Goal: Task Accomplishment & Management: Use online tool/utility

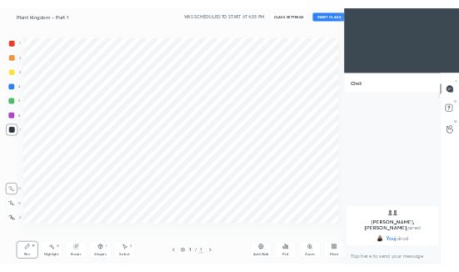
scroll to position [82849, 82602]
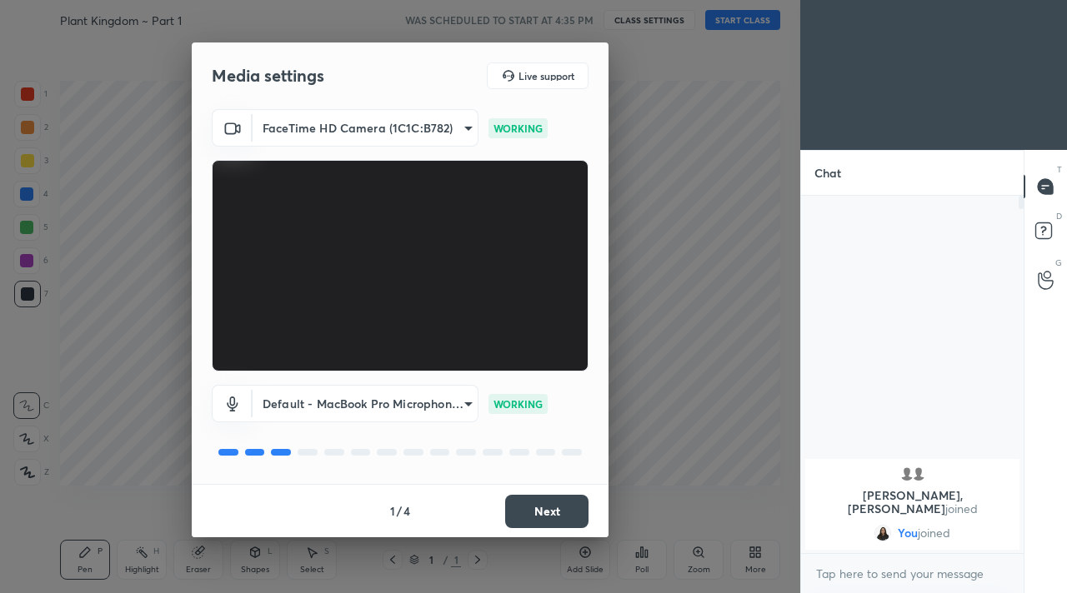
click at [555, 515] on button "Next" at bounding box center [546, 511] width 83 height 33
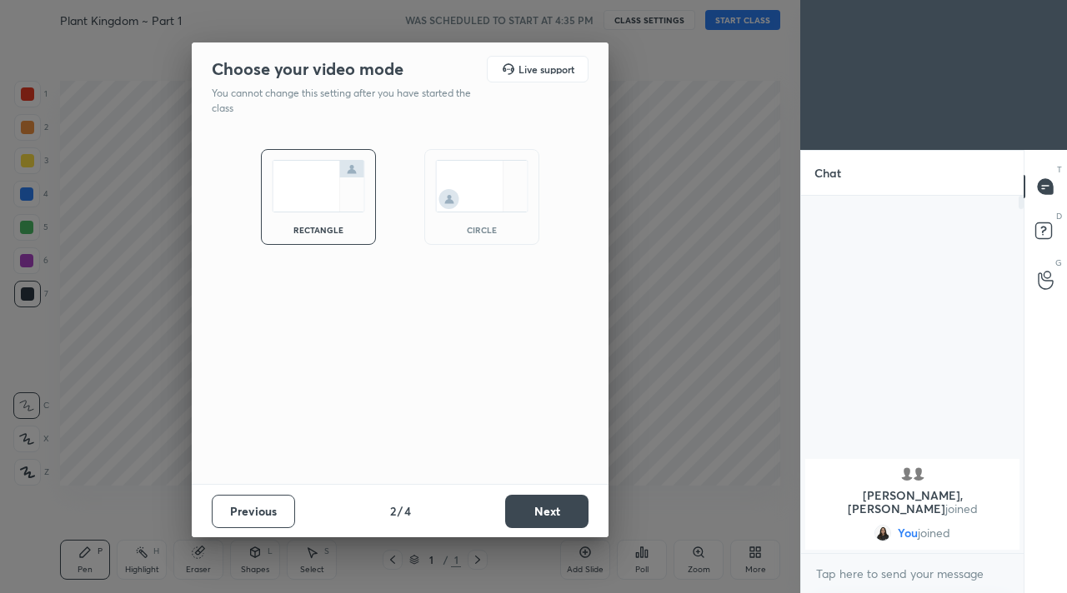
click at [555, 515] on button "Next" at bounding box center [546, 511] width 83 height 33
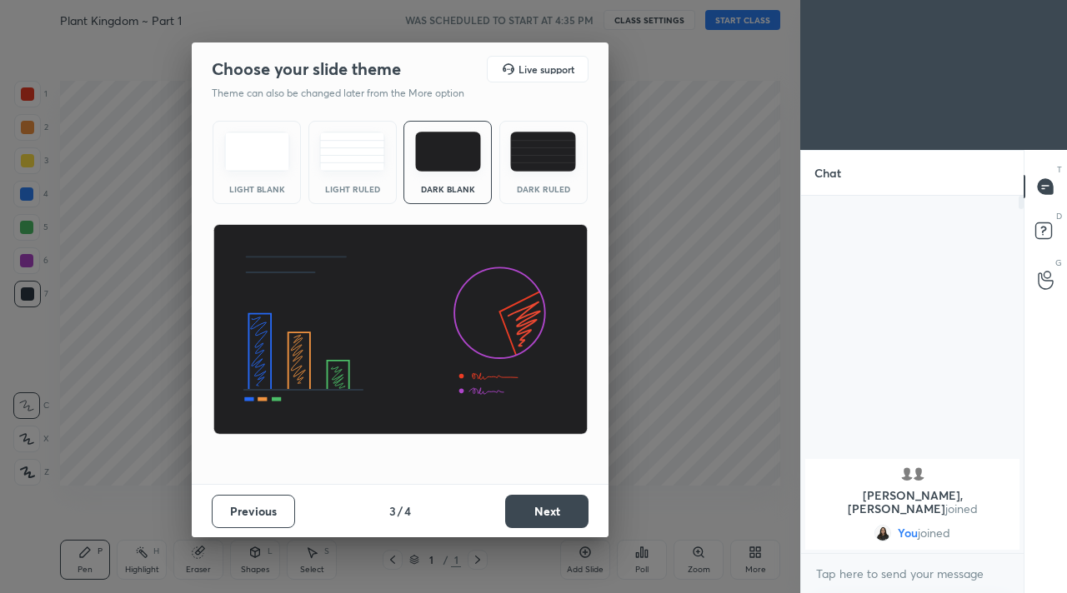
click at [555, 515] on button "Next" at bounding box center [546, 511] width 83 height 33
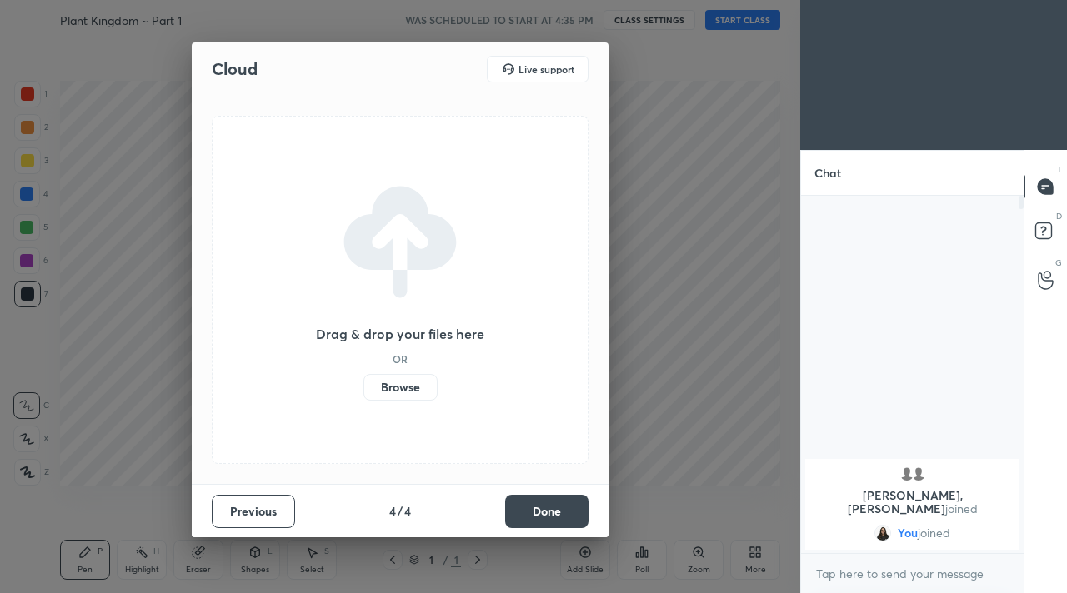
click at [555, 515] on button "Done" at bounding box center [546, 511] width 83 height 33
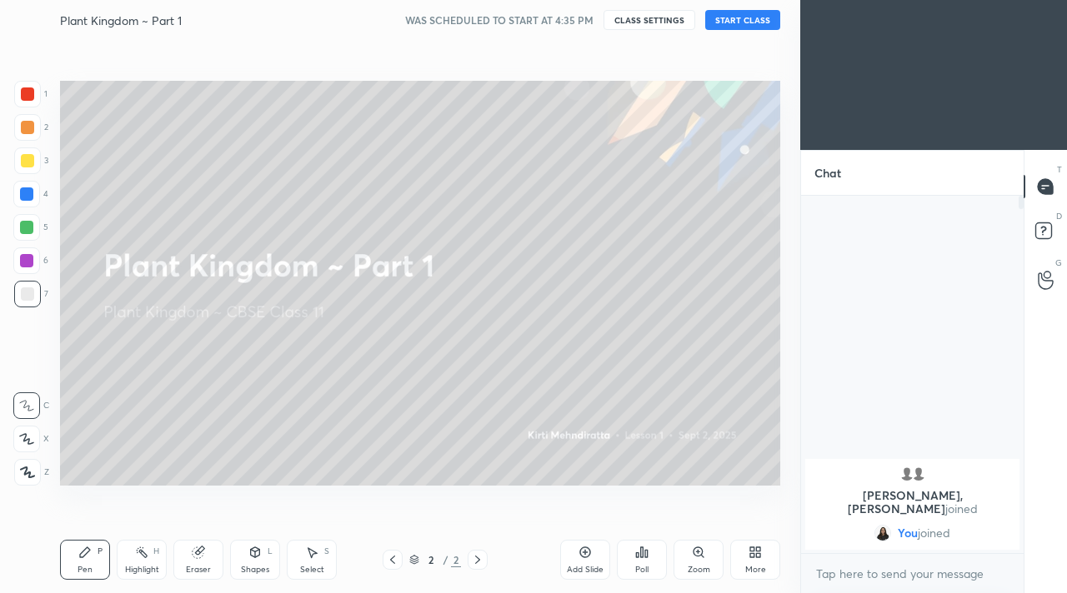
click at [728, 25] on button "START CLASS" at bounding box center [742, 20] width 75 height 20
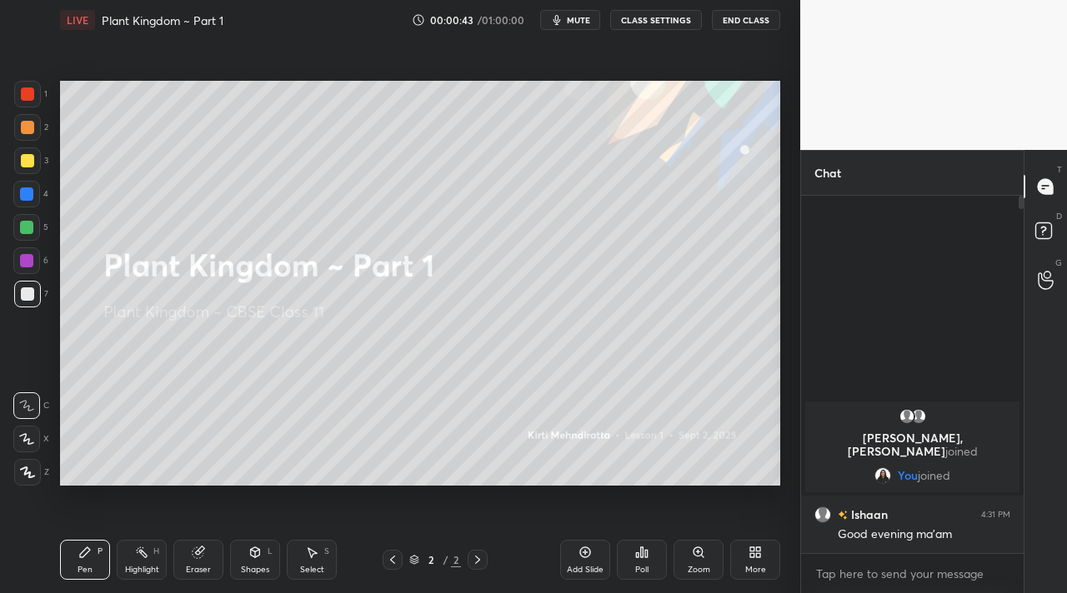
click at [746, 553] on div "More" at bounding box center [755, 560] width 50 height 40
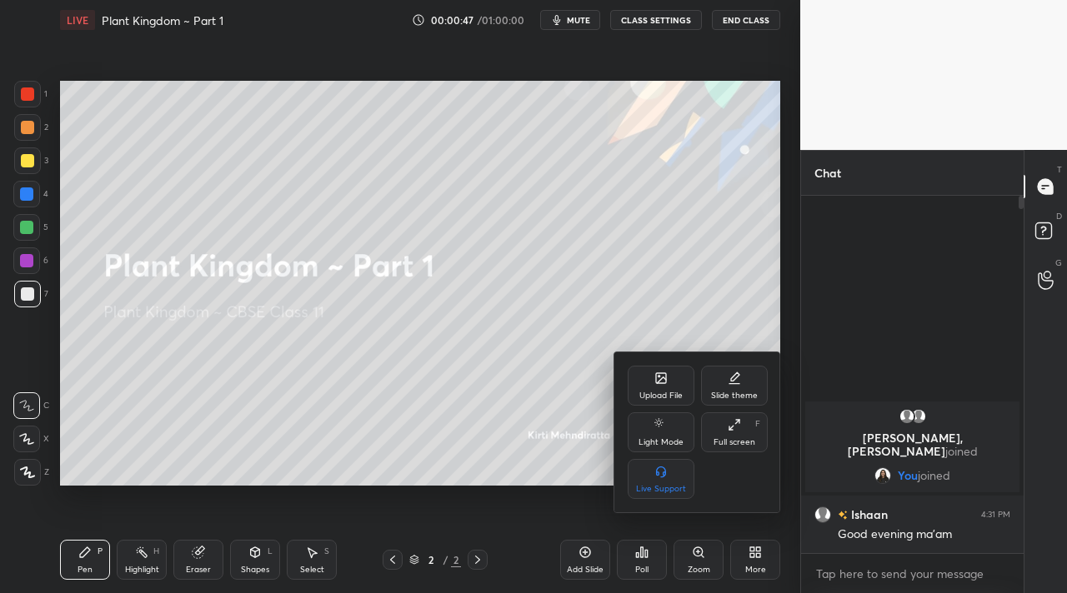
click at [661, 398] on div "Upload File" at bounding box center [660, 396] width 43 height 8
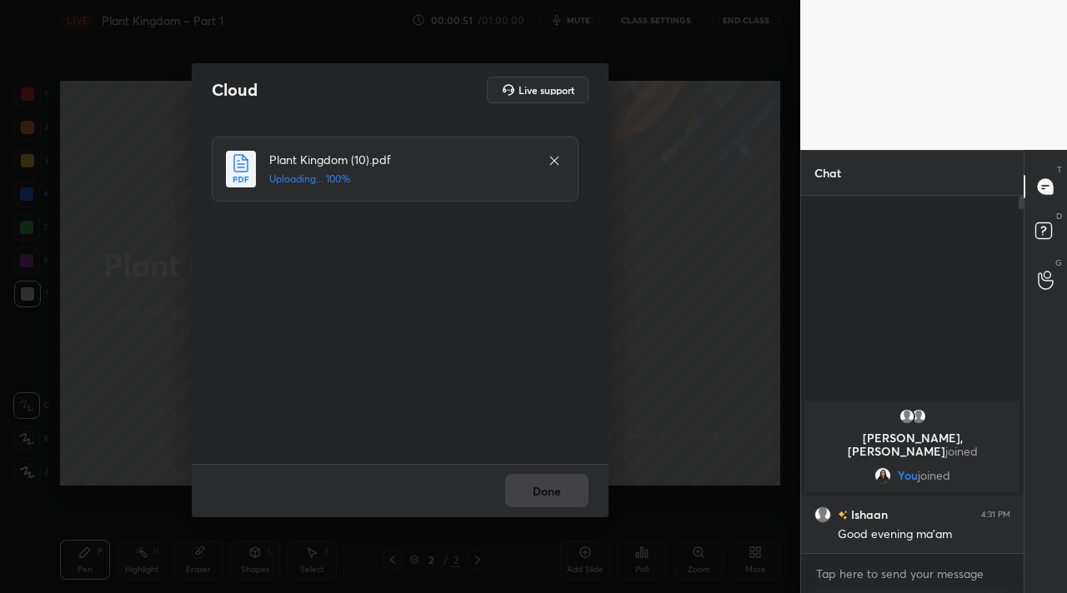
click at [540, 492] on div "Done" at bounding box center [400, 490] width 417 height 53
click at [541, 503] on button "Done" at bounding box center [546, 490] width 83 height 33
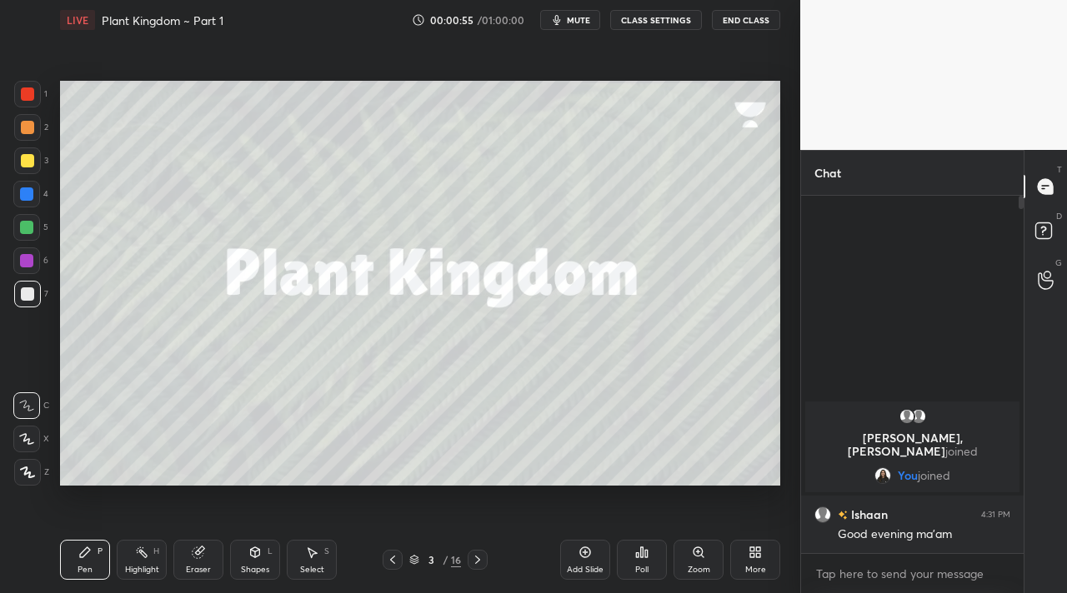
click at [580, 19] on span "mute" at bounding box center [578, 20] width 23 height 12
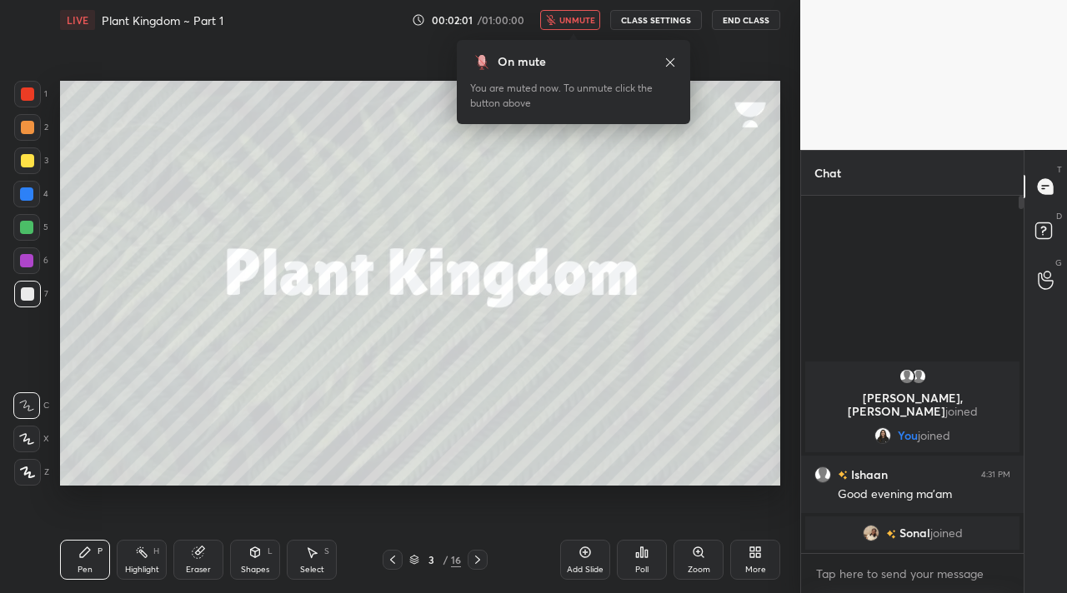
click at [673, 63] on icon at bounding box center [669, 62] width 13 height 13
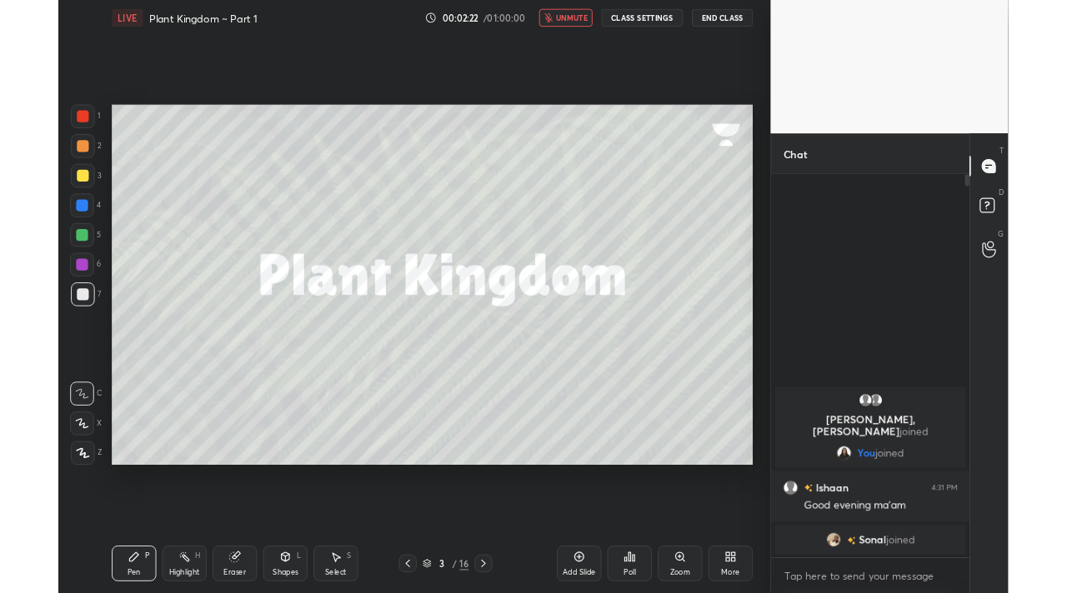
scroll to position [82776, 82602]
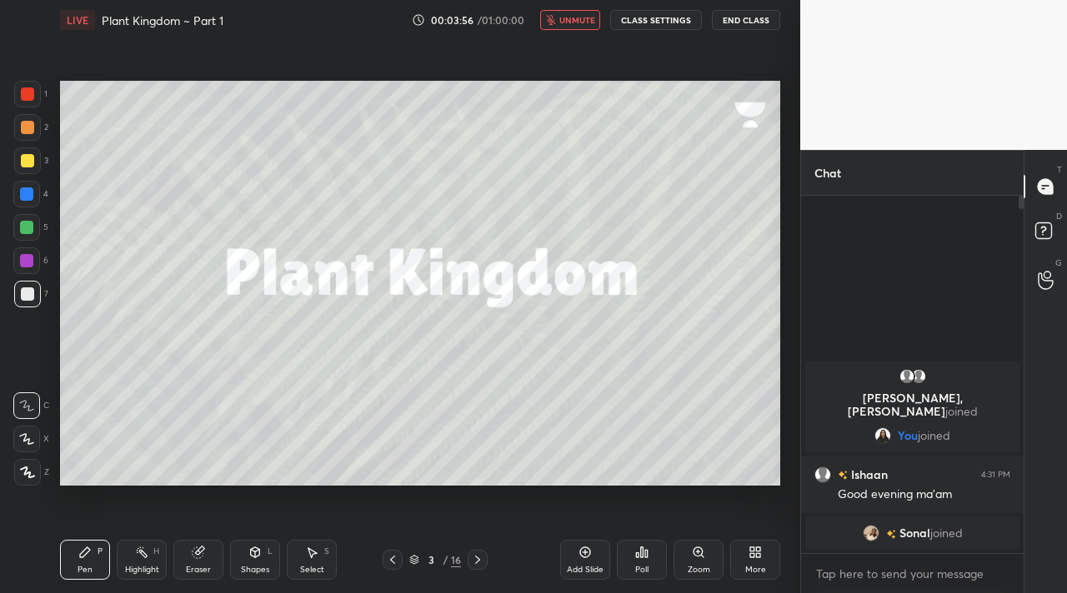
click at [553, 18] on icon "button" at bounding box center [550, 20] width 9 height 10
click at [14, 463] on div at bounding box center [27, 472] width 27 height 27
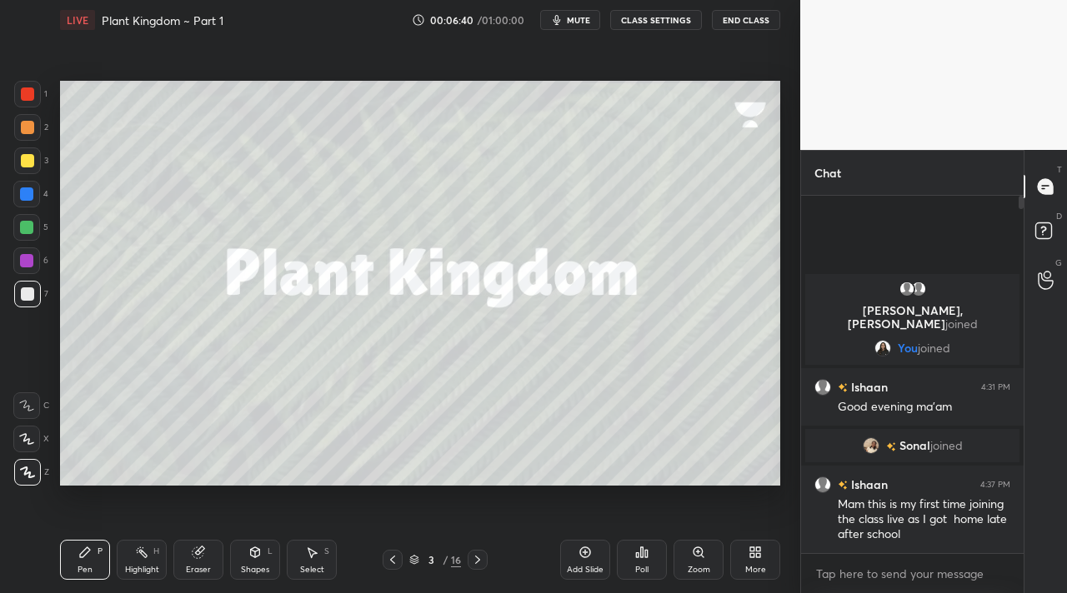
click at [583, 27] on button "mute" at bounding box center [570, 20] width 60 height 20
click at [583, 26] on button "unmute" at bounding box center [570, 20] width 60 height 20
click at [479, 564] on icon at bounding box center [477, 559] width 13 height 13
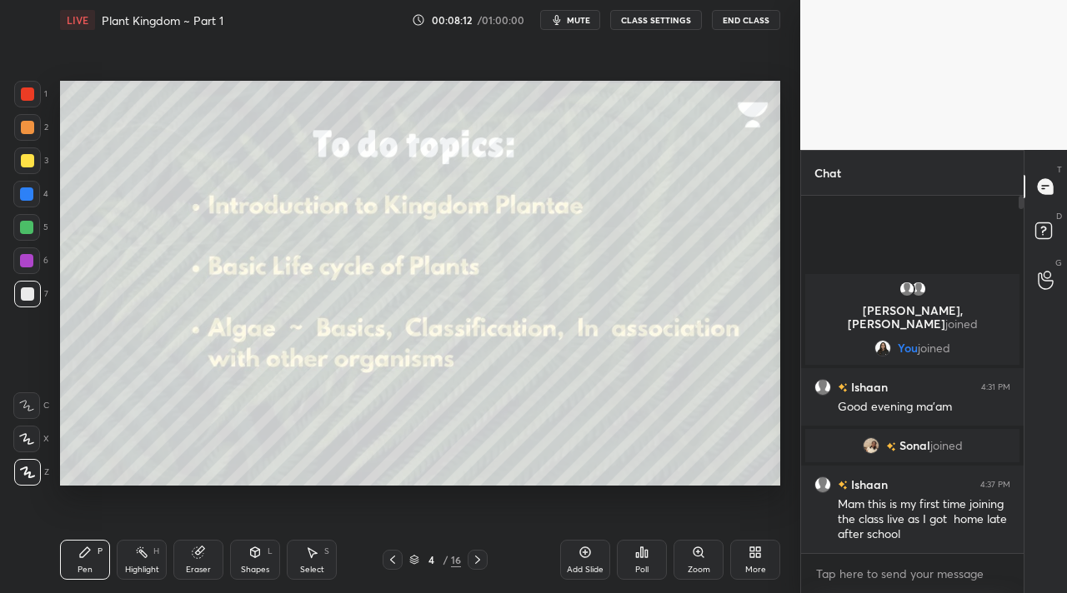
click at [244, 547] on div "Shapes L" at bounding box center [255, 560] width 50 height 40
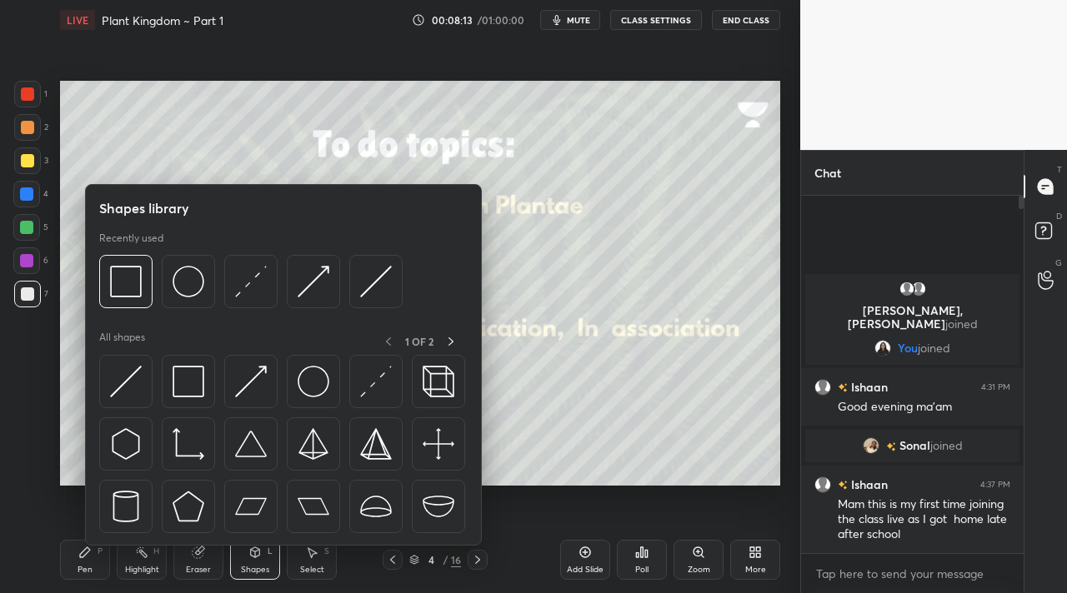
click at [28, 291] on div at bounding box center [27, 294] width 13 height 13
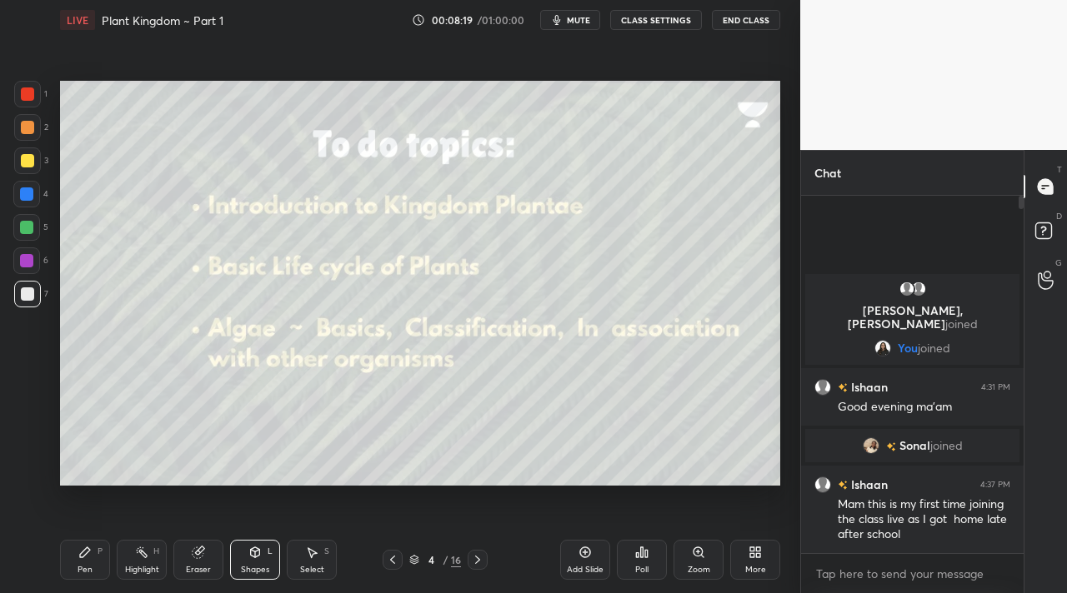
click at [86, 563] on div "Pen P" at bounding box center [85, 560] width 50 height 40
click at [474, 560] on icon at bounding box center [477, 559] width 13 height 13
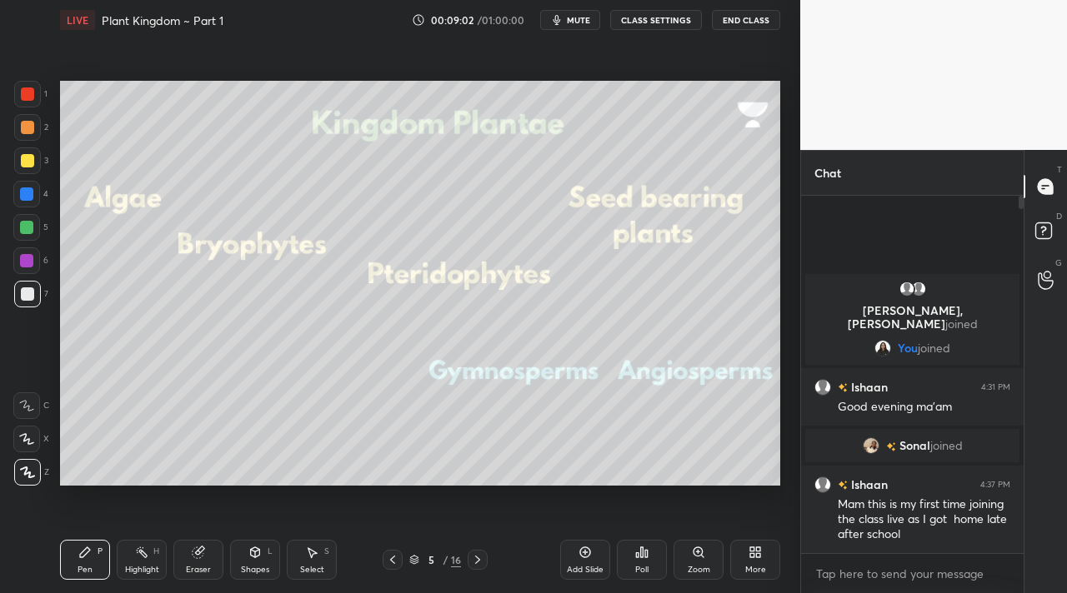
click at [244, 553] on div "Shapes L" at bounding box center [255, 560] width 50 height 40
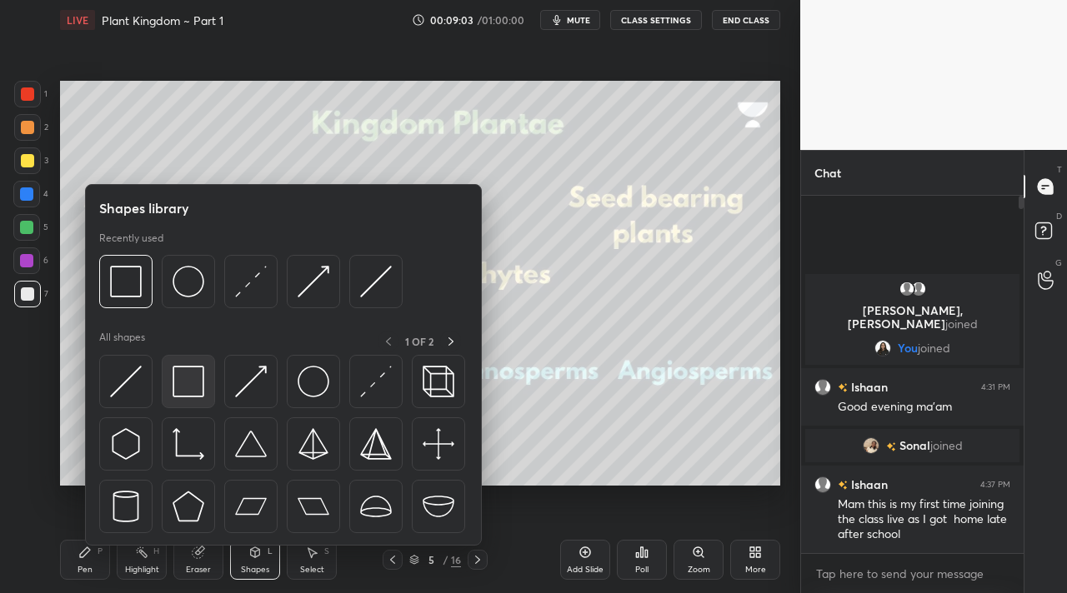
click at [179, 384] on img at bounding box center [189, 382] width 32 height 32
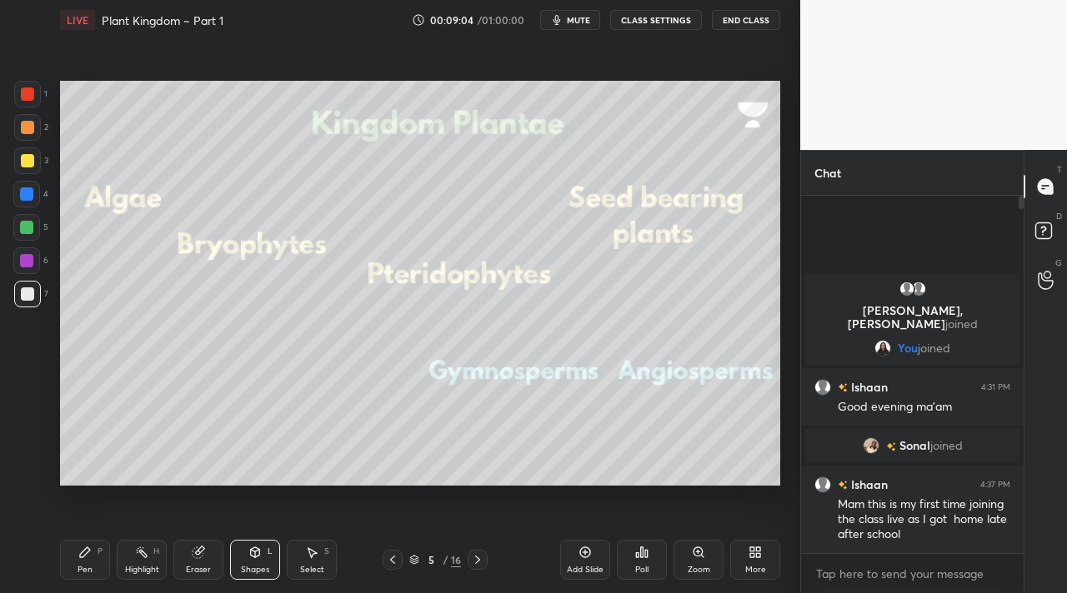
drag, startPoint x: 24, startPoint y: 127, endPoint x: 41, endPoint y: 148, distance: 26.7
click at [24, 128] on div at bounding box center [27, 127] width 13 height 13
click at [98, 563] on div "Pen P" at bounding box center [85, 560] width 50 height 40
click at [144, 566] on div "Highlight" at bounding box center [142, 570] width 34 height 8
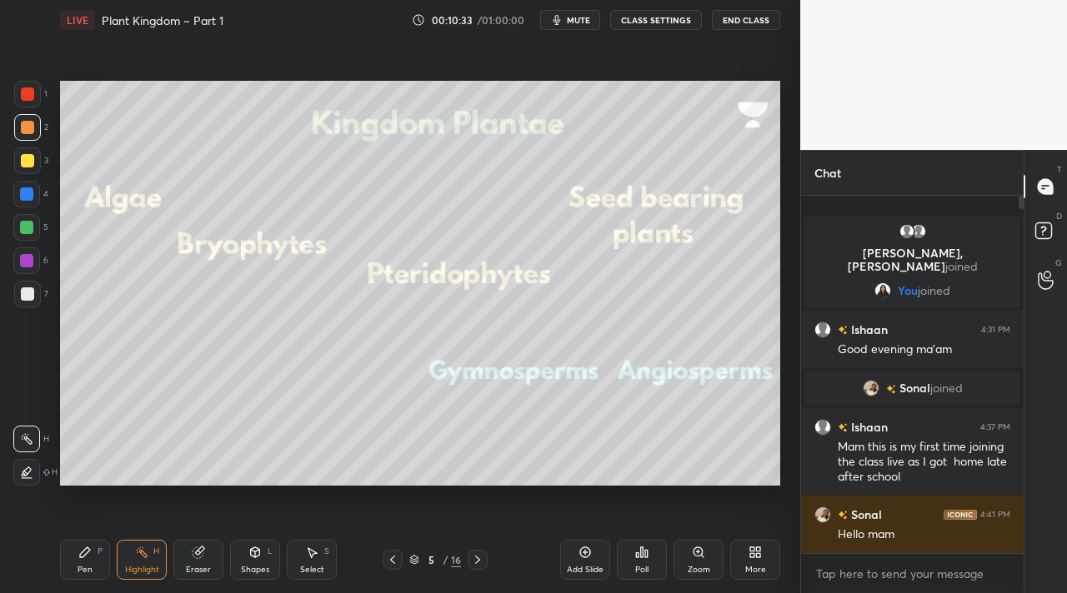
click at [244, 559] on div "Shapes L" at bounding box center [255, 560] width 50 height 40
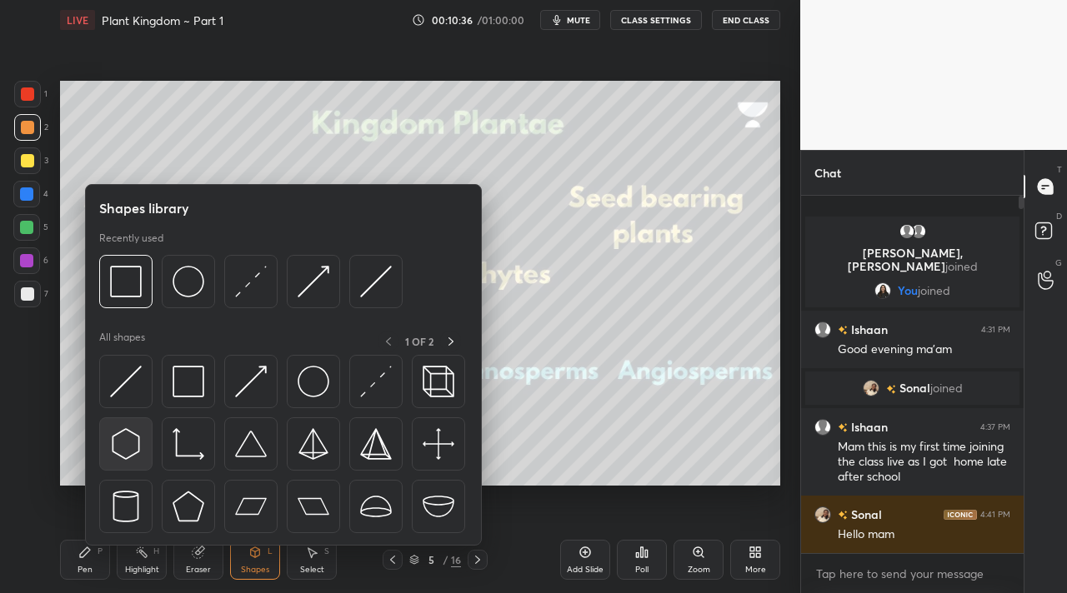
click at [175, 379] on img at bounding box center [189, 382] width 32 height 32
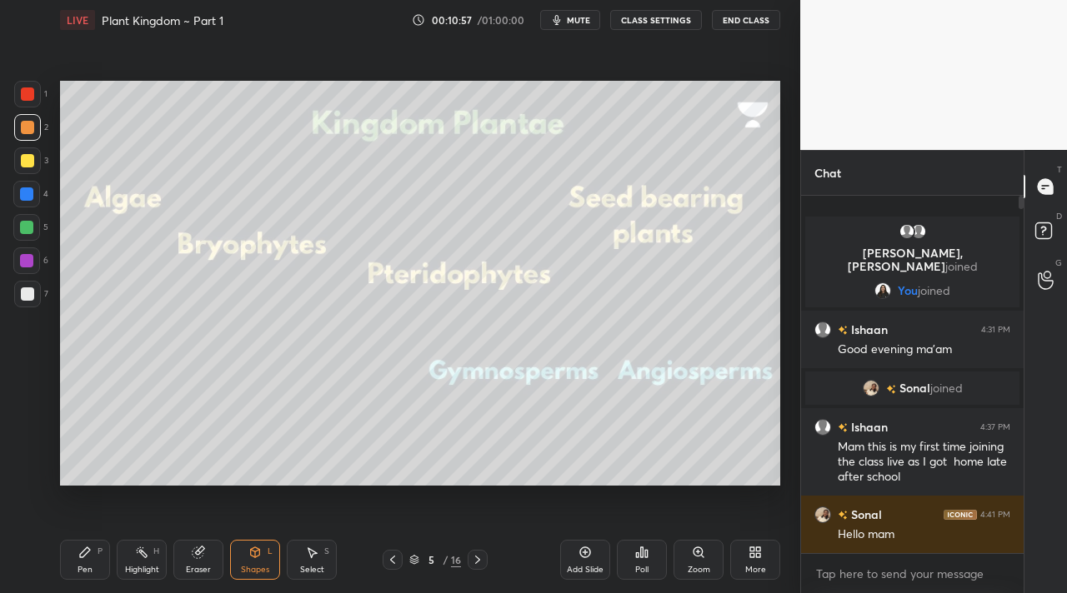
drag, startPoint x: 93, startPoint y: 543, endPoint x: 109, endPoint y: 493, distance: 52.4
click at [98, 542] on div "Pen P" at bounding box center [85, 560] width 50 height 40
click at [252, 559] on div "Shapes L" at bounding box center [255, 560] width 50 height 40
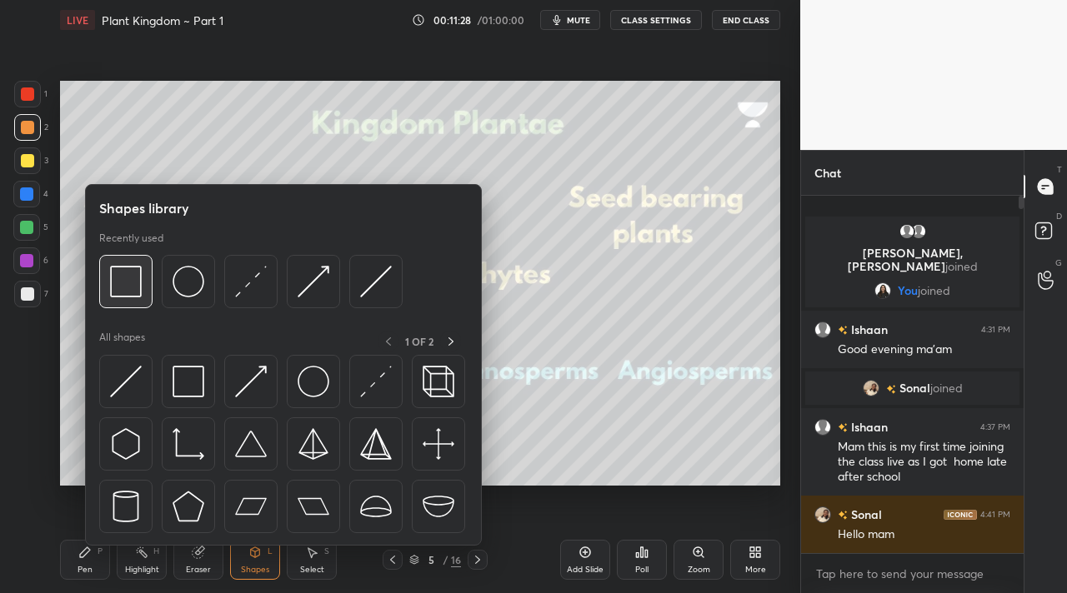
click at [103, 272] on div at bounding box center [125, 281] width 53 height 53
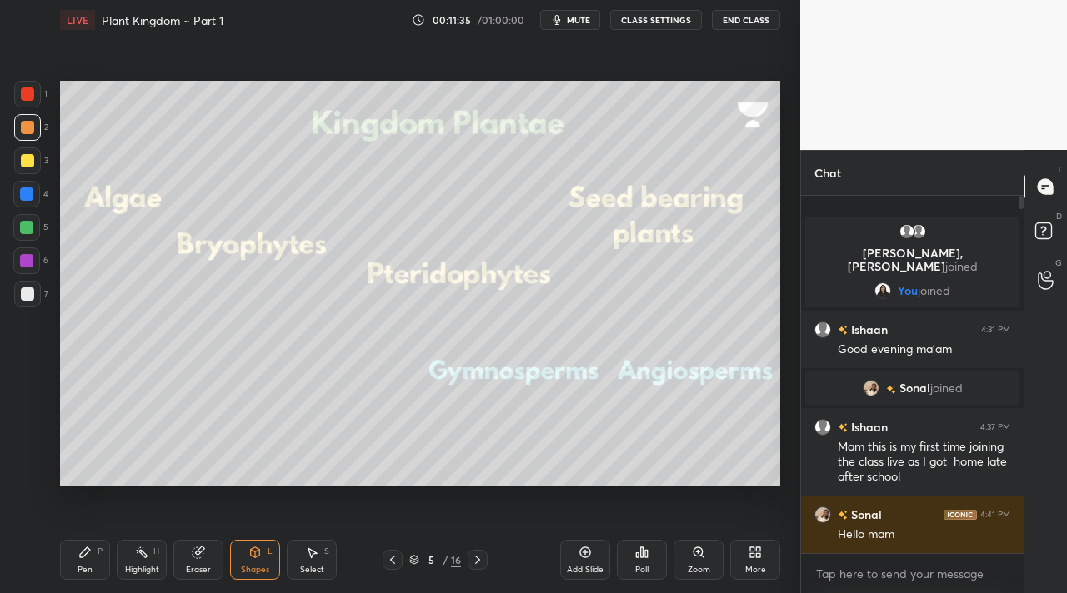
click at [133, 563] on div "Highlight H" at bounding box center [142, 560] width 50 height 40
click at [237, 562] on div "Shapes L" at bounding box center [255, 560] width 50 height 40
click at [190, 548] on div "Eraser" at bounding box center [198, 560] width 50 height 40
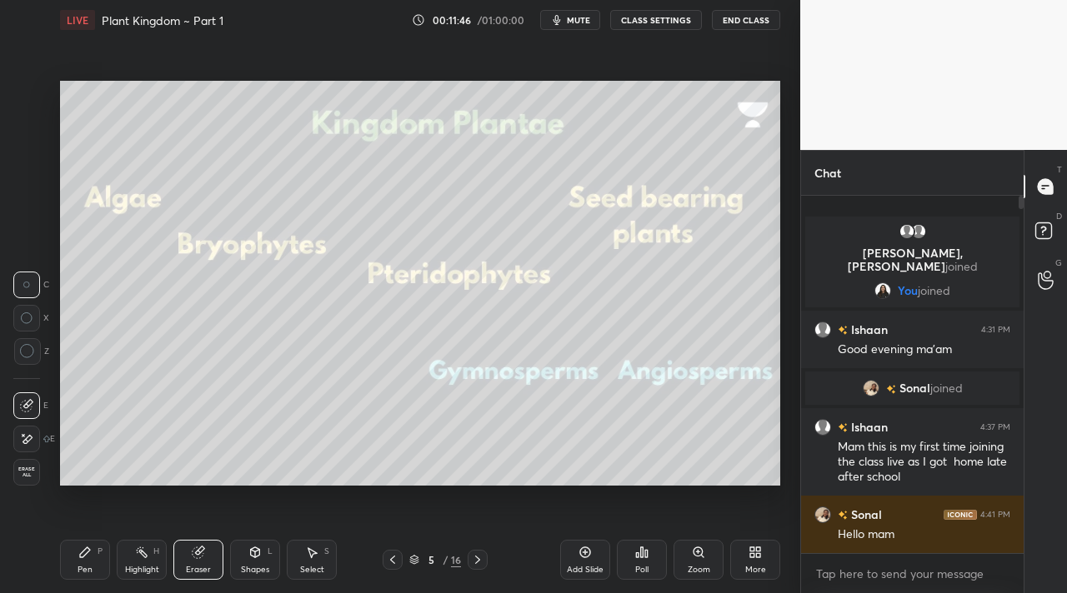
drag, startPoint x: 141, startPoint y: 545, endPoint x: 136, endPoint y: 531, distance: 15.0
click at [143, 543] on div "Highlight H" at bounding box center [142, 560] width 50 height 40
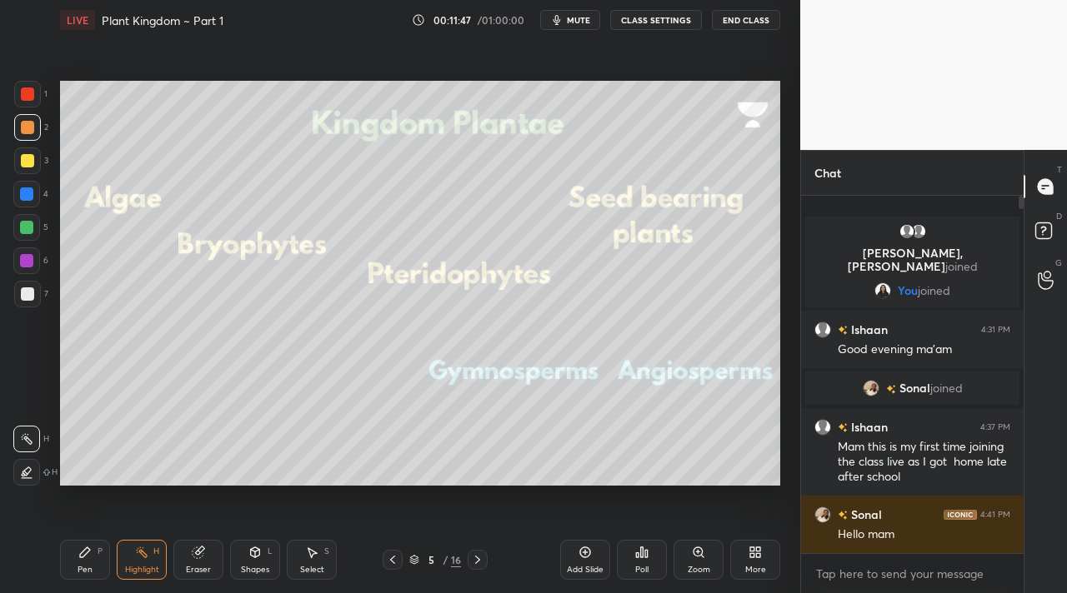
click at [26, 116] on div at bounding box center [27, 127] width 27 height 27
click at [26, 156] on div at bounding box center [27, 160] width 13 height 13
click at [24, 234] on div at bounding box center [26, 227] width 27 height 27
click at [31, 468] on icon at bounding box center [26, 472] width 13 height 13
click at [89, 553] on icon at bounding box center [84, 552] width 13 height 13
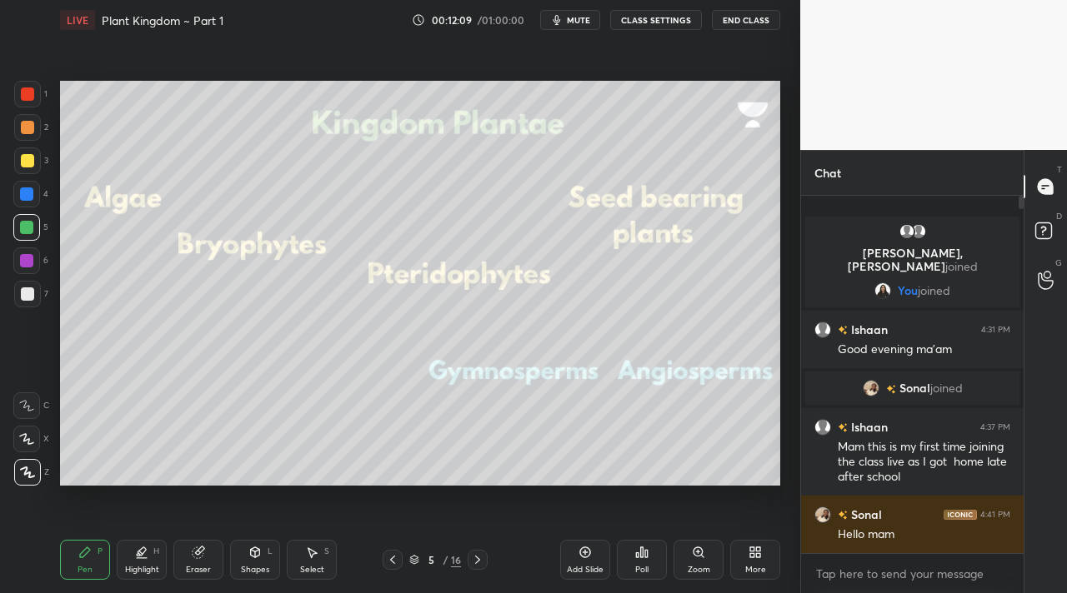
click at [247, 559] on div "Shapes L" at bounding box center [255, 560] width 50 height 40
click at [24, 298] on div at bounding box center [27, 294] width 13 height 13
click at [32, 173] on div at bounding box center [27, 161] width 27 height 27
click at [23, 133] on div at bounding box center [27, 127] width 13 height 13
click at [263, 548] on div "Shapes L" at bounding box center [255, 560] width 50 height 40
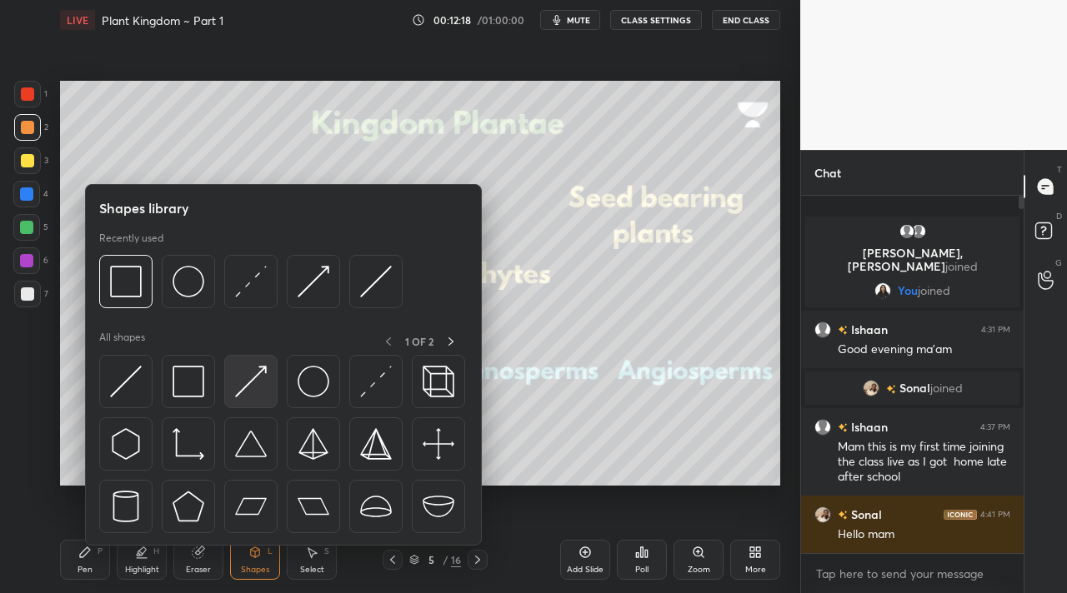
click at [251, 388] on img at bounding box center [251, 382] width 32 height 32
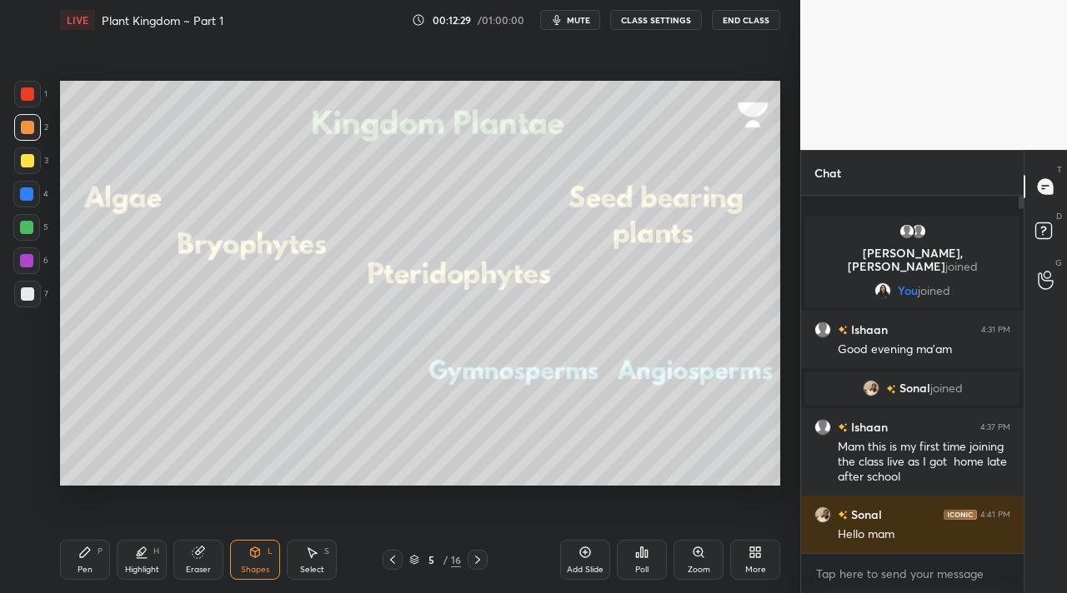
drag, startPoint x: 188, startPoint y: 557, endPoint x: 203, endPoint y: 506, distance: 52.8
click at [192, 554] on div "Eraser" at bounding box center [198, 560] width 50 height 40
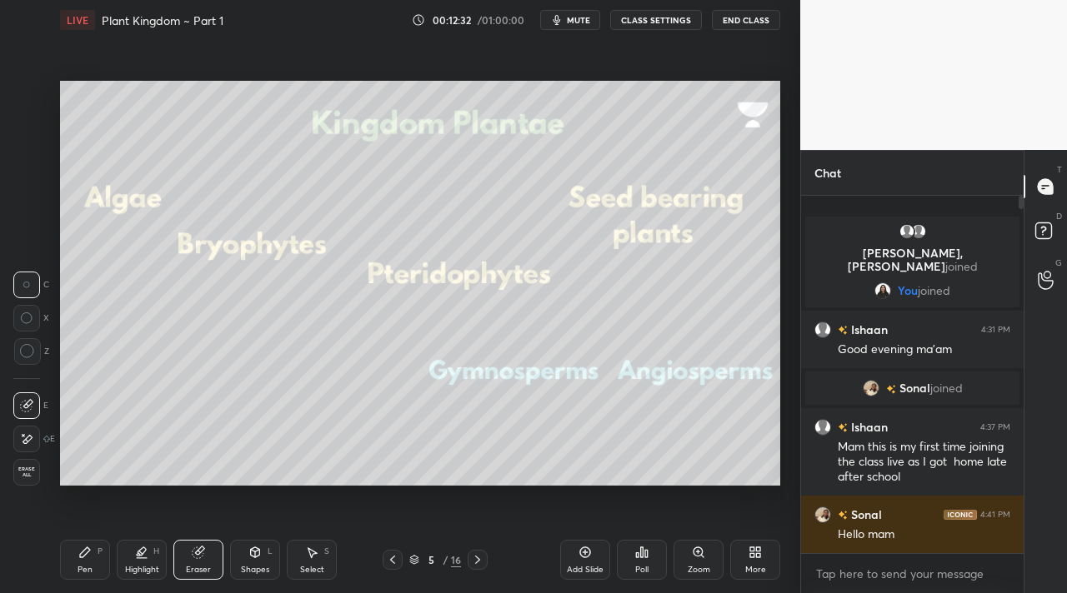
click at [68, 552] on div "Pen P" at bounding box center [85, 560] width 50 height 40
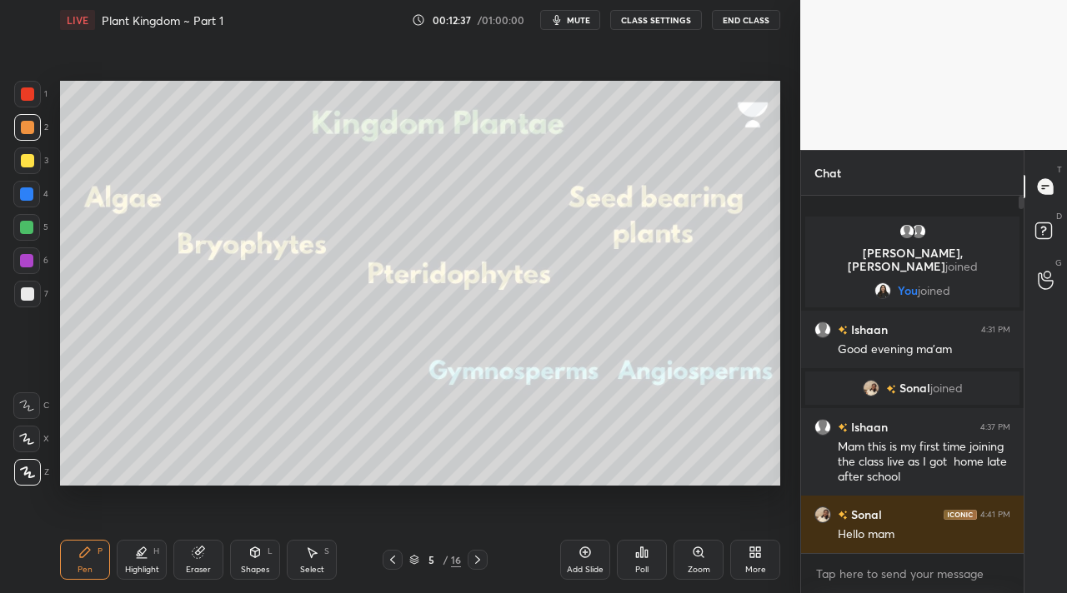
click at [28, 258] on div at bounding box center [26, 260] width 13 height 13
click at [187, 566] on div "Eraser" at bounding box center [198, 560] width 50 height 40
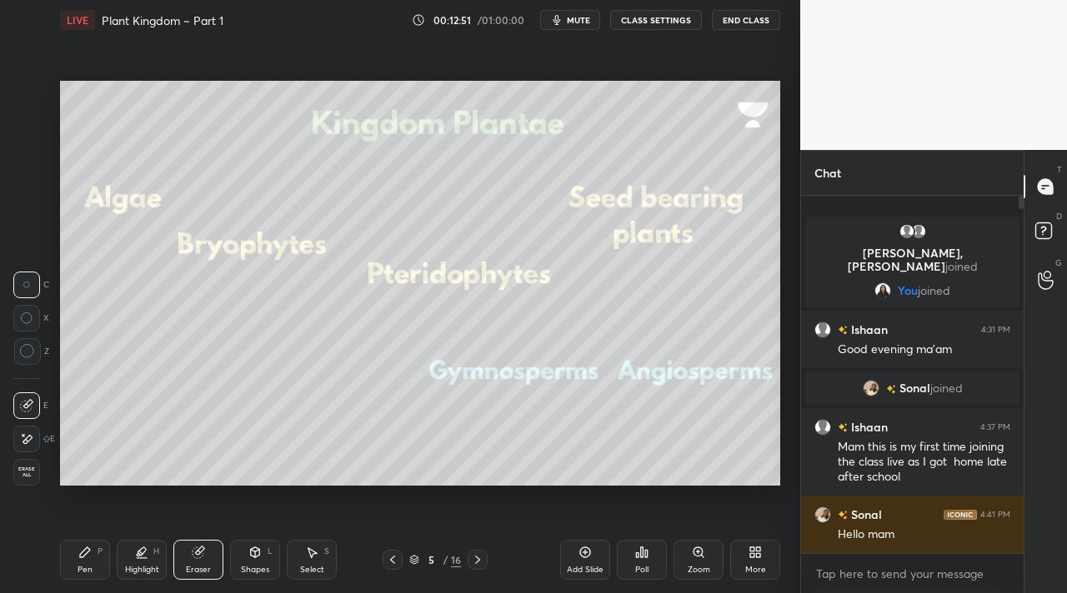
click at [123, 566] on div "Highlight H" at bounding box center [142, 560] width 50 height 40
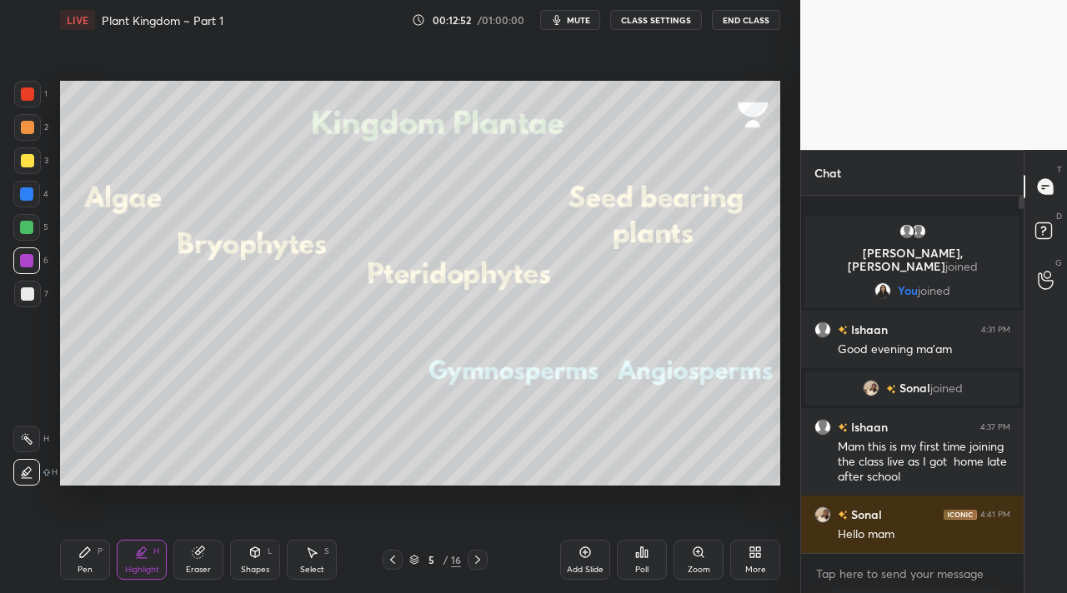
click at [27, 437] on icon at bounding box center [26, 439] width 13 height 13
drag, startPoint x: 22, startPoint y: 148, endPoint x: 27, endPoint y: 128, distance: 19.8
click at [23, 148] on div at bounding box center [27, 161] width 27 height 27
click at [28, 122] on div at bounding box center [27, 127] width 13 height 13
click at [38, 82] on div "1" at bounding box center [30, 94] width 33 height 27
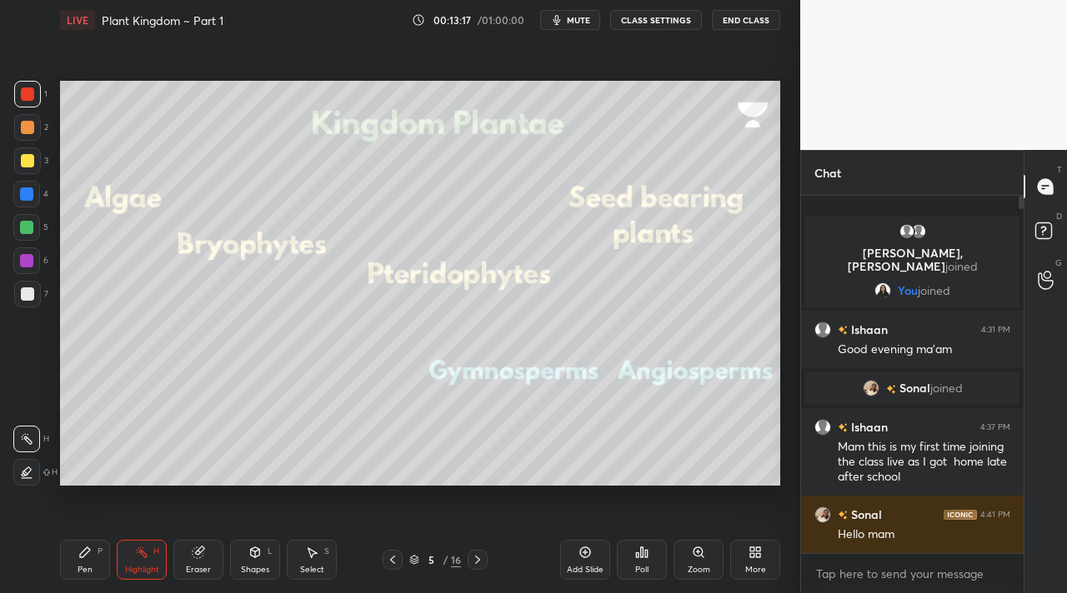
click at [476, 559] on icon at bounding box center [477, 559] width 13 height 13
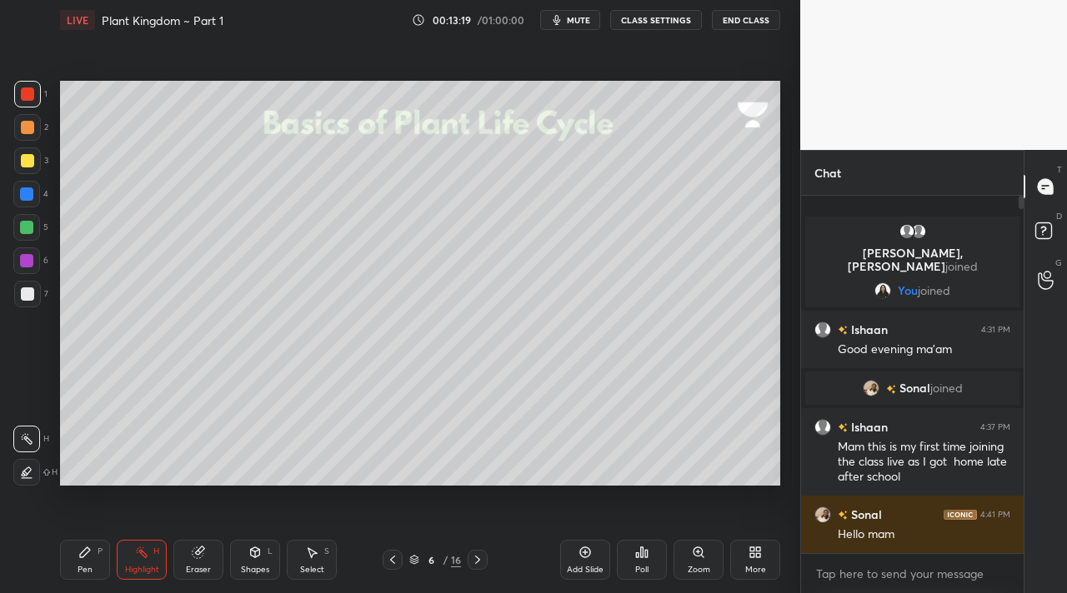
click at [25, 121] on div at bounding box center [27, 127] width 13 height 13
click at [82, 548] on icon at bounding box center [84, 552] width 13 height 13
click at [475, 566] on icon at bounding box center [477, 559] width 13 height 13
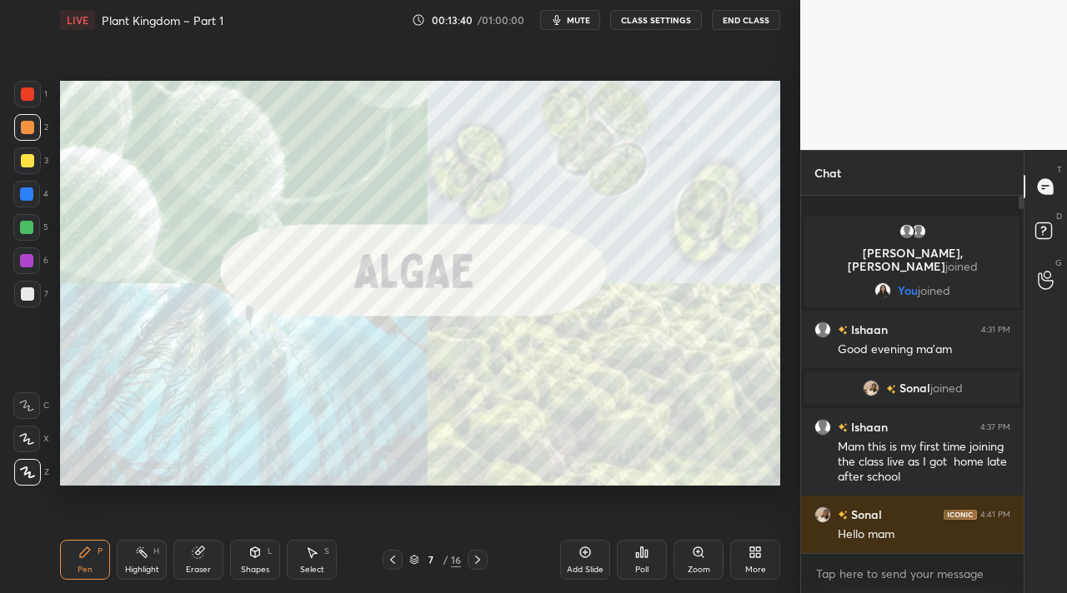
click at [138, 566] on div "Highlight" at bounding box center [142, 570] width 34 height 8
click at [23, 153] on div at bounding box center [27, 161] width 27 height 27
drag, startPoint x: 83, startPoint y: 567, endPoint x: 71, endPoint y: 544, distance: 25.3
click at [83, 566] on div "Pen" at bounding box center [85, 570] width 15 height 8
click at [28, 288] on div at bounding box center [27, 294] width 13 height 13
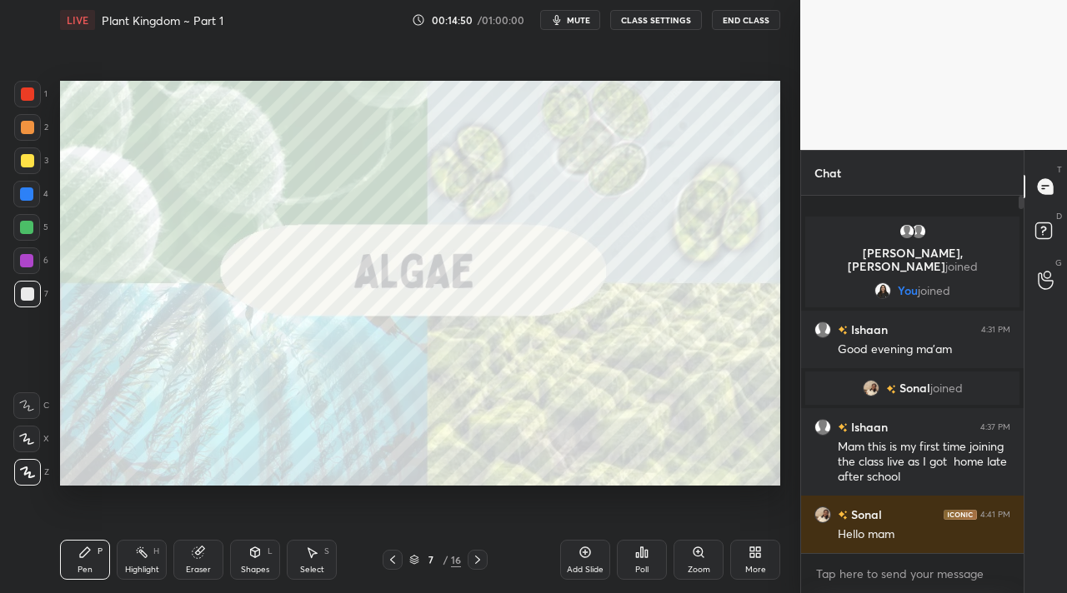
click at [178, 558] on div "Eraser" at bounding box center [198, 560] width 50 height 40
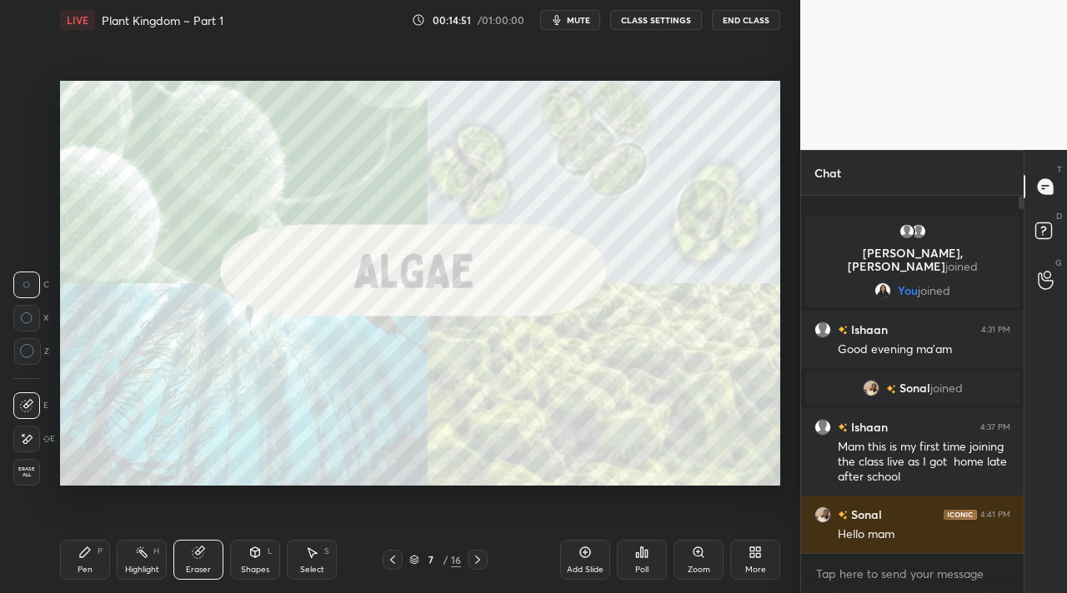
drag, startPoint x: 139, startPoint y: 550, endPoint x: 135, endPoint y: 514, distance: 36.1
click at [135, 550] on icon at bounding box center [141, 552] width 13 height 13
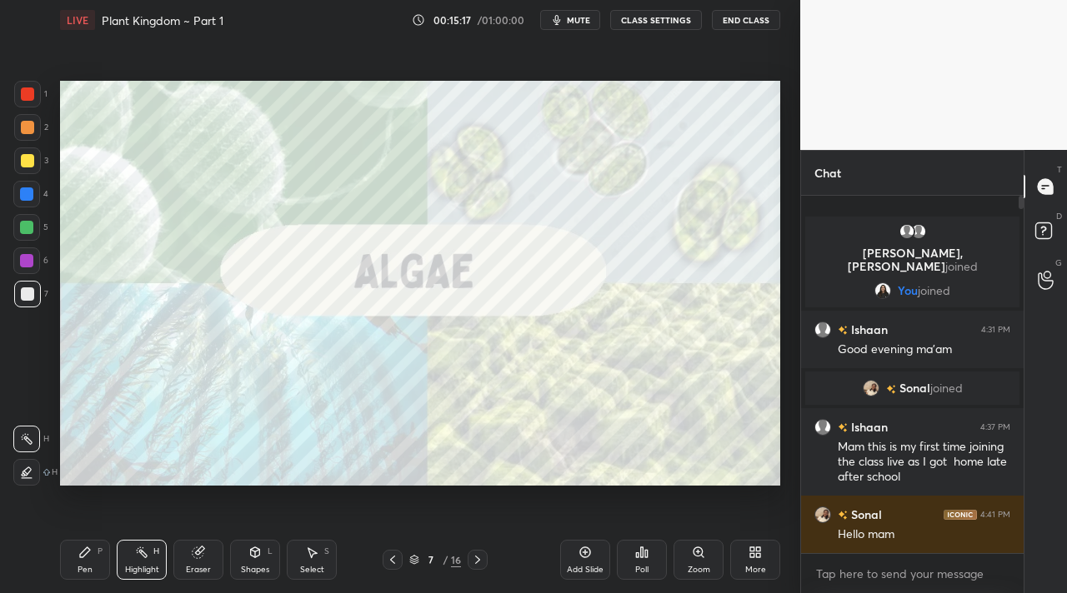
click at [487, 559] on div at bounding box center [478, 560] width 20 height 20
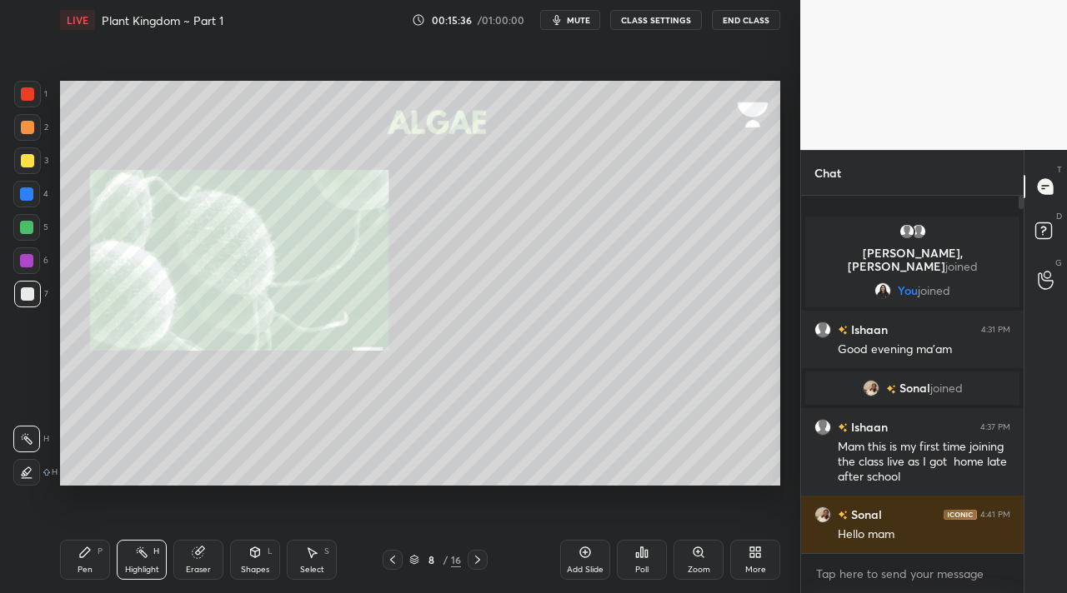
drag, startPoint x: 93, startPoint y: 555, endPoint x: 88, endPoint y: 546, distance: 10.1
click at [93, 553] on div "Pen P" at bounding box center [85, 560] width 50 height 40
click at [135, 558] on div "Highlight H" at bounding box center [142, 560] width 50 height 40
click at [26, 458] on div "H H" at bounding box center [35, 452] width 44 height 67
drag, startPoint x: 17, startPoint y: 150, endPoint x: 23, endPoint y: 191, distance: 41.4
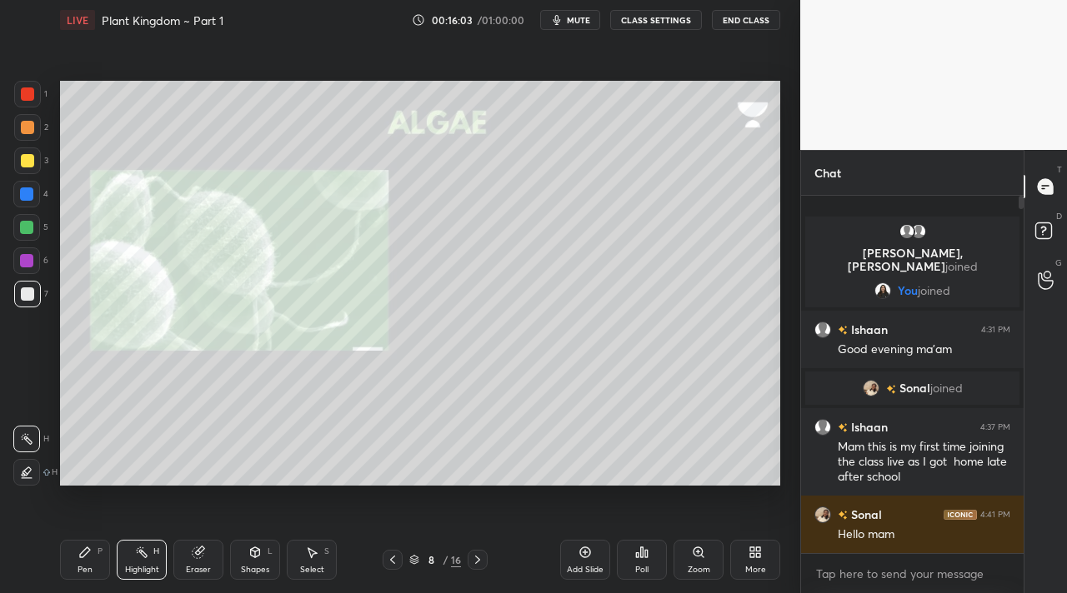
click at [17, 149] on div at bounding box center [27, 161] width 27 height 27
drag, startPoint x: 20, startPoint y: 492, endPoint x: 49, endPoint y: 433, distance: 65.2
click at [21, 487] on div "1 2 3 4 5 6 7 C X Z C X Z E E Erase all H H LIVE Plant Kingdom ~ Part 1 00:16:0…" at bounding box center [393, 296] width 787 height 593
click at [32, 469] on icon at bounding box center [26, 472] width 13 height 13
drag, startPoint x: 91, startPoint y: 558, endPoint x: 88, endPoint y: 543, distance: 15.2
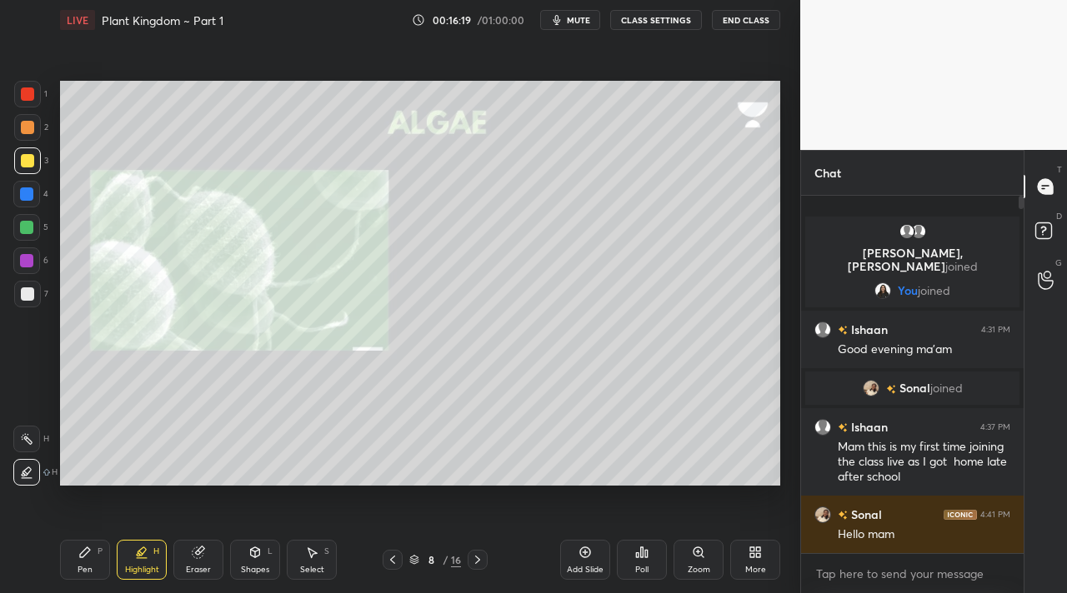
click at [91, 558] on div "Pen P" at bounding box center [85, 560] width 50 height 40
click at [20, 308] on div "7" at bounding box center [31, 297] width 34 height 33
click at [152, 568] on div "Highlight" at bounding box center [142, 570] width 34 height 8
drag, startPoint x: 23, startPoint y: 445, endPoint x: 24, endPoint y: 414, distance: 30.9
click at [22, 440] on div at bounding box center [26, 439] width 27 height 27
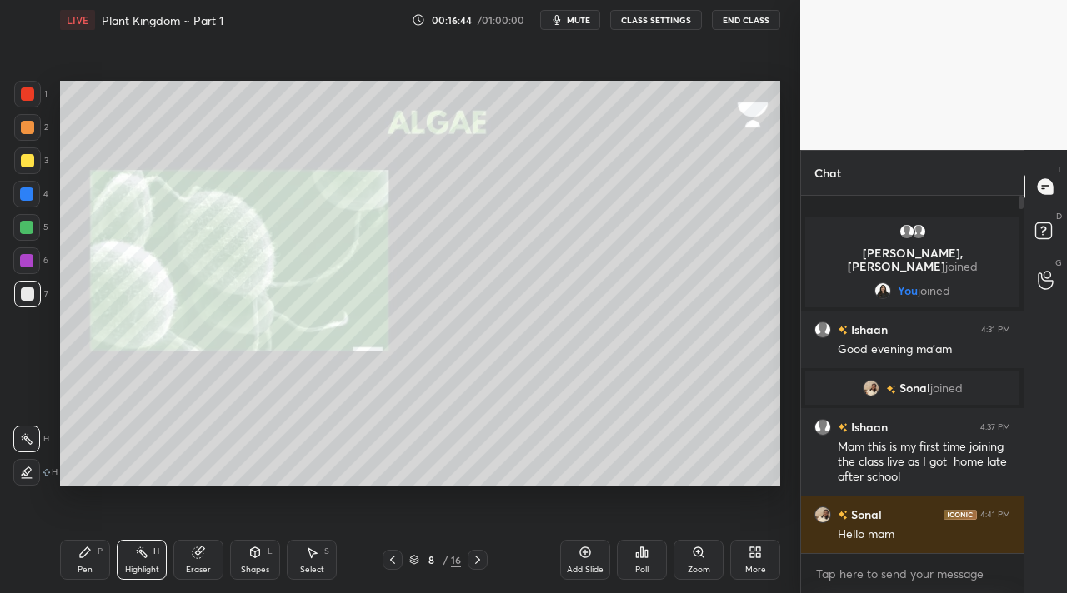
click at [19, 261] on div at bounding box center [26, 261] width 27 height 27
click at [29, 296] on div at bounding box center [27, 294] width 13 height 13
click at [72, 549] on div "Pen P" at bounding box center [85, 560] width 50 height 40
click at [135, 564] on div "Highlight H" at bounding box center [142, 560] width 50 height 40
click at [262, 573] on div "Shapes" at bounding box center [255, 570] width 28 height 8
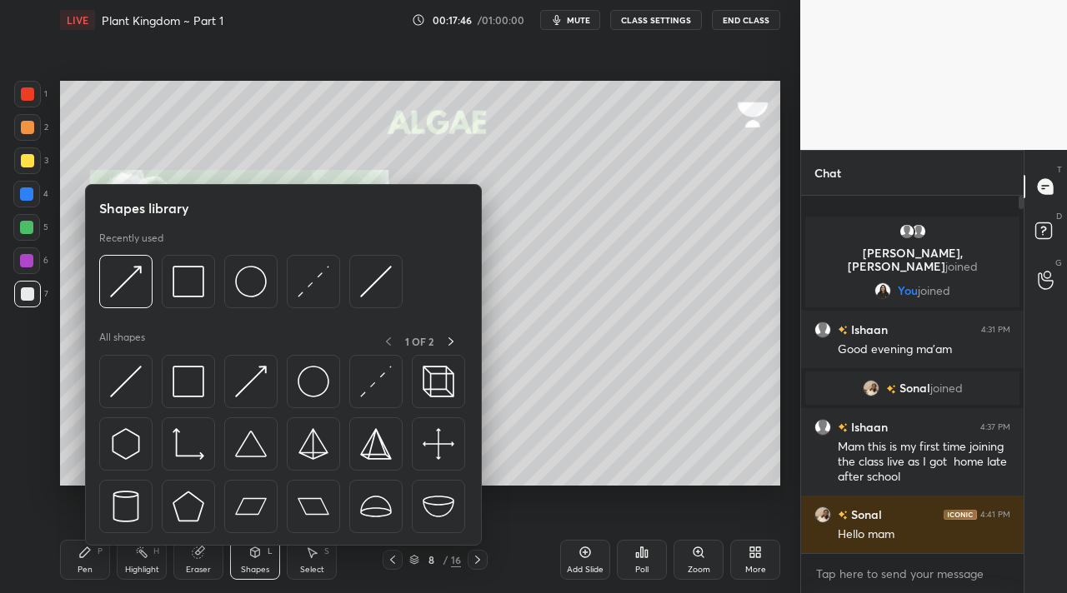
click at [29, 128] on div at bounding box center [27, 127] width 13 height 13
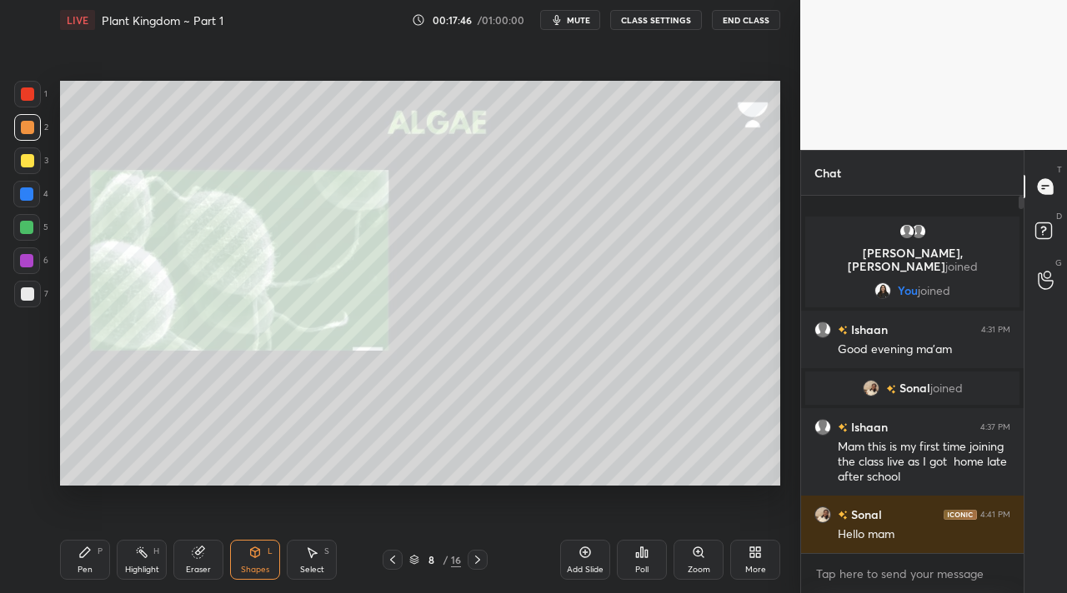
click at [31, 91] on div at bounding box center [27, 94] width 13 height 13
drag, startPoint x: 238, startPoint y: 563, endPoint x: 228, endPoint y: 546, distance: 19.9
click at [239, 563] on div "Shapes L" at bounding box center [255, 560] width 50 height 40
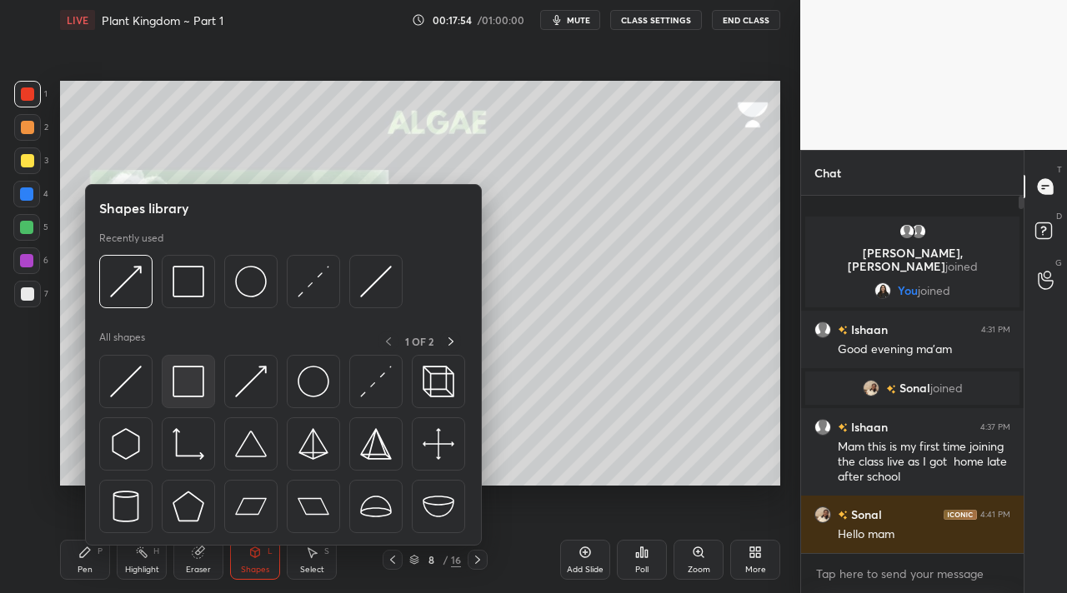
click at [170, 390] on div at bounding box center [188, 381] width 53 height 53
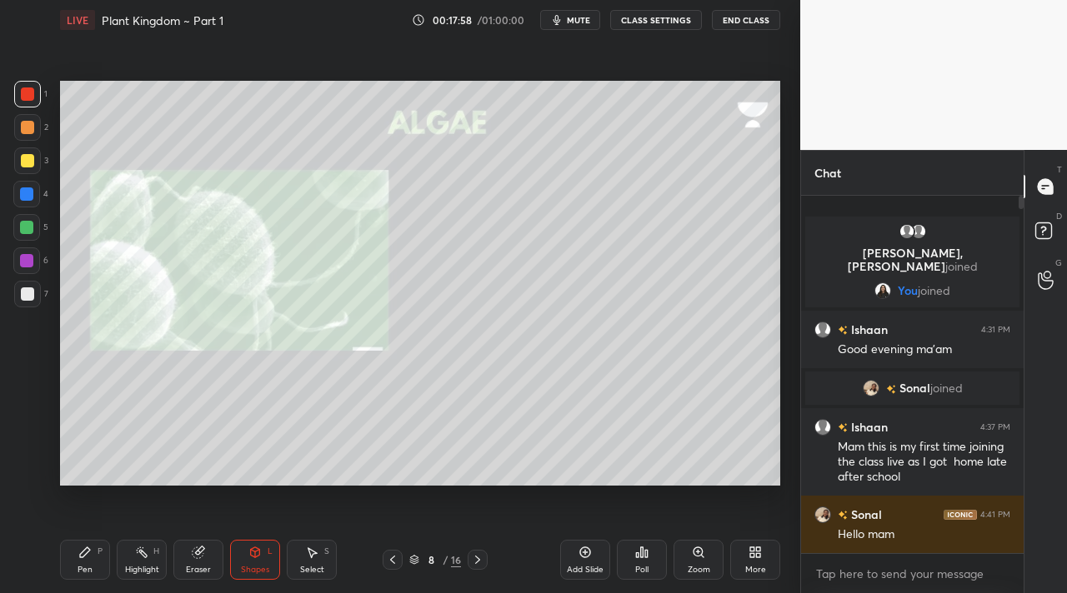
click at [78, 572] on div "Pen P" at bounding box center [85, 560] width 50 height 40
drag, startPoint x: 1022, startPoint y: 206, endPoint x: 1023, endPoint y: 302, distance: 95.9
click at [1023, 298] on div "Chat [PERSON_NAME], [PERSON_NAME] joined You joined Ishaan 4:31 PM Good evening…" at bounding box center [933, 371] width 267 height 443
drag, startPoint x: 476, startPoint y: 560, endPoint x: 474, endPoint y: 552, distance: 8.5
click at [478, 561] on icon at bounding box center [477, 559] width 13 height 13
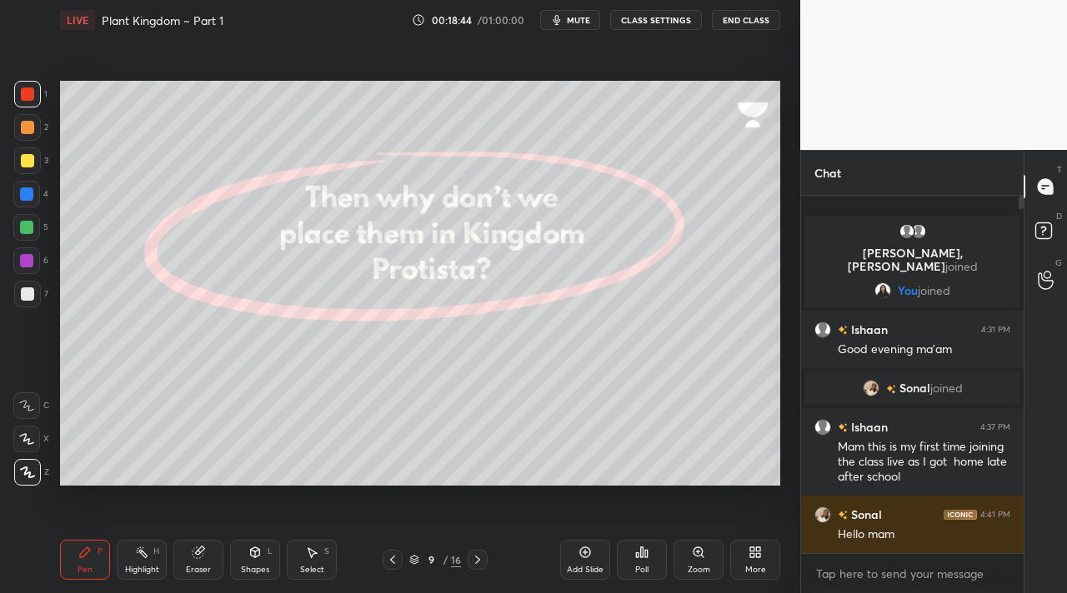
drag, startPoint x: 145, startPoint y: 556, endPoint x: 123, endPoint y: 526, distance: 37.5
click at [146, 553] on icon at bounding box center [141, 552] width 13 height 13
click at [27, 467] on icon at bounding box center [26, 472] width 13 height 13
drag, startPoint x: 29, startPoint y: 448, endPoint x: 33, endPoint y: 433, distance: 15.4
click at [29, 438] on div "H H" at bounding box center [35, 452] width 44 height 67
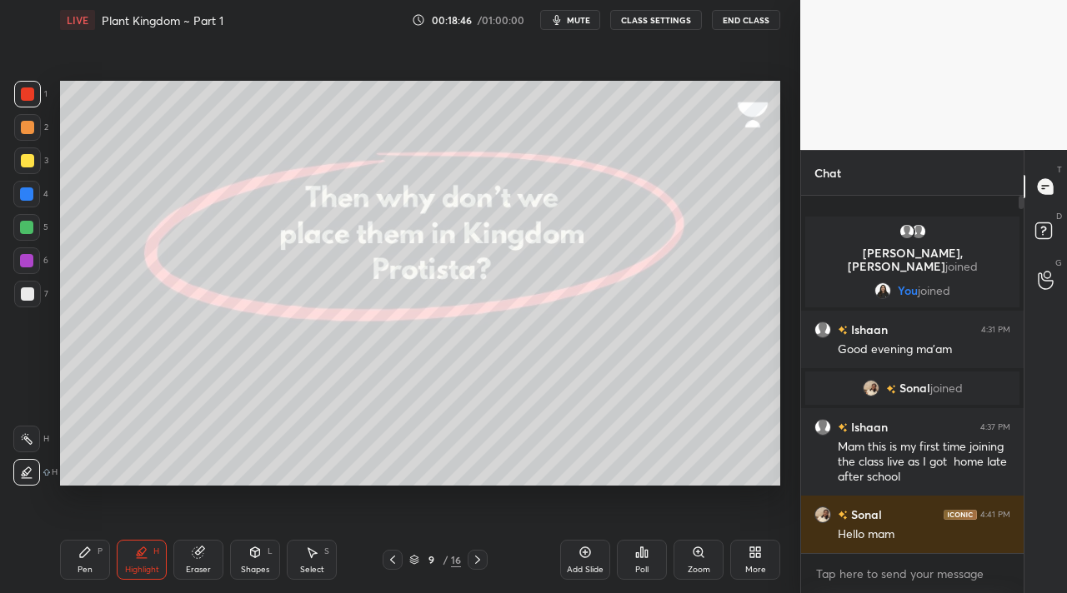
drag, startPoint x: 33, startPoint y: 438, endPoint x: 43, endPoint y: 415, distance: 25.1
click at [33, 435] on div at bounding box center [26, 439] width 27 height 27
drag, startPoint x: 23, startPoint y: 224, endPoint x: 32, endPoint y: 226, distance: 9.3
click at [24, 226] on div at bounding box center [26, 227] width 13 height 13
click at [82, 548] on icon at bounding box center [84, 552] width 13 height 13
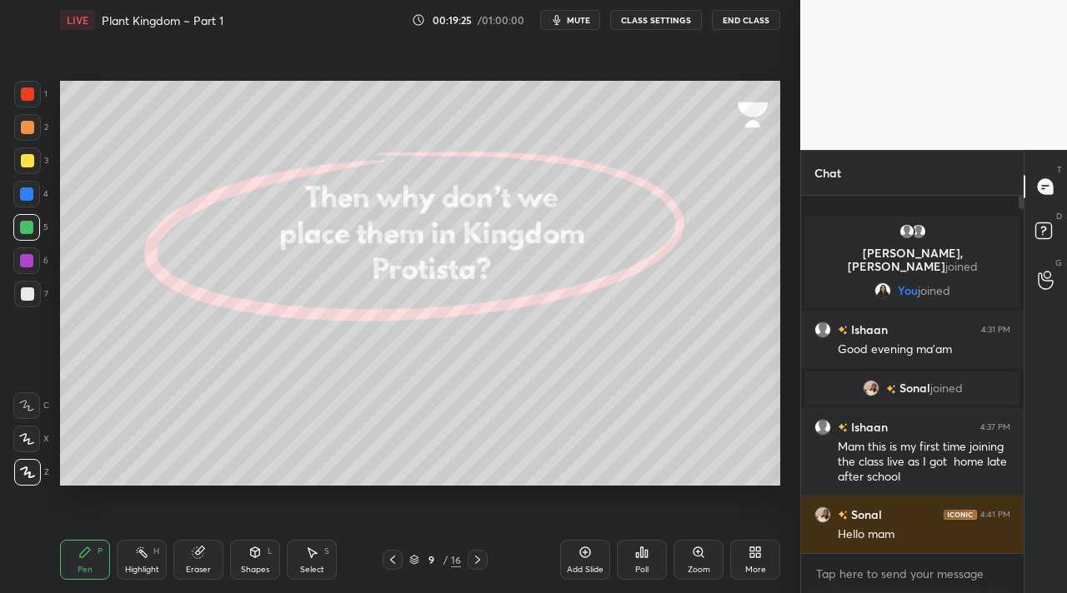
click at [474, 560] on icon at bounding box center [477, 559] width 13 height 13
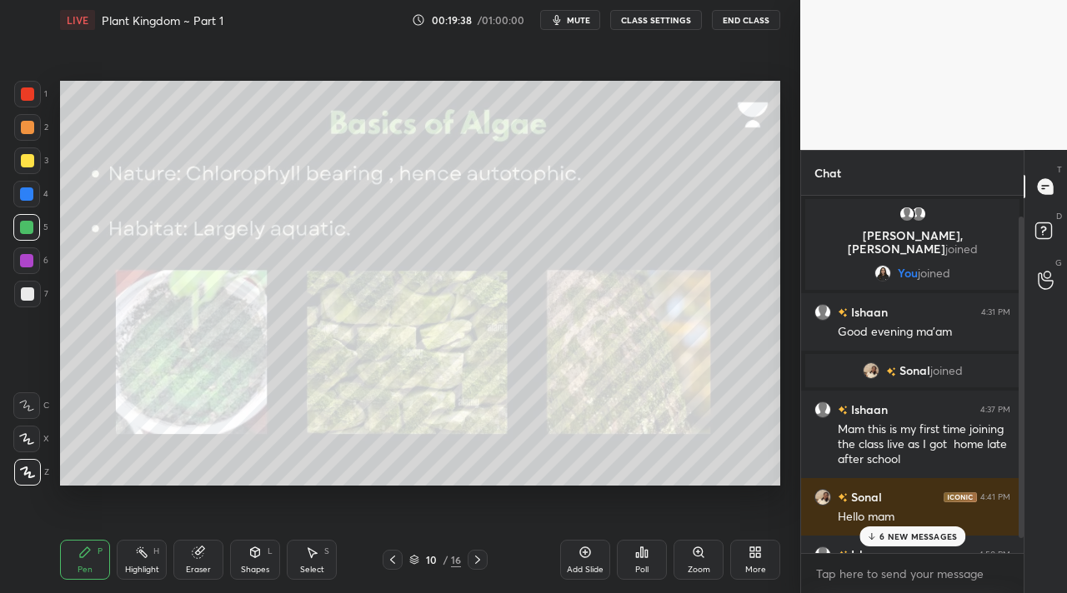
scroll to position [40, 0]
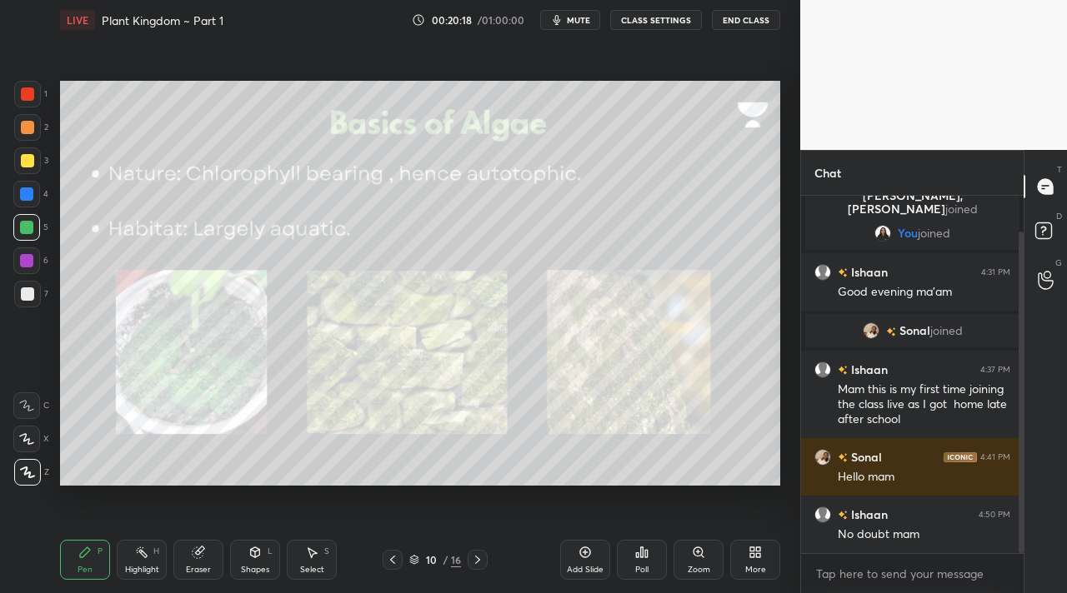
click at [144, 543] on div "Highlight H" at bounding box center [142, 560] width 50 height 40
drag, startPoint x: 83, startPoint y: 561, endPoint x: 87, endPoint y: 532, distance: 29.4
click at [86, 560] on div "Pen P" at bounding box center [85, 560] width 50 height 40
click at [477, 559] on icon at bounding box center [477, 559] width 13 height 13
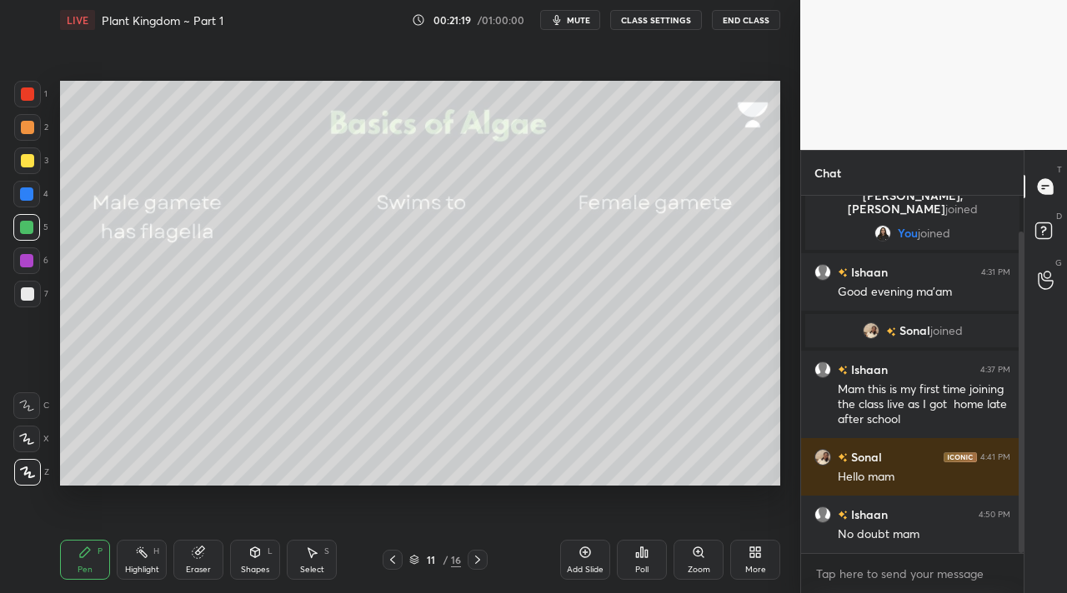
click at [264, 560] on div "Shapes L" at bounding box center [255, 560] width 50 height 40
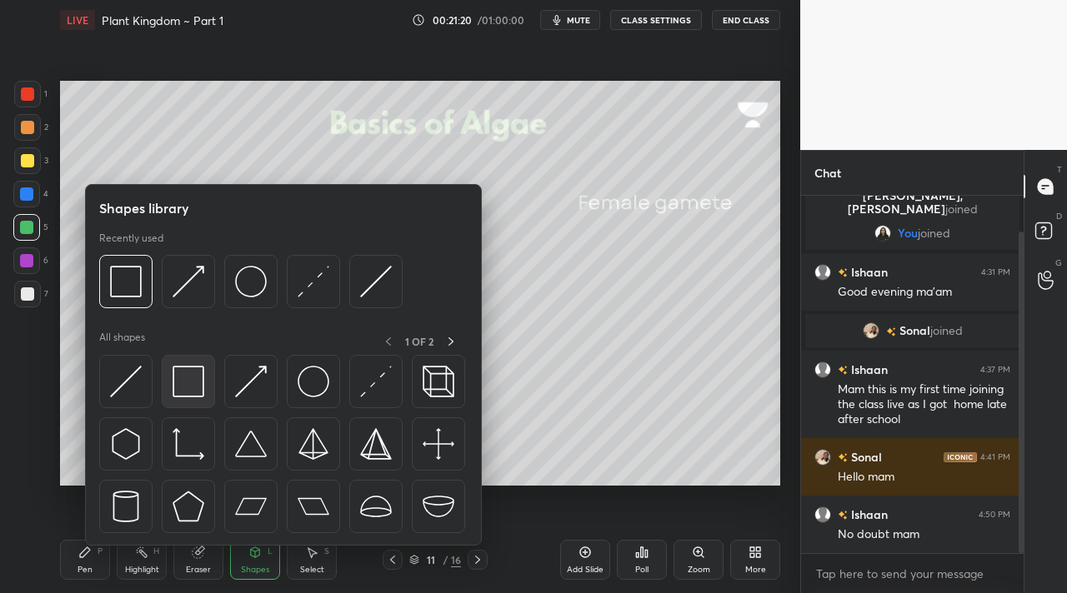
click at [179, 363] on div at bounding box center [188, 381] width 53 height 53
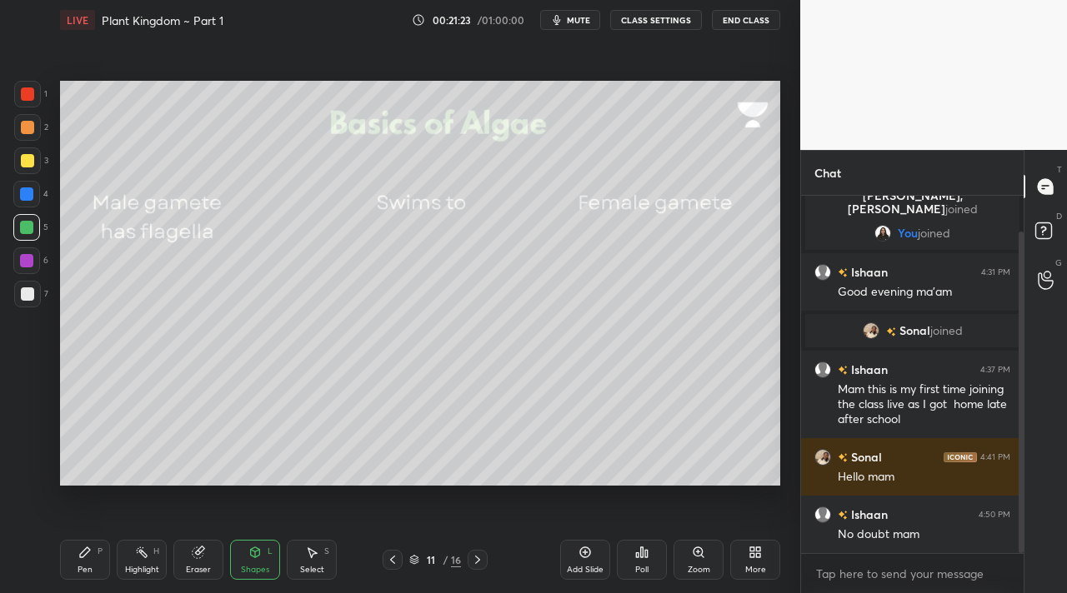
drag, startPoint x: 93, startPoint y: 548, endPoint x: 93, endPoint y: 533, distance: 14.2
click at [93, 544] on div "Pen P" at bounding box center [85, 560] width 50 height 40
click at [199, 568] on div "Eraser" at bounding box center [198, 570] width 25 height 8
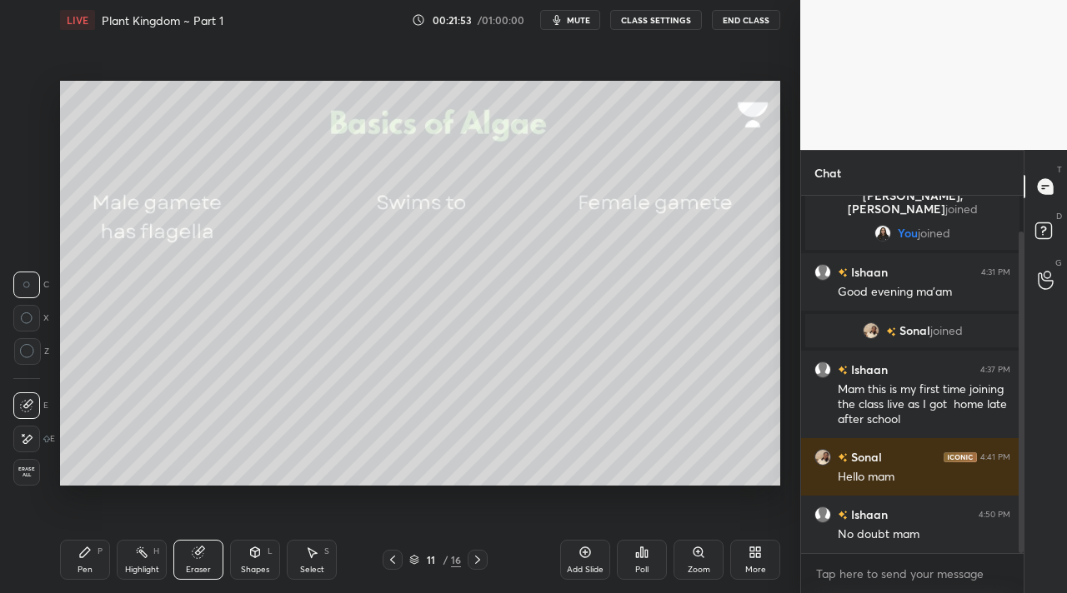
click at [89, 554] on icon at bounding box center [84, 552] width 13 height 13
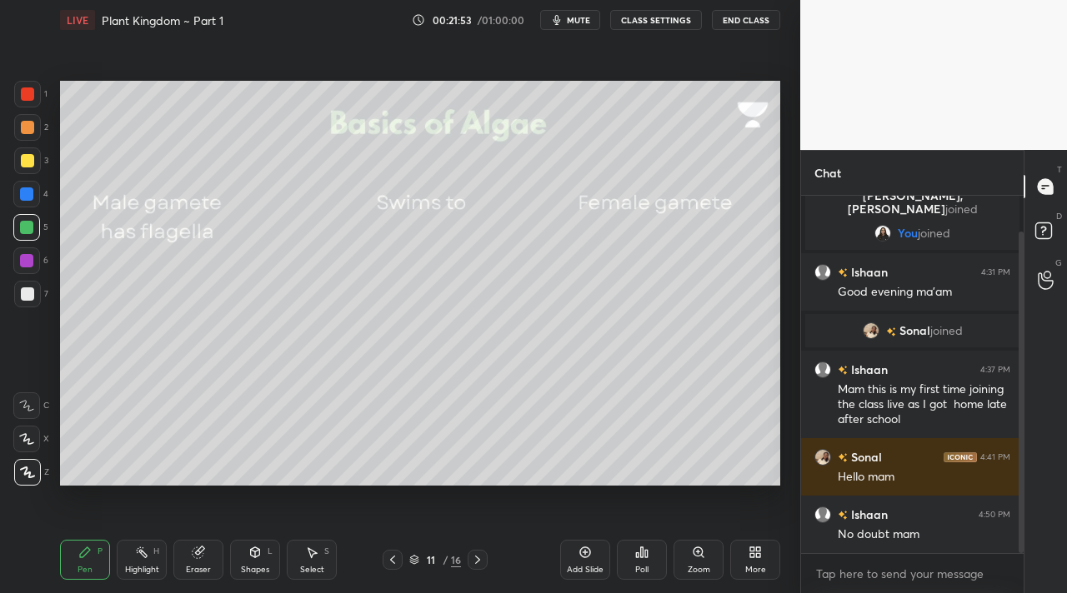
click at [203, 566] on div "Eraser" at bounding box center [198, 570] width 25 height 8
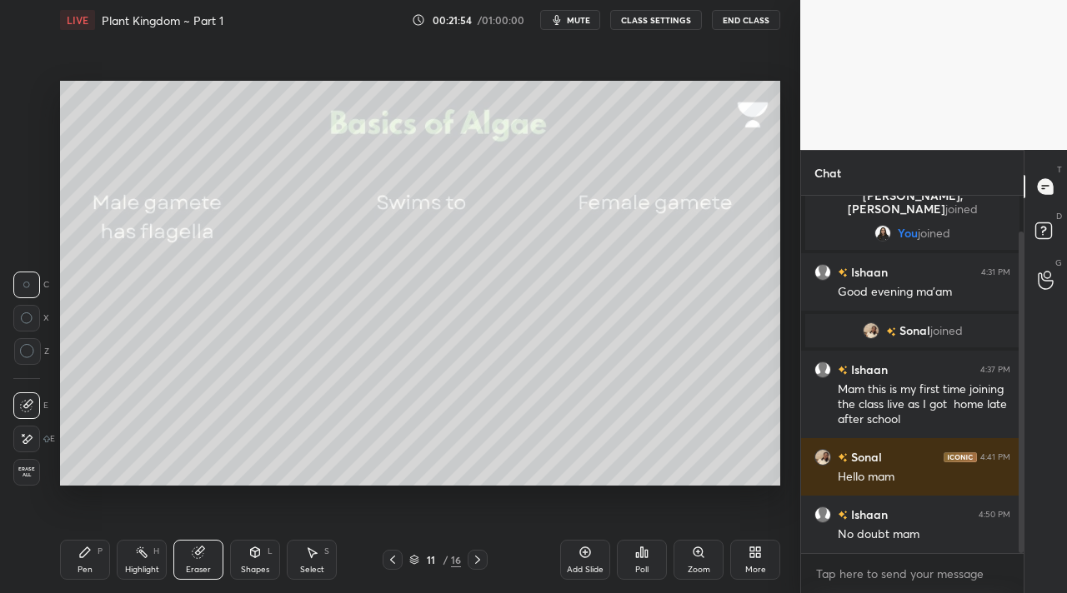
click at [33, 471] on span "Erase all" at bounding box center [26, 473] width 25 height 12
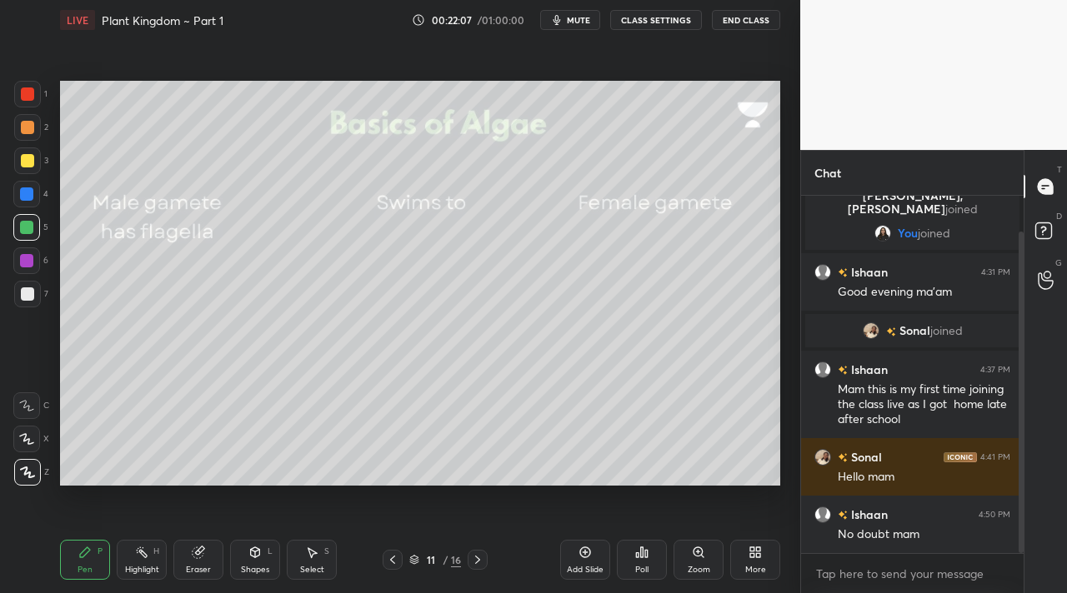
click at [23, 200] on div at bounding box center [26, 194] width 27 height 27
drag, startPoint x: 147, startPoint y: 556, endPoint x: 142, endPoint y: 548, distance: 9.7
click at [148, 554] on div "Highlight H" at bounding box center [142, 560] width 50 height 40
drag, startPoint x: 33, startPoint y: 471, endPoint x: 38, endPoint y: 450, distance: 21.4
click at [36, 465] on div at bounding box center [26, 472] width 27 height 27
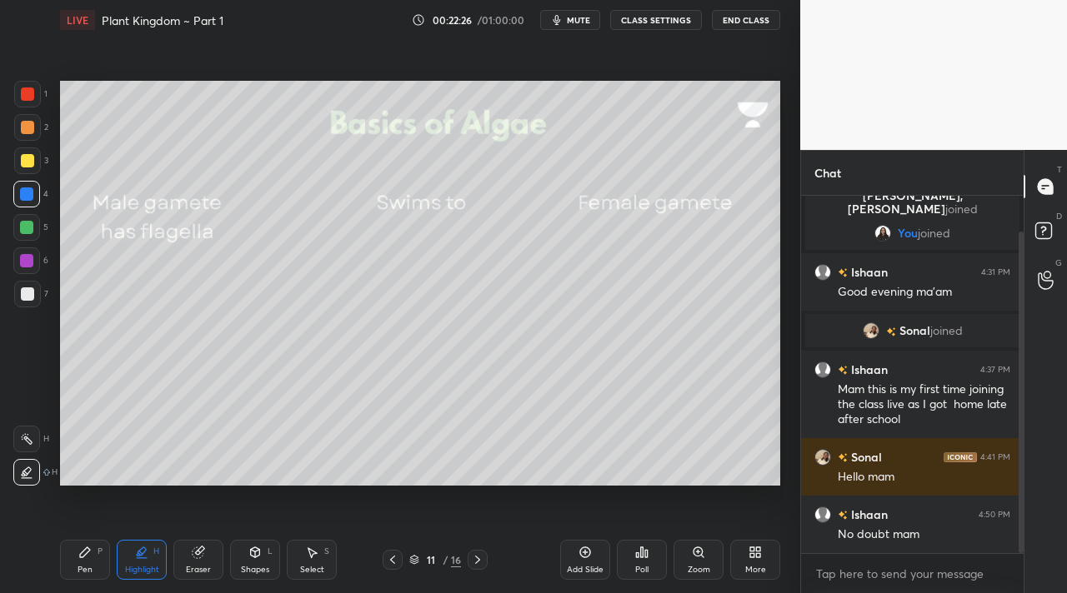
click at [96, 567] on div "Pen P" at bounding box center [85, 560] width 50 height 40
click at [83, 559] on div "Pen P" at bounding box center [85, 560] width 50 height 40
click at [28, 228] on div at bounding box center [26, 227] width 13 height 13
click at [150, 566] on div "Highlight" at bounding box center [142, 570] width 34 height 8
click at [42, 172] on div "3" at bounding box center [31, 164] width 34 height 33
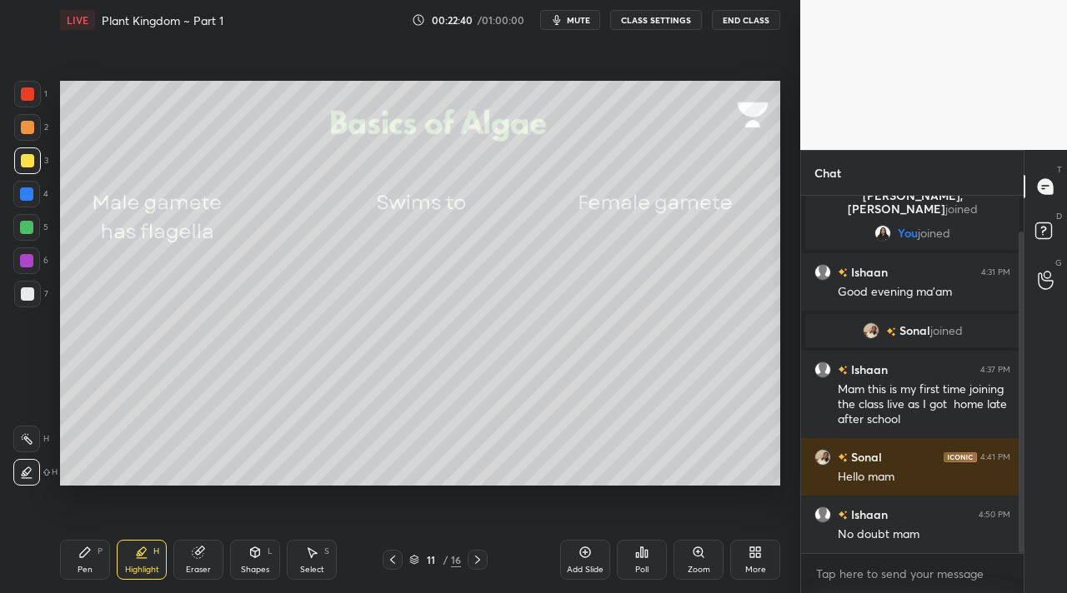
click at [44, 158] on div "3" at bounding box center [31, 161] width 34 height 27
click at [68, 559] on div "Pen P" at bounding box center [85, 560] width 50 height 40
click at [88, 560] on div "Pen P" at bounding box center [85, 560] width 50 height 40
click at [472, 563] on icon at bounding box center [477, 559] width 13 height 13
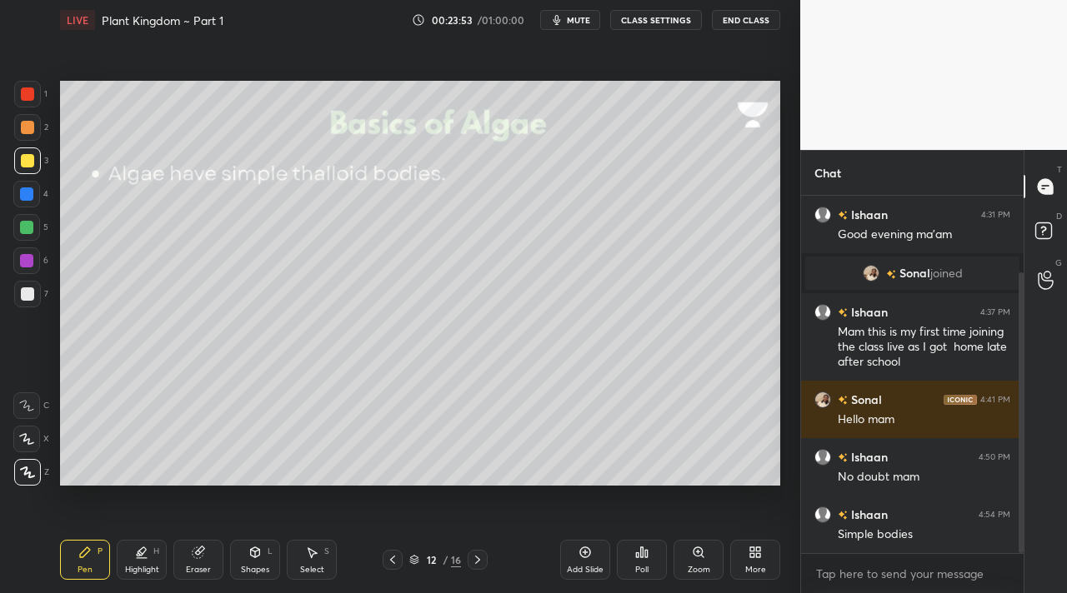
click at [32, 233] on div at bounding box center [26, 227] width 27 height 27
click at [198, 569] on div "Eraser" at bounding box center [198, 570] width 25 height 8
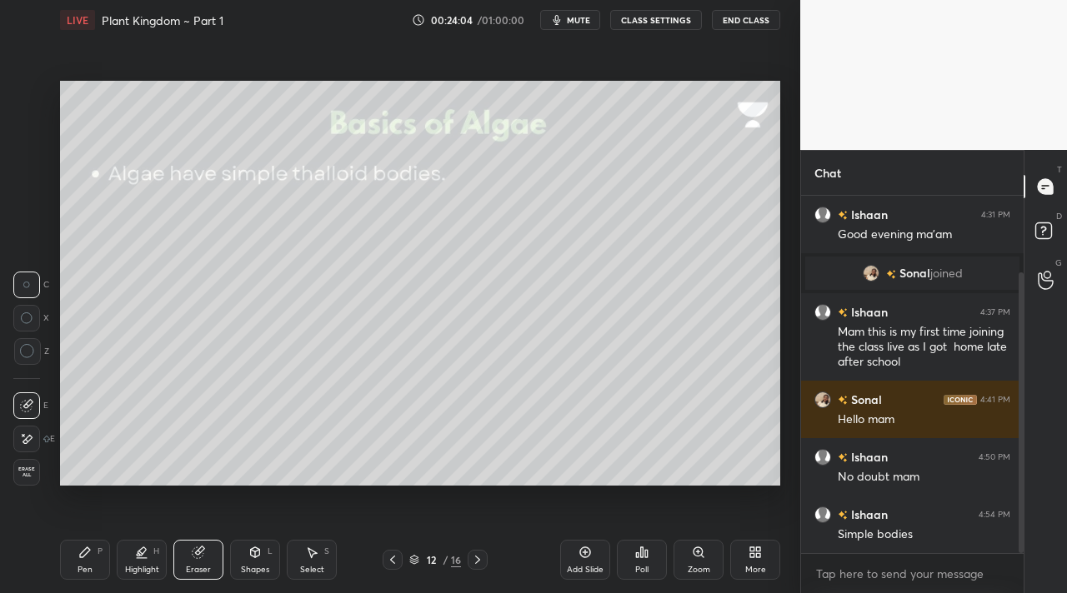
drag, startPoint x: 92, startPoint y: 560, endPoint x: 88, endPoint y: 513, distance: 46.8
click at [94, 555] on div "Pen P" at bounding box center [85, 560] width 50 height 40
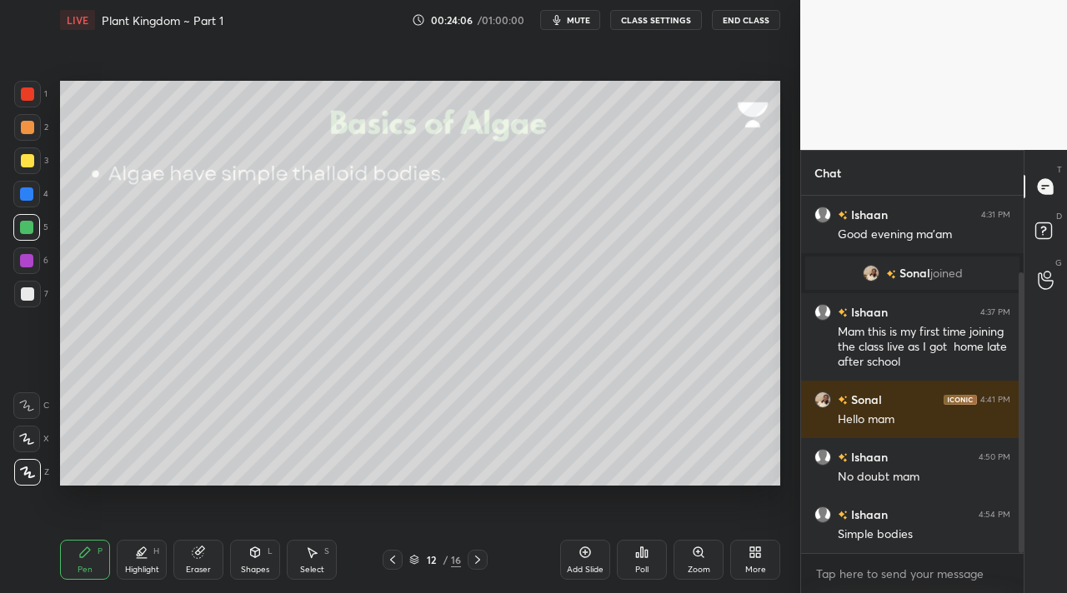
click at [189, 555] on div "Eraser" at bounding box center [198, 560] width 50 height 40
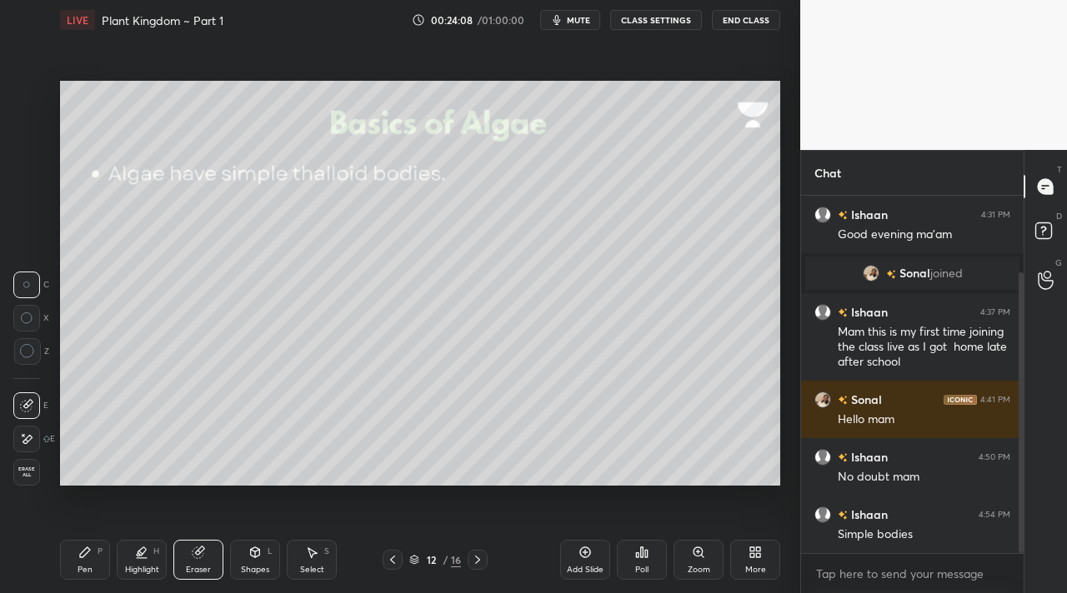
click at [104, 561] on div "Pen P" at bounding box center [85, 560] width 50 height 40
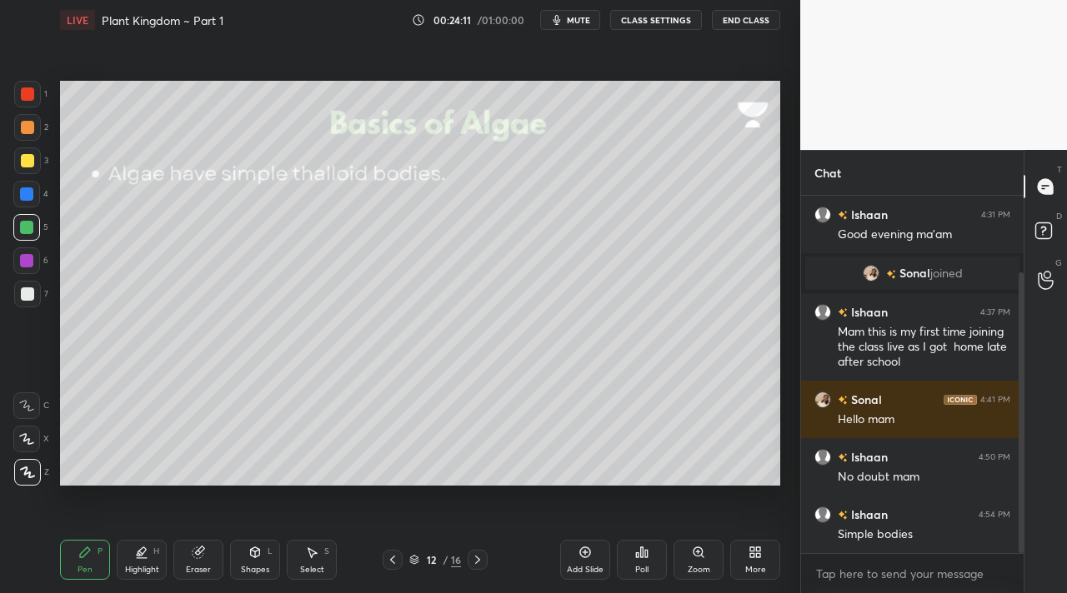
click at [15, 142] on div "2" at bounding box center [31, 130] width 34 height 33
click at [24, 134] on div at bounding box center [27, 127] width 27 height 27
click at [31, 300] on div at bounding box center [27, 294] width 27 height 27
drag, startPoint x: 28, startPoint y: 131, endPoint x: 52, endPoint y: 174, distance: 49.6
click at [28, 130] on div at bounding box center [27, 127] width 13 height 13
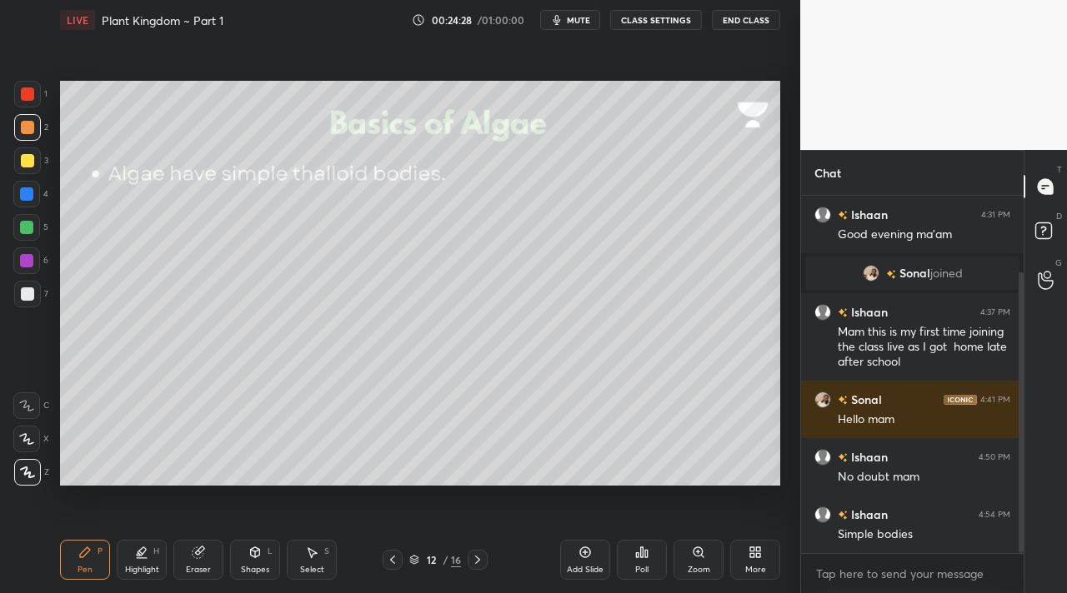
drag, startPoint x: 144, startPoint y: 570, endPoint x: 163, endPoint y: 564, distance: 19.2
click at [145, 569] on div "Highlight" at bounding box center [142, 570] width 34 height 8
drag, startPoint x: 188, startPoint y: 561, endPoint x: 159, endPoint y: 548, distance: 32.1
click at [188, 560] on div "Eraser" at bounding box center [198, 560] width 50 height 40
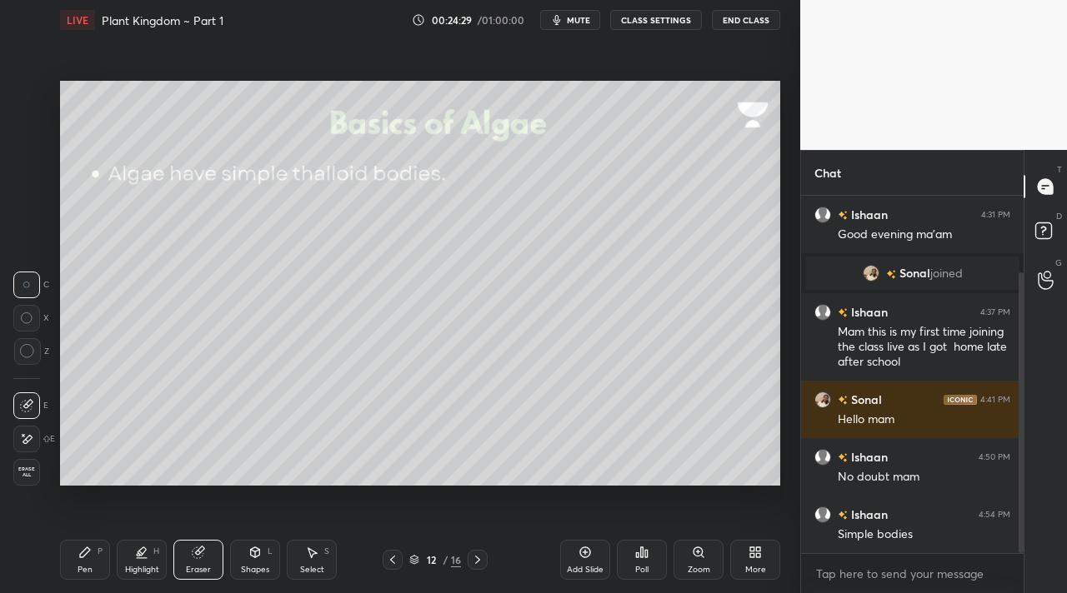
click at [143, 559] on div "Highlight H" at bounding box center [142, 560] width 50 height 40
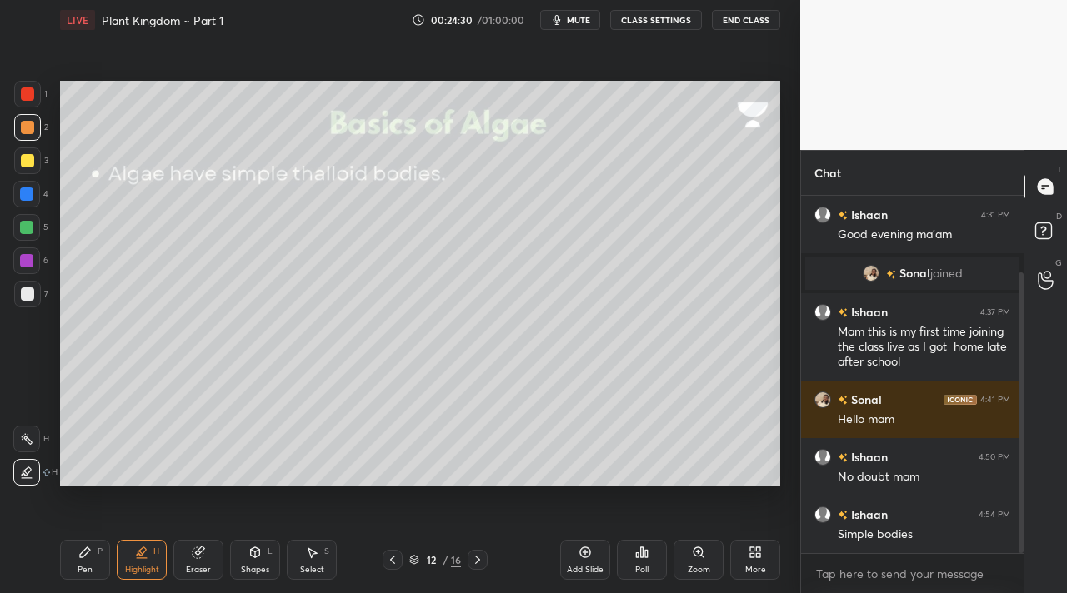
click at [29, 446] on div at bounding box center [26, 439] width 27 height 27
click at [35, 128] on div at bounding box center [27, 127] width 27 height 27
click at [93, 548] on div "Pen P" at bounding box center [85, 560] width 50 height 40
drag, startPoint x: 25, startPoint y: 303, endPoint x: 45, endPoint y: 308, distance: 20.6
click at [24, 302] on div at bounding box center [27, 294] width 27 height 27
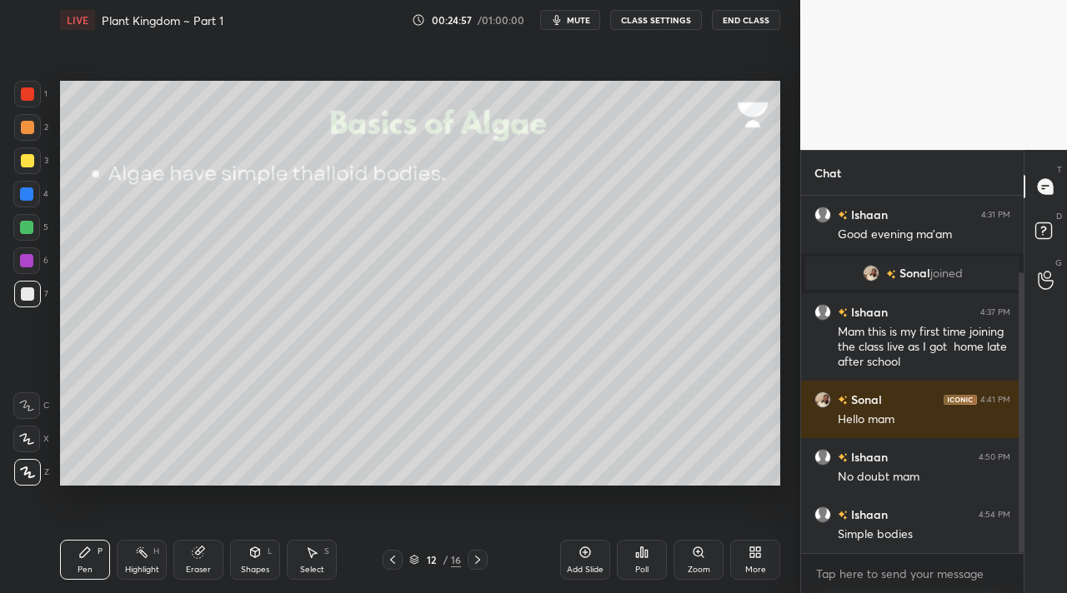
click at [25, 163] on div at bounding box center [27, 160] width 13 height 13
drag, startPoint x: 219, startPoint y: 561, endPoint x: 244, endPoint y: 559, distance: 25.1
click at [220, 562] on div "Eraser" at bounding box center [198, 560] width 50 height 40
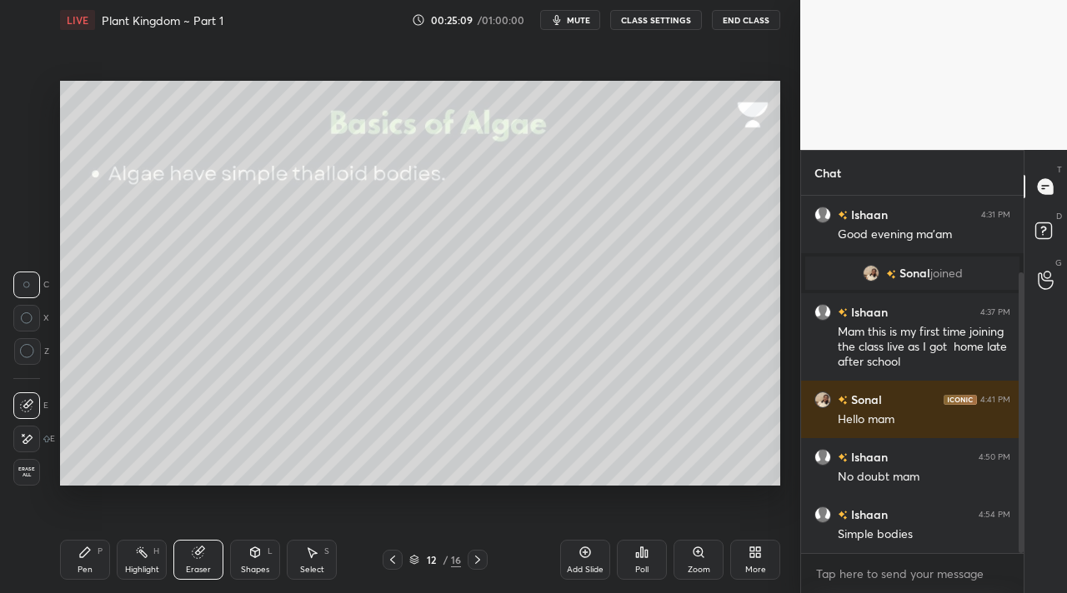
click at [253, 566] on div "Shapes" at bounding box center [255, 570] width 28 height 8
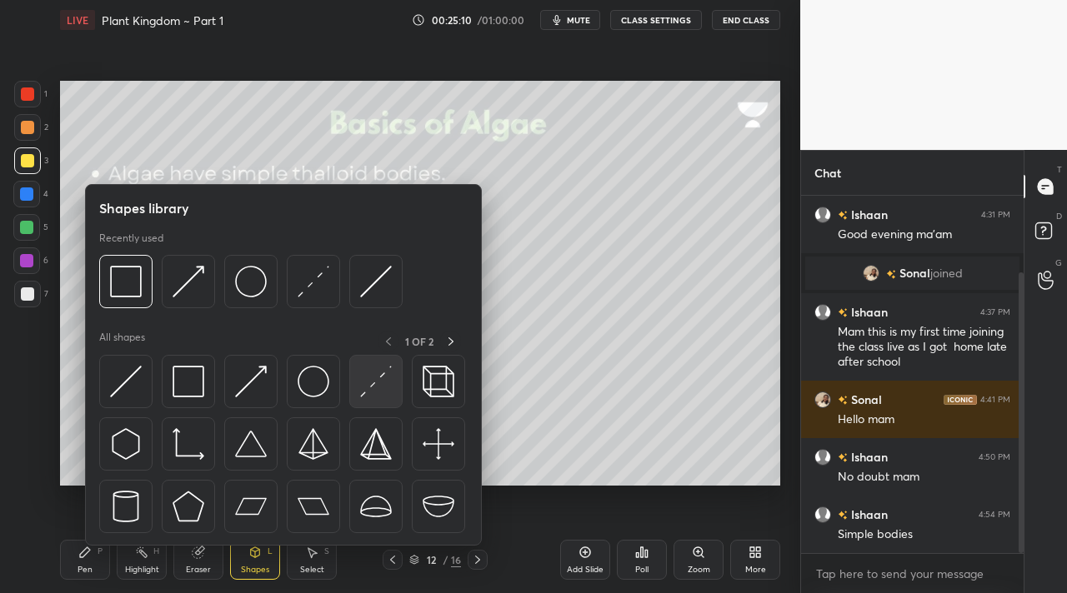
click at [364, 366] on img at bounding box center [376, 382] width 32 height 32
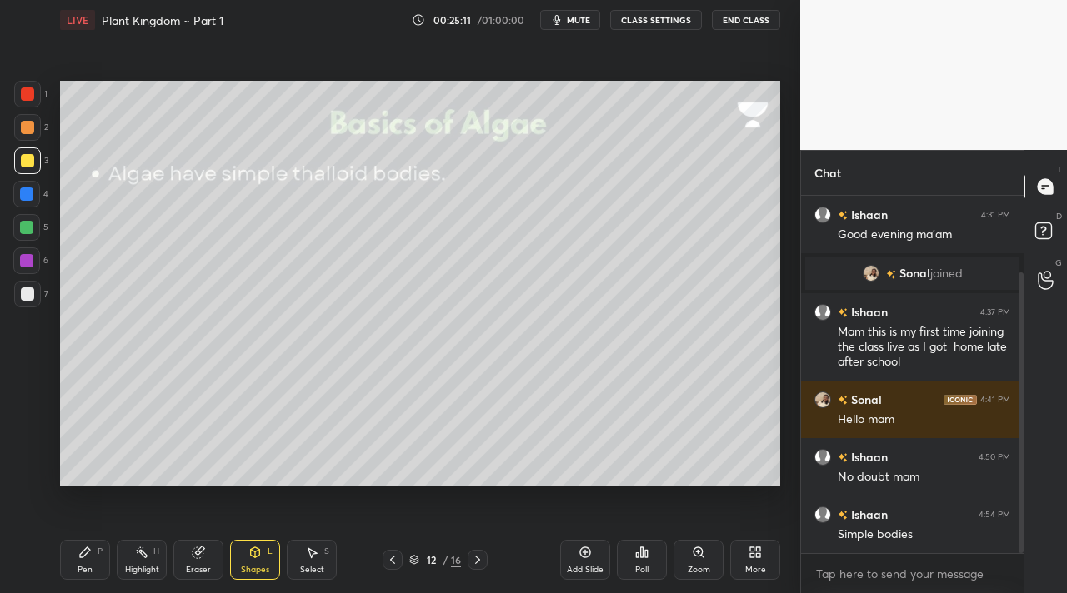
click at [34, 288] on div at bounding box center [27, 294] width 27 height 27
click at [33, 247] on div "1 2 3 4 5 6 7" at bounding box center [30, 197] width 35 height 233
drag, startPoint x: 19, startPoint y: 265, endPoint x: 36, endPoint y: 263, distance: 16.9
click at [21, 264] on div at bounding box center [26, 261] width 27 height 27
click at [91, 558] on div "Pen P" at bounding box center [85, 560] width 50 height 40
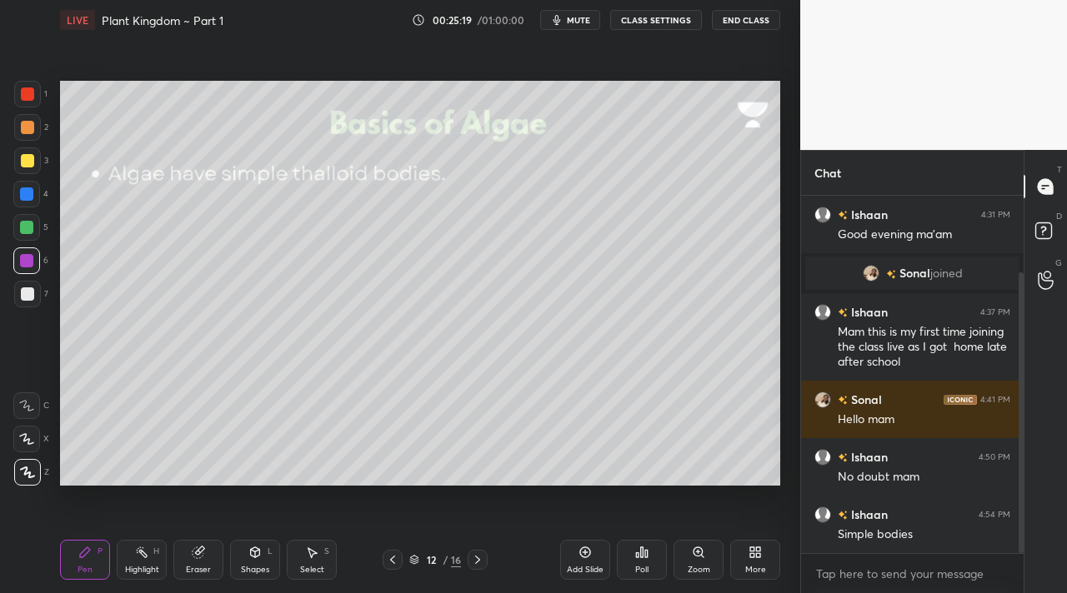
click at [40, 132] on div "2" at bounding box center [31, 127] width 34 height 27
drag, startPoint x: 28, startPoint y: 101, endPoint x: 39, endPoint y: 103, distance: 11.0
click at [29, 101] on div at bounding box center [27, 94] width 27 height 27
drag, startPoint x: 34, startPoint y: 128, endPoint x: 51, endPoint y: 130, distance: 16.9
click at [35, 128] on div at bounding box center [27, 127] width 27 height 27
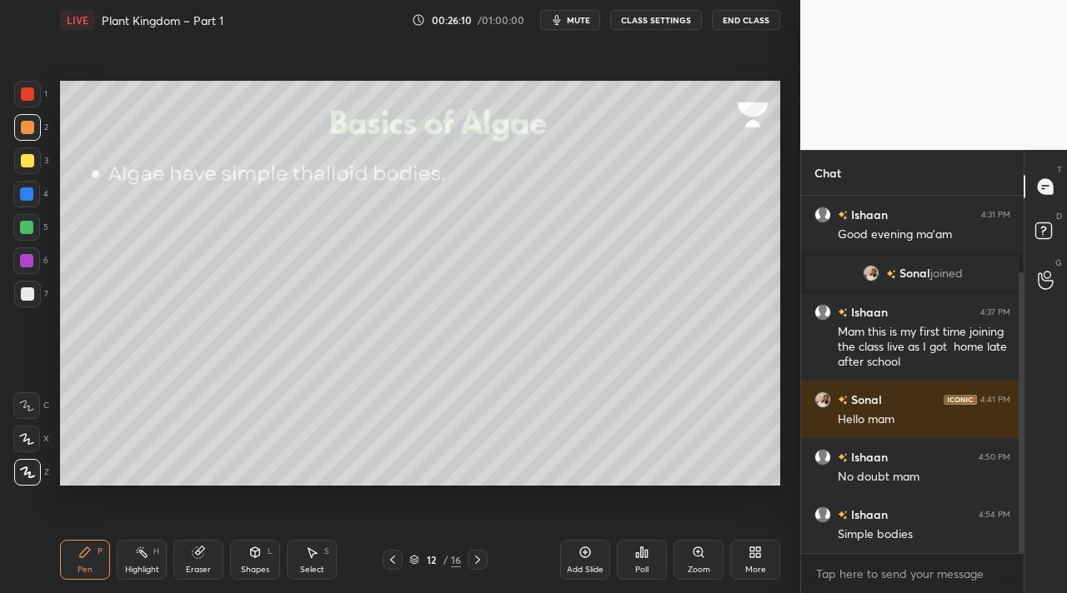
drag, startPoint x: 261, startPoint y: 561, endPoint x: 270, endPoint y: 557, distance: 10.1
click at [264, 557] on div "Shapes L" at bounding box center [255, 560] width 50 height 40
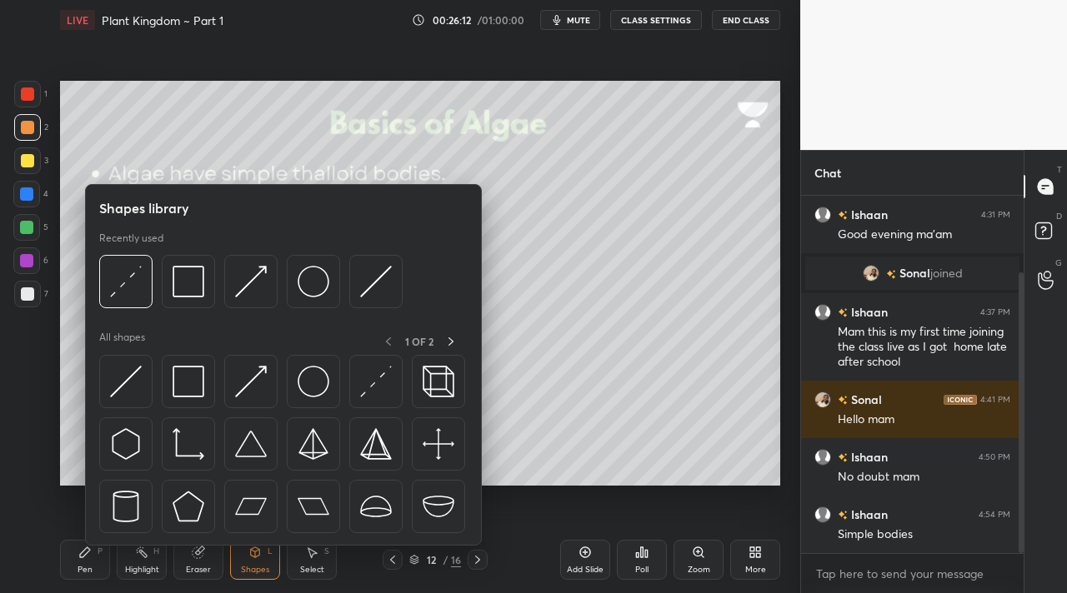
click at [23, 292] on div at bounding box center [27, 294] width 27 height 27
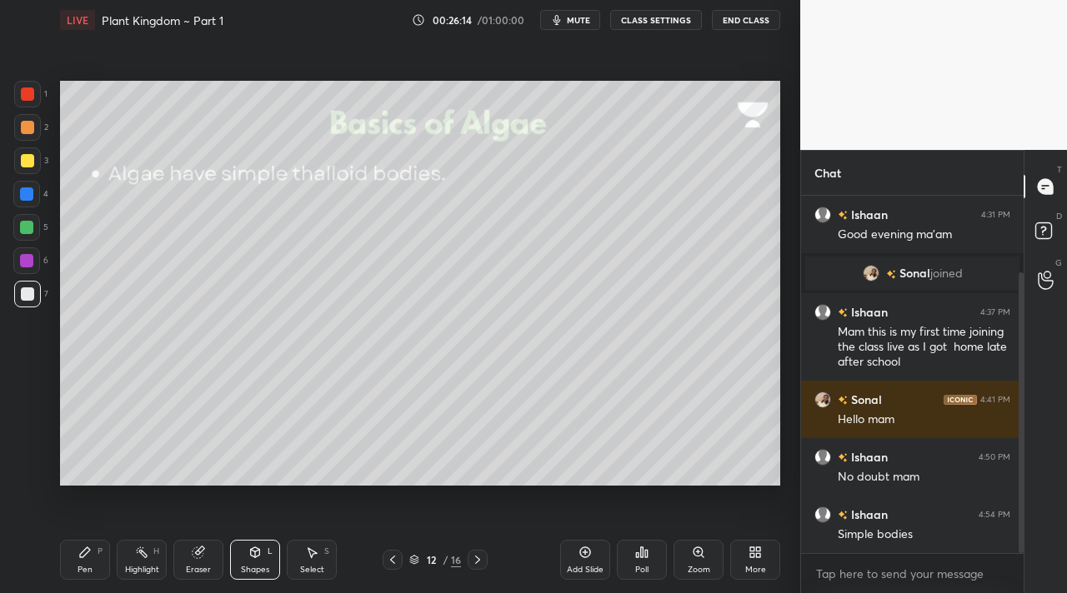
click at [255, 562] on div "Shapes L" at bounding box center [255, 560] width 50 height 40
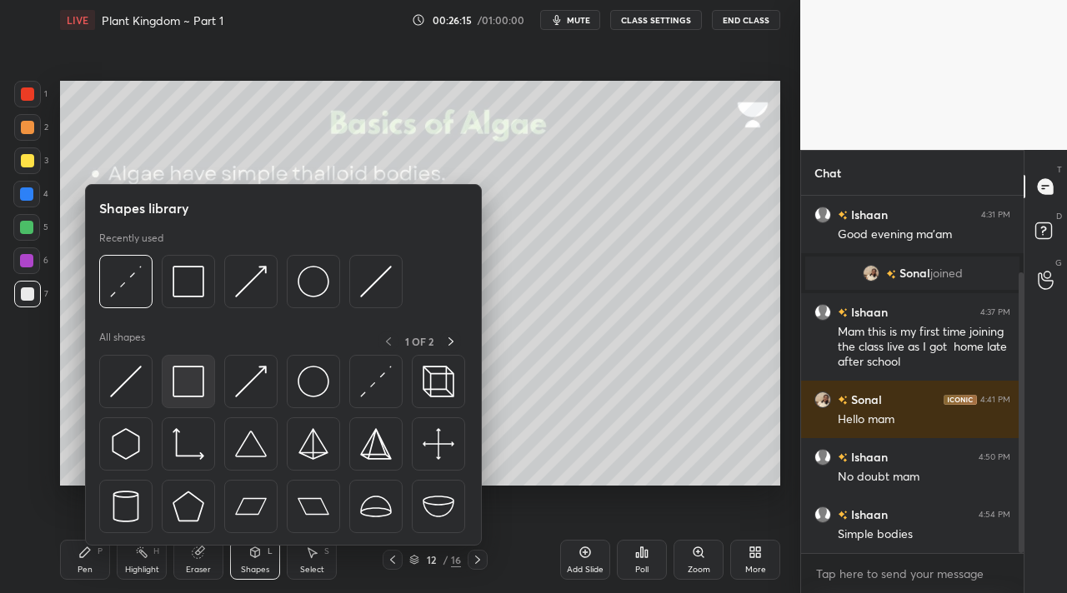
click at [188, 382] on img at bounding box center [189, 382] width 32 height 32
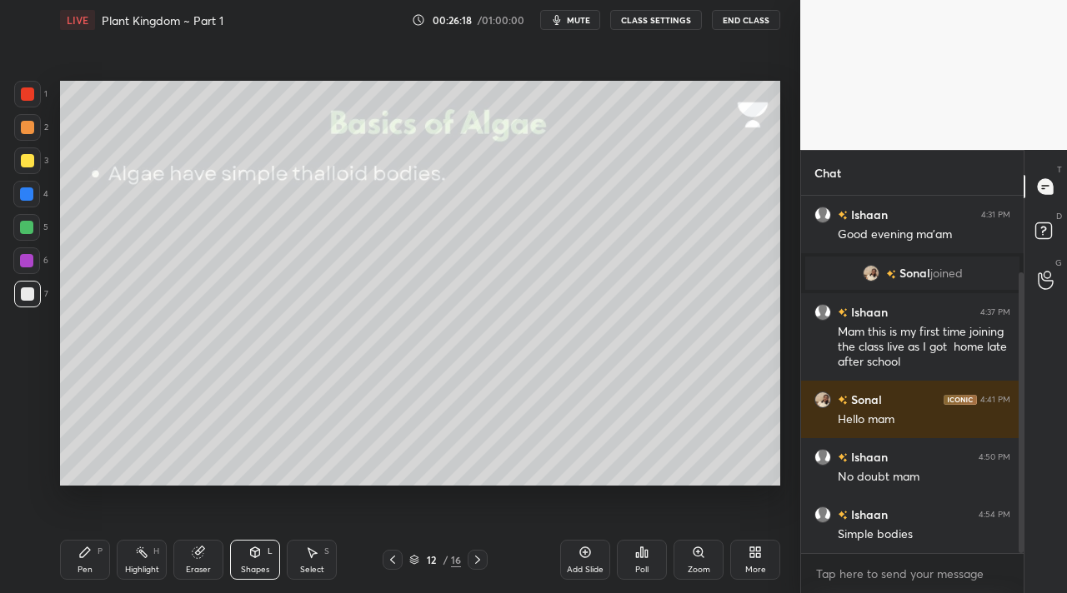
drag, startPoint x: 103, startPoint y: 554, endPoint x: 113, endPoint y: 551, distance: 10.5
click at [102, 555] on div "P" at bounding box center [100, 552] width 5 height 8
click at [133, 561] on div "Highlight H" at bounding box center [142, 560] width 50 height 40
click at [478, 558] on icon at bounding box center [477, 559] width 13 height 13
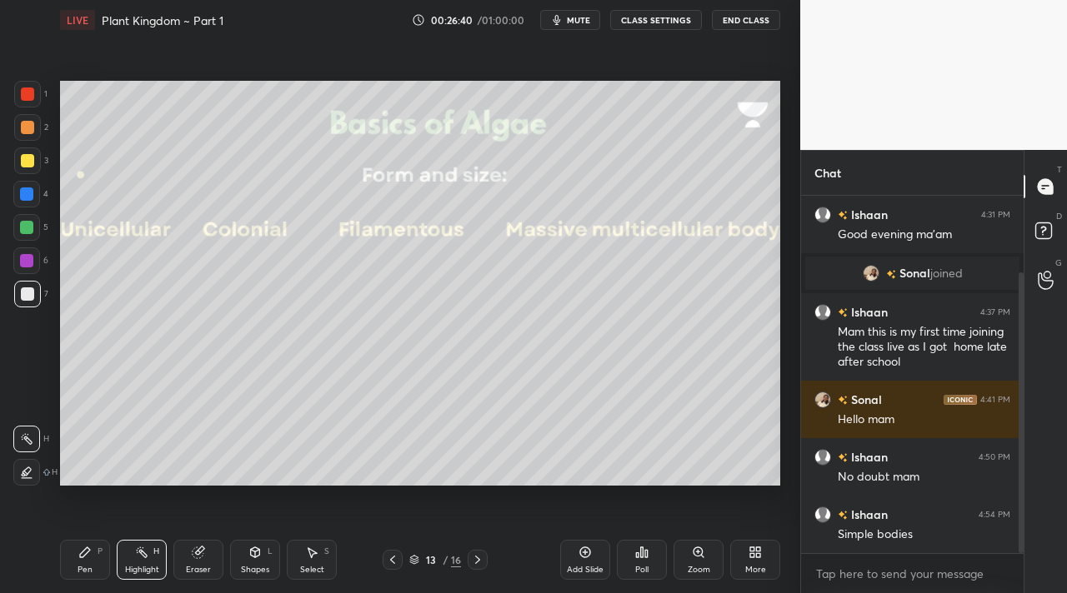
drag, startPoint x: 250, startPoint y: 563, endPoint x: 249, endPoint y: 552, distance: 10.9
click at [249, 560] on div "Shapes L" at bounding box center [255, 560] width 50 height 40
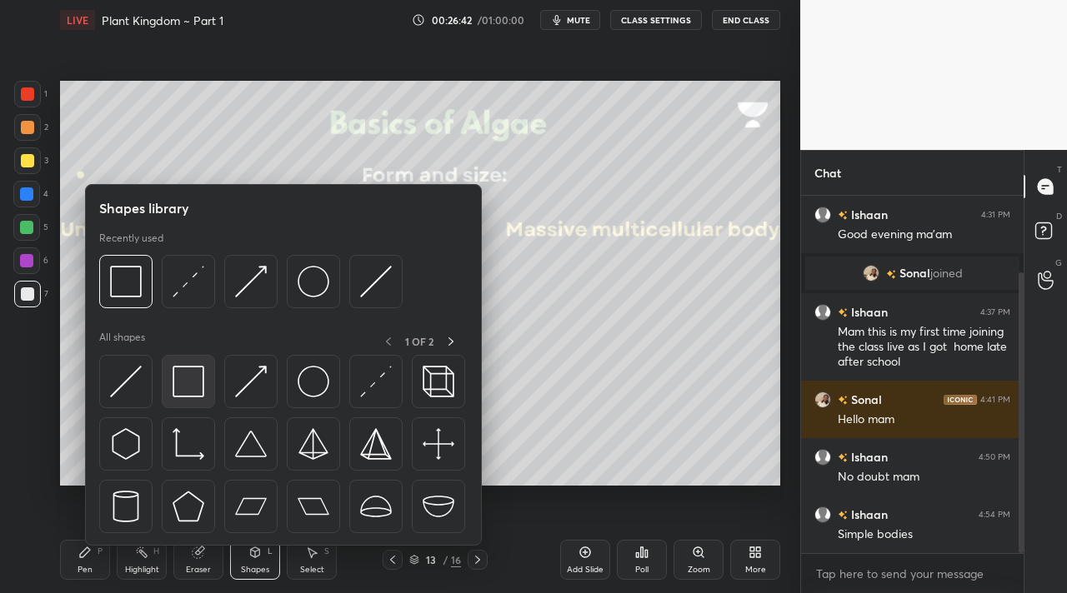
click at [181, 390] on img at bounding box center [189, 382] width 32 height 32
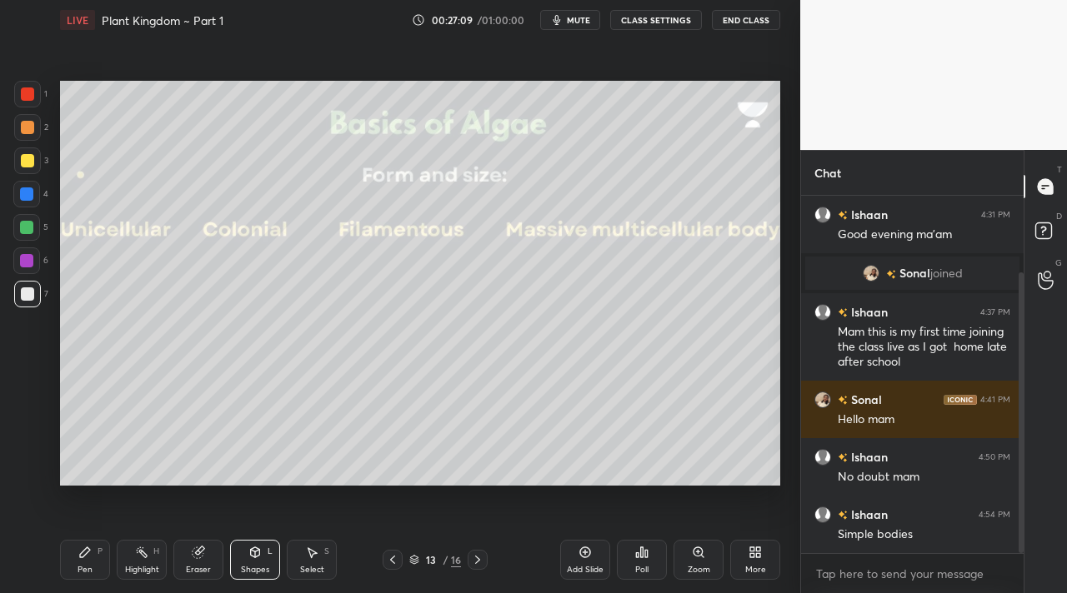
click at [35, 133] on div at bounding box center [27, 127] width 27 height 27
click at [782, 245] on div "Setting up your live class Poll for secs No correct answer Start poll" at bounding box center [419, 283] width 733 height 487
click at [84, 553] on icon at bounding box center [84, 552] width 13 height 13
click at [23, 163] on div at bounding box center [27, 160] width 13 height 13
click at [23, 260] on div at bounding box center [26, 260] width 13 height 13
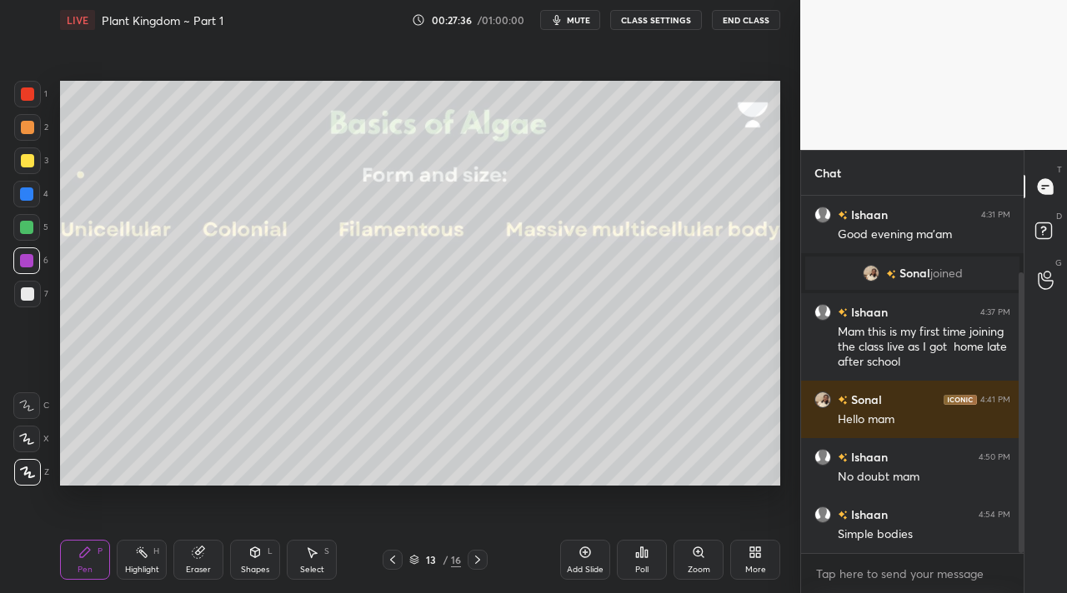
click at [23, 293] on div at bounding box center [27, 294] width 13 height 13
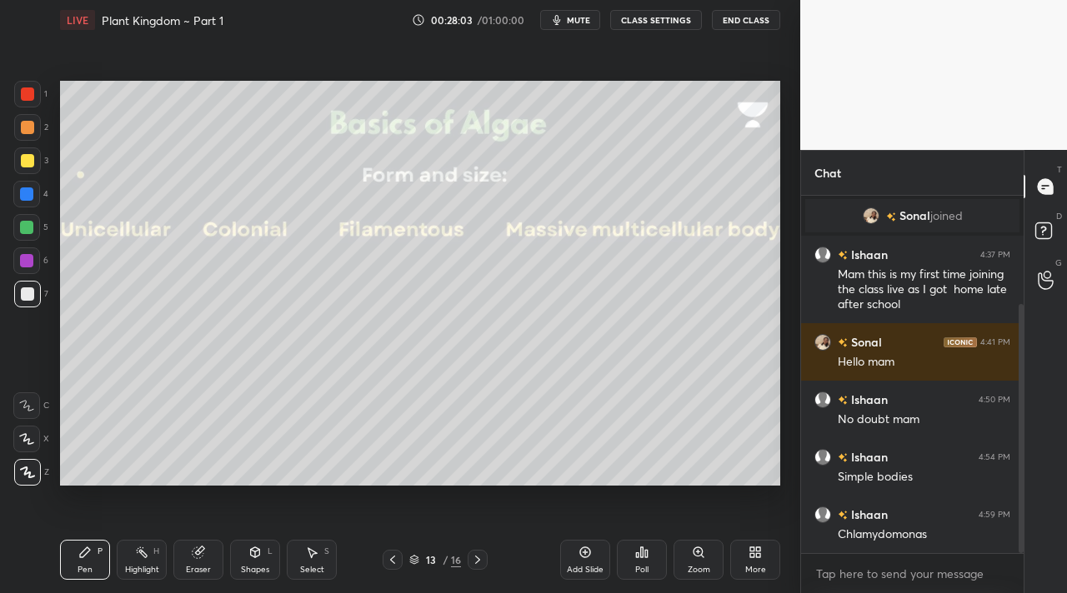
click at [144, 556] on icon at bounding box center [141, 552] width 13 height 13
click at [28, 472] on icon at bounding box center [26, 472] width 13 height 13
drag, startPoint x: 93, startPoint y: 545, endPoint x: 82, endPoint y: 530, distance: 19.0
click at [93, 544] on div "Pen P" at bounding box center [85, 560] width 50 height 40
click at [26, 130] on div at bounding box center [27, 127] width 13 height 13
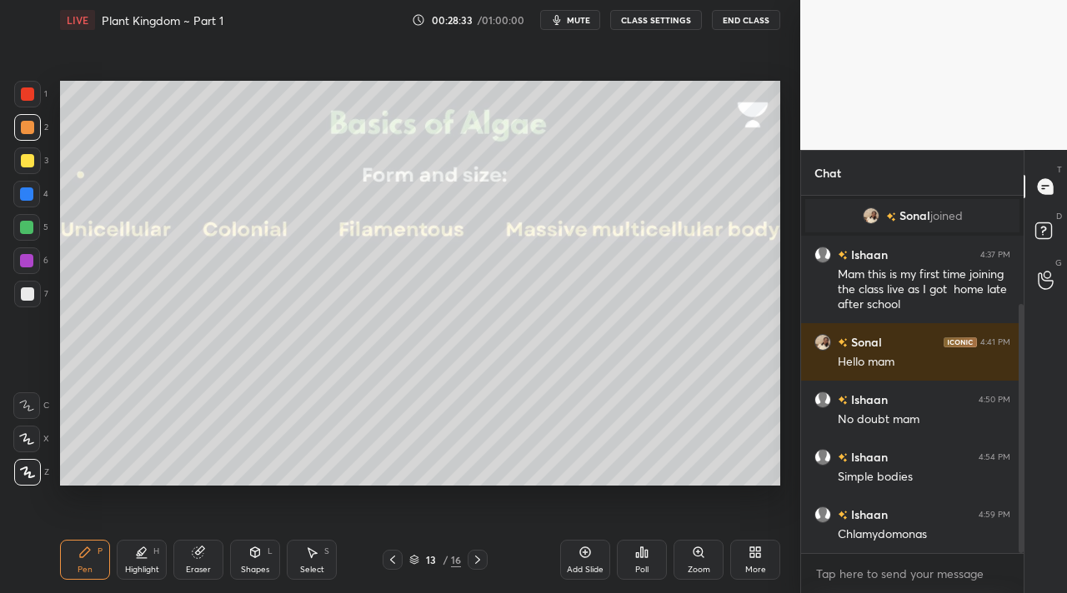
click at [27, 87] on div at bounding box center [27, 94] width 27 height 27
drag, startPoint x: 25, startPoint y: 295, endPoint x: 43, endPoint y: 282, distance: 22.0
click at [25, 294] on div at bounding box center [27, 294] width 13 height 13
click at [173, 548] on div "Pen P Highlight H Eraser Shapes L Select S" at bounding box center [185, 560] width 250 height 40
click at [199, 558] on div "Eraser" at bounding box center [198, 560] width 50 height 40
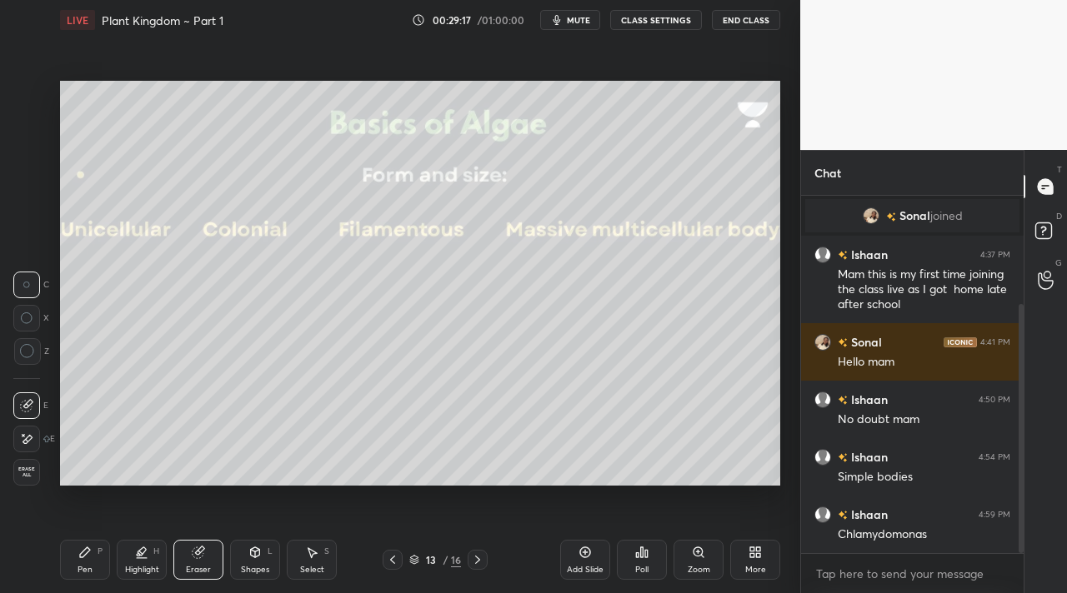
click at [139, 557] on icon at bounding box center [141, 552] width 13 height 13
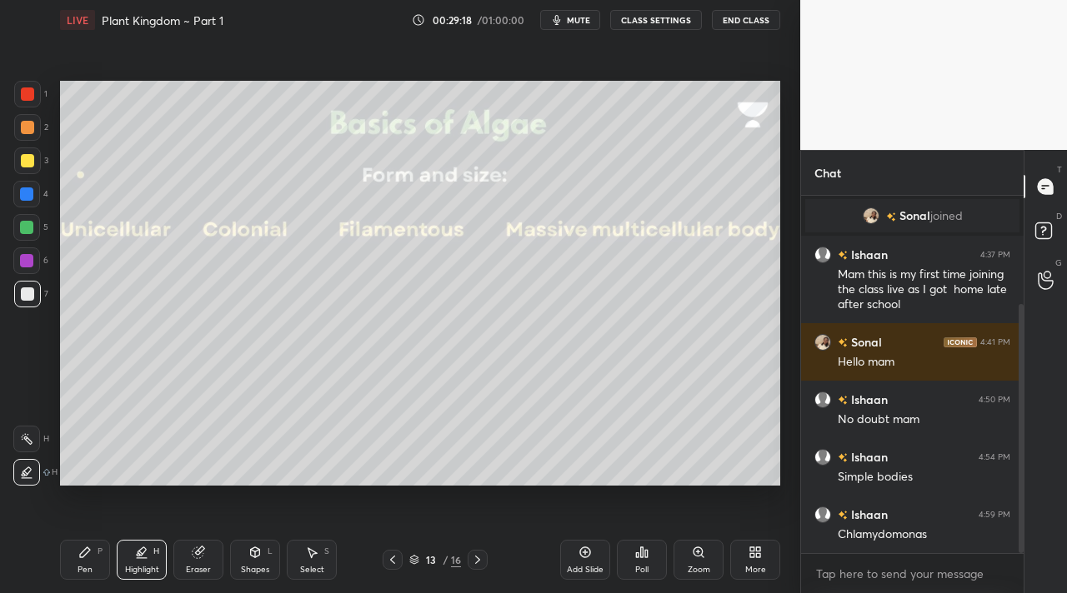
click at [25, 428] on div at bounding box center [26, 439] width 27 height 27
click at [27, 227] on div at bounding box center [26, 227] width 13 height 13
click at [92, 561] on div "Pen P" at bounding box center [85, 560] width 50 height 40
drag, startPoint x: 26, startPoint y: 296, endPoint x: 57, endPoint y: 294, distance: 30.9
click at [28, 296] on div at bounding box center [27, 294] width 13 height 13
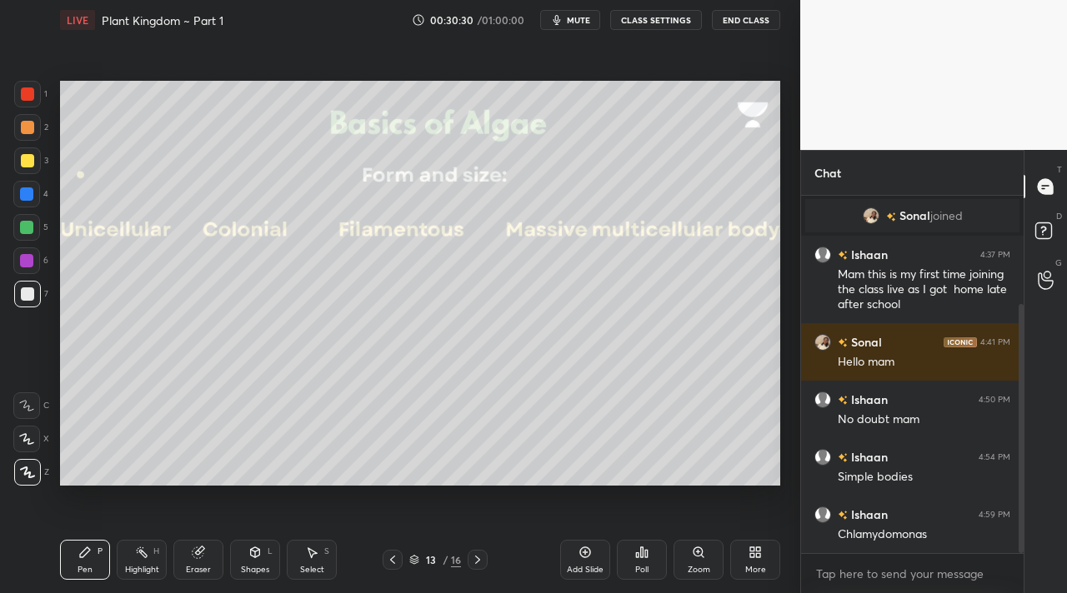
drag, startPoint x: 473, startPoint y: 561, endPoint x: 507, endPoint y: 567, distance: 33.8
click at [473, 559] on icon at bounding box center [477, 559] width 13 height 13
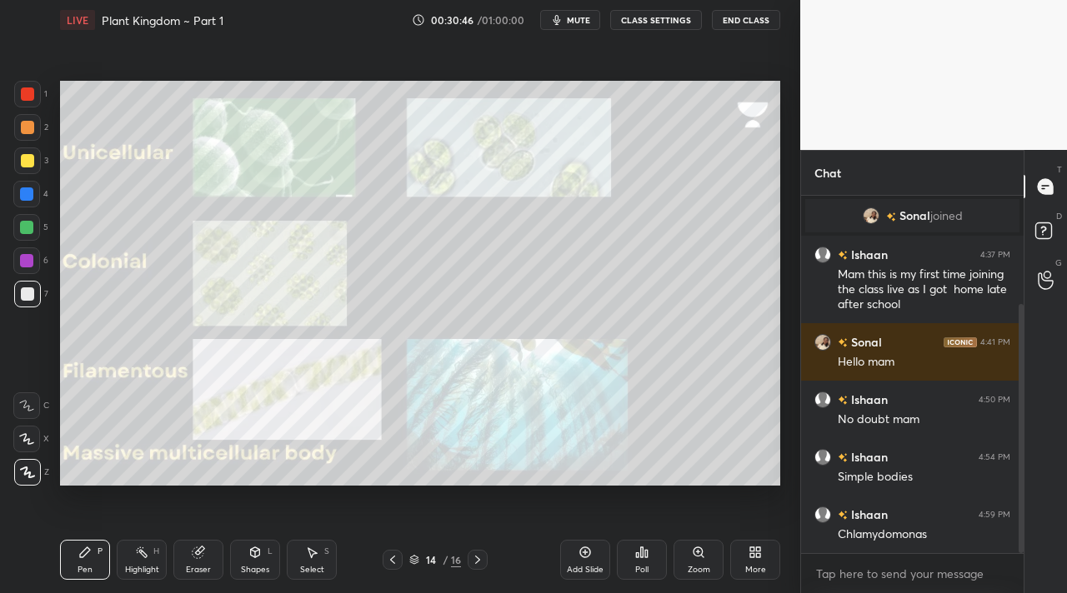
click at [33, 163] on div at bounding box center [27, 161] width 27 height 27
click at [21, 115] on div "1 2 3 4 5 6 7" at bounding box center [30, 197] width 35 height 233
drag, startPoint x: 36, startPoint y: 104, endPoint x: 42, endPoint y: 93, distance: 13.0
click at [37, 102] on div "1" at bounding box center [30, 97] width 33 height 33
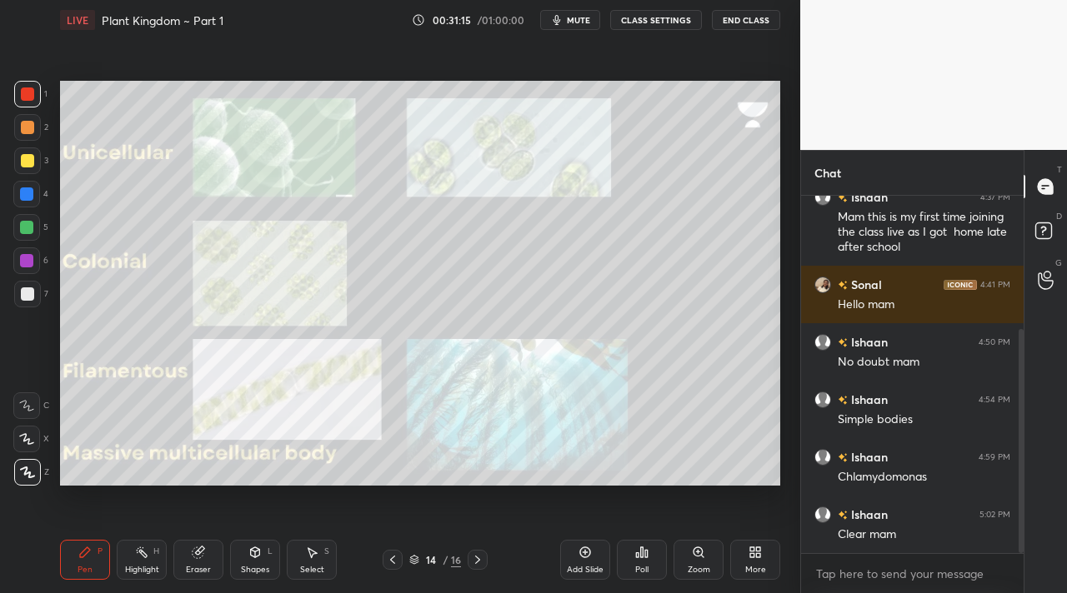
click at [475, 558] on icon at bounding box center [477, 559] width 13 height 13
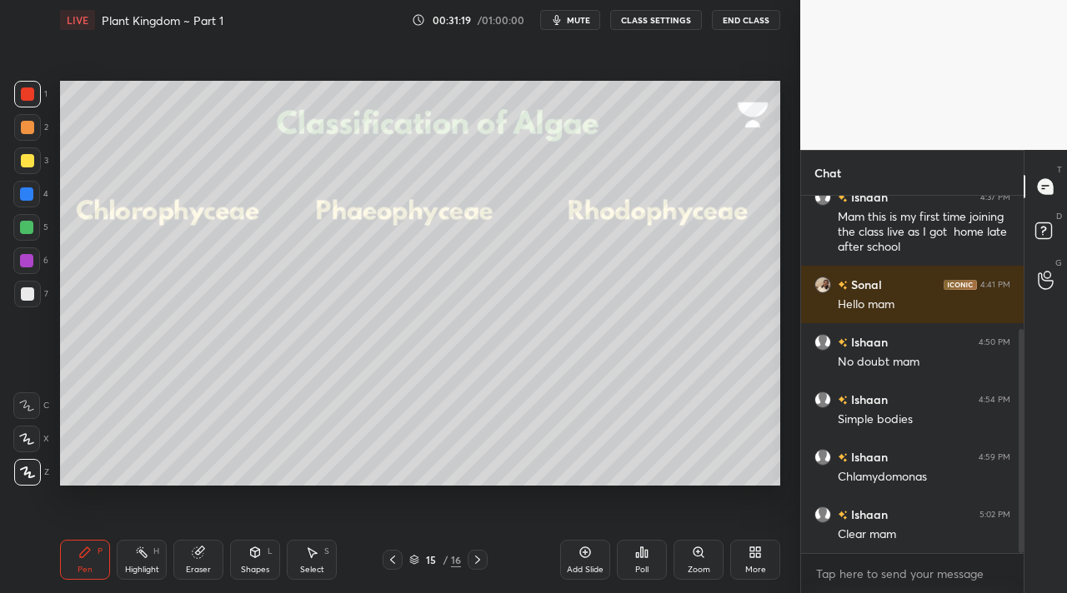
click at [264, 559] on div "Shapes L" at bounding box center [255, 560] width 50 height 40
click at [103, 537] on div "Pen P Highlight H Eraser Shapes L Select S 15 / 16 Add Slide Poll Zoom More" at bounding box center [420, 560] width 720 height 67
click at [73, 557] on div "Pen P" at bounding box center [85, 560] width 50 height 40
click at [253, 568] on div "Shapes" at bounding box center [255, 570] width 28 height 8
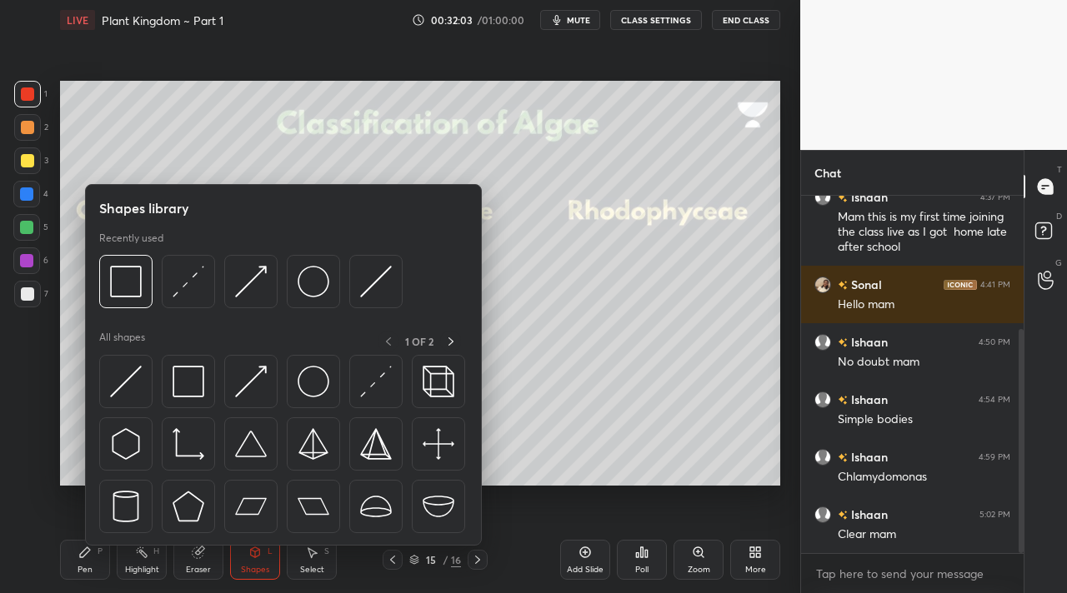
click at [208, 557] on div "Eraser" at bounding box center [198, 560] width 50 height 40
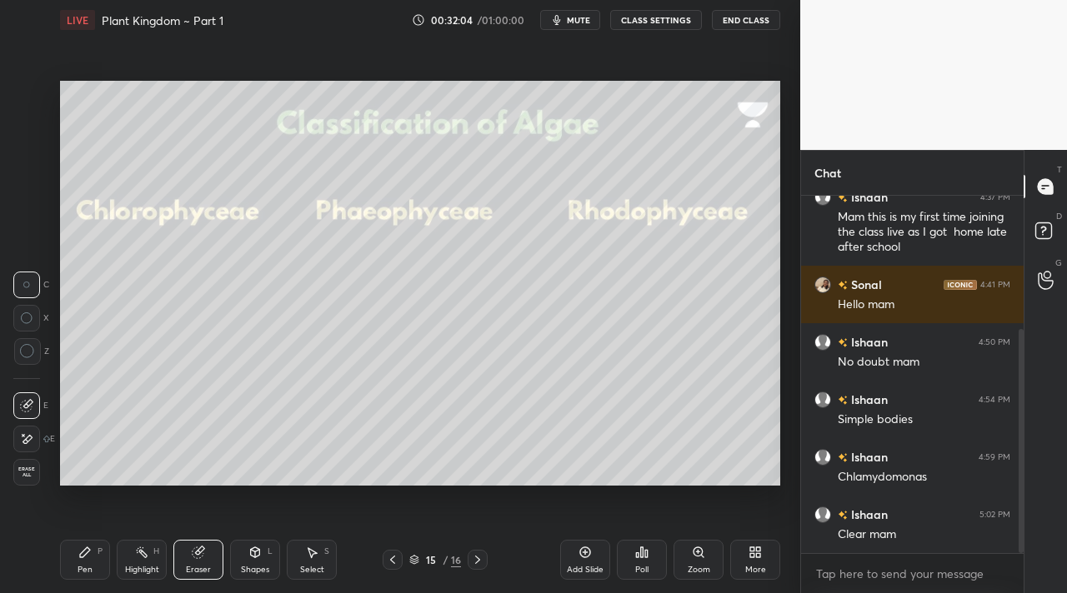
click at [250, 562] on div "Shapes L" at bounding box center [255, 560] width 50 height 40
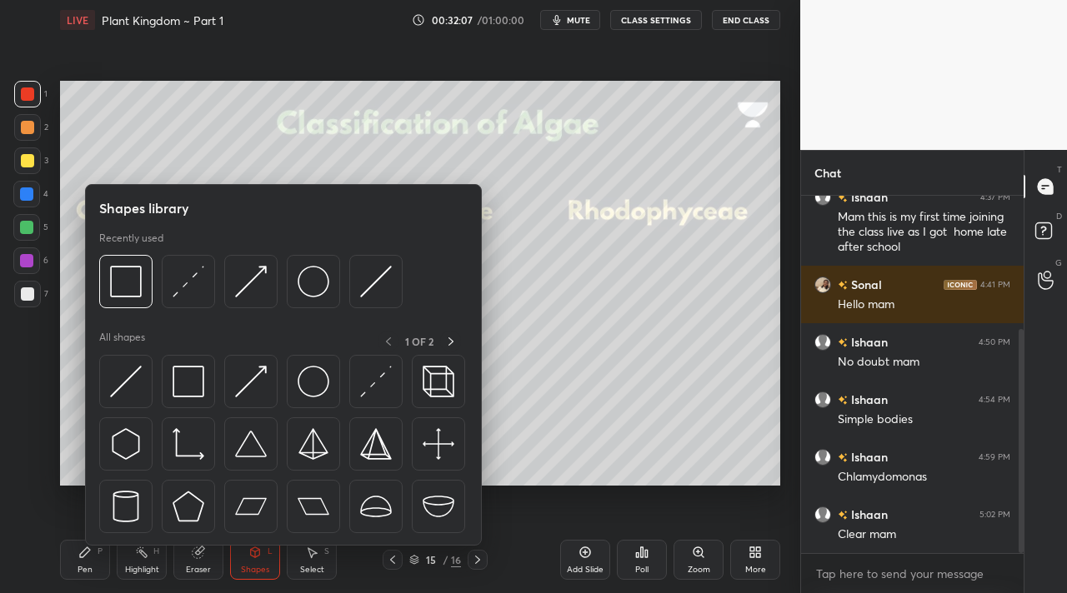
click at [27, 227] on div at bounding box center [26, 227] width 13 height 13
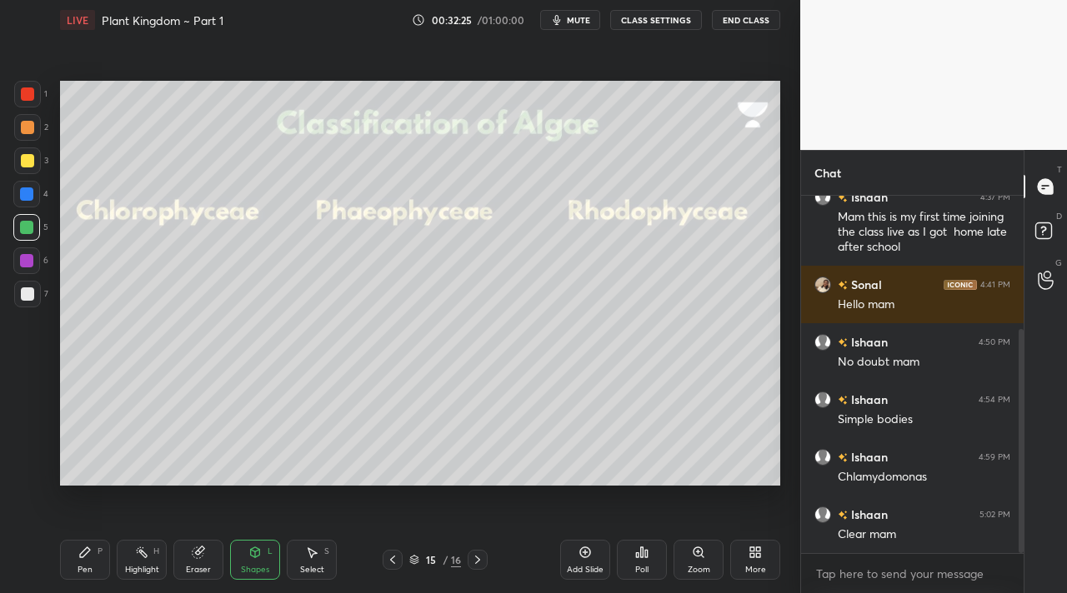
drag, startPoint x: 28, startPoint y: 177, endPoint x: 28, endPoint y: 166, distance: 10.9
click at [33, 175] on div "3" at bounding box center [31, 164] width 34 height 33
click at [29, 143] on div "2" at bounding box center [31, 130] width 34 height 33
drag, startPoint x: 28, startPoint y: 131, endPoint x: 37, endPoint y: 123, distance: 11.8
click at [28, 130] on div at bounding box center [27, 127] width 13 height 13
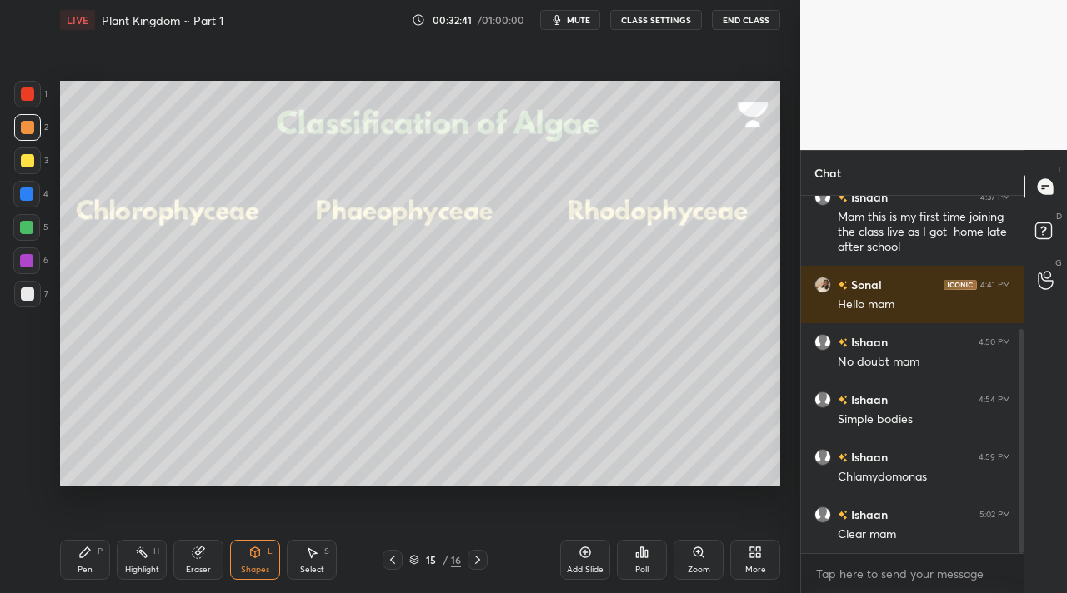
click at [23, 100] on div at bounding box center [27, 94] width 13 height 13
click at [26, 265] on div at bounding box center [26, 260] width 13 height 13
click at [28, 289] on div at bounding box center [27, 294] width 13 height 13
click at [24, 158] on div at bounding box center [27, 160] width 13 height 13
click at [29, 300] on div at bounding box center [27, 294] width 27 height 27
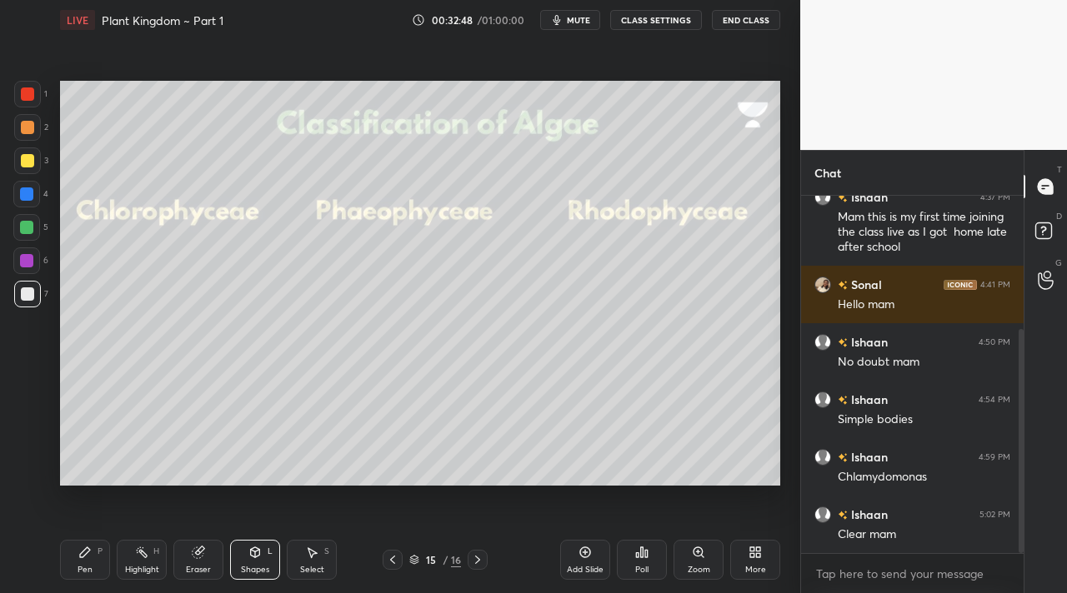
click at [78, 557] on div "Pen P" at bounding box center [85, 560] width 50 height 40
click at [201, 568] on div "Eraser" at bounding box center [198, 570] width 25 height 8
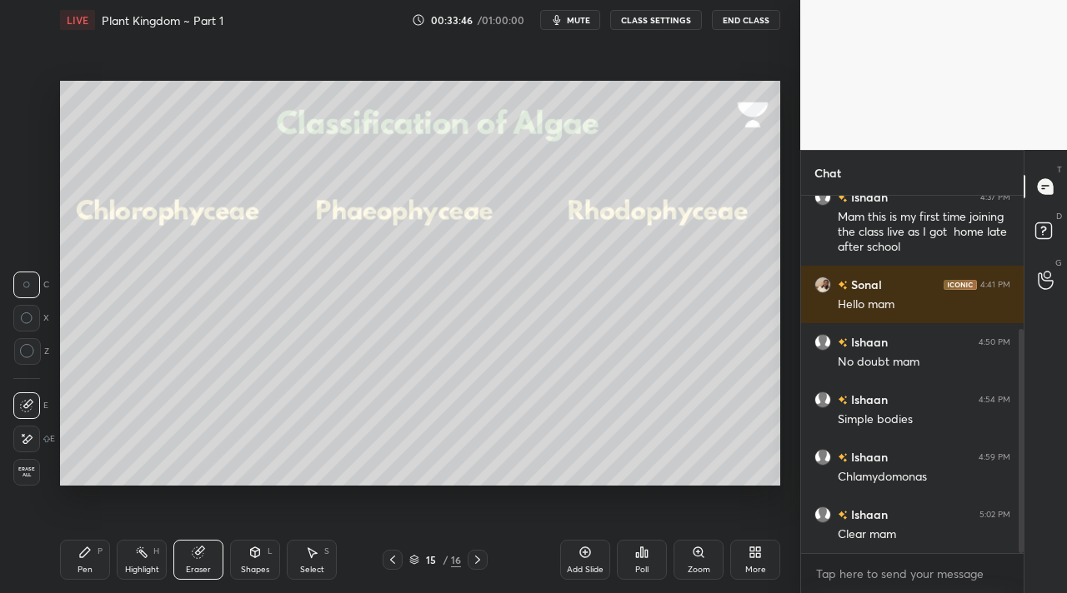
drag, startPoint x: 78, startPoint y: 554, endPoint x: 186, endPoint y: 515, distance: 115.2
click at [83, 551] on div "Pen P" at bounding box center [85, 560] width 50 height 40
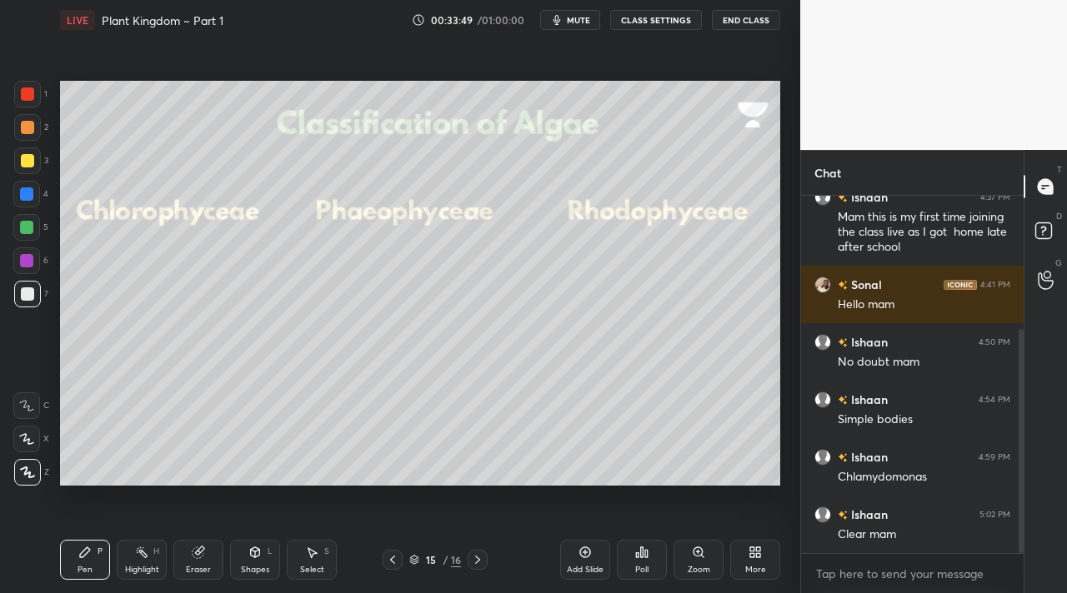
click at [207, 567] on div "Eraser" at bounding box center [198, 570] width 25 height 8
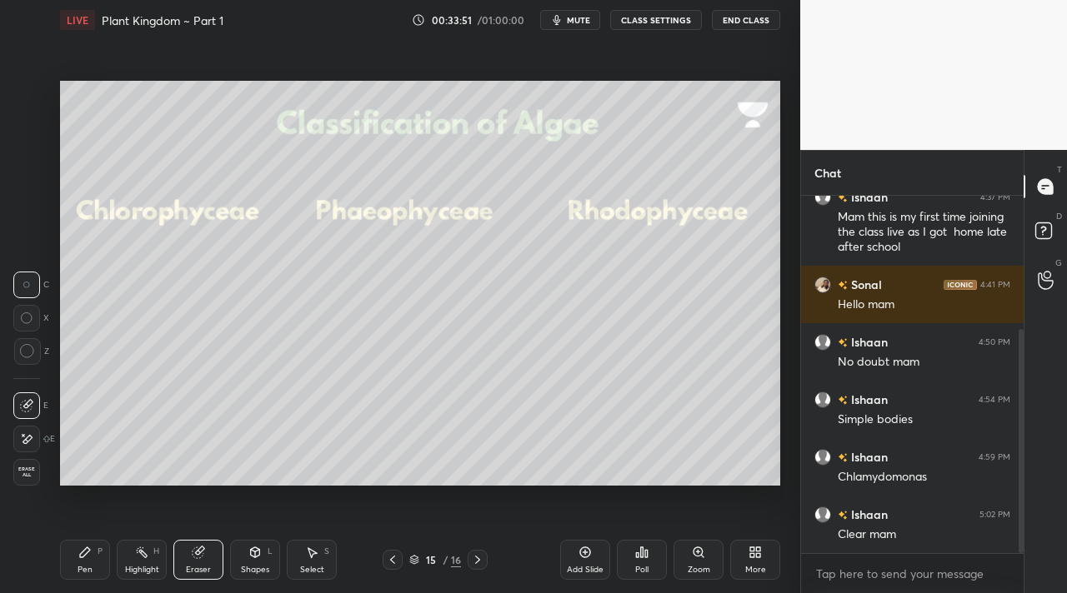
drag, startPoint x: 88, startPoint y: 570, endPoint x: 183, endPoint y: 531, distance: 102.0
click at [89, 567] on div "Pen" at bounding box center [85, 570] width 15 height 8
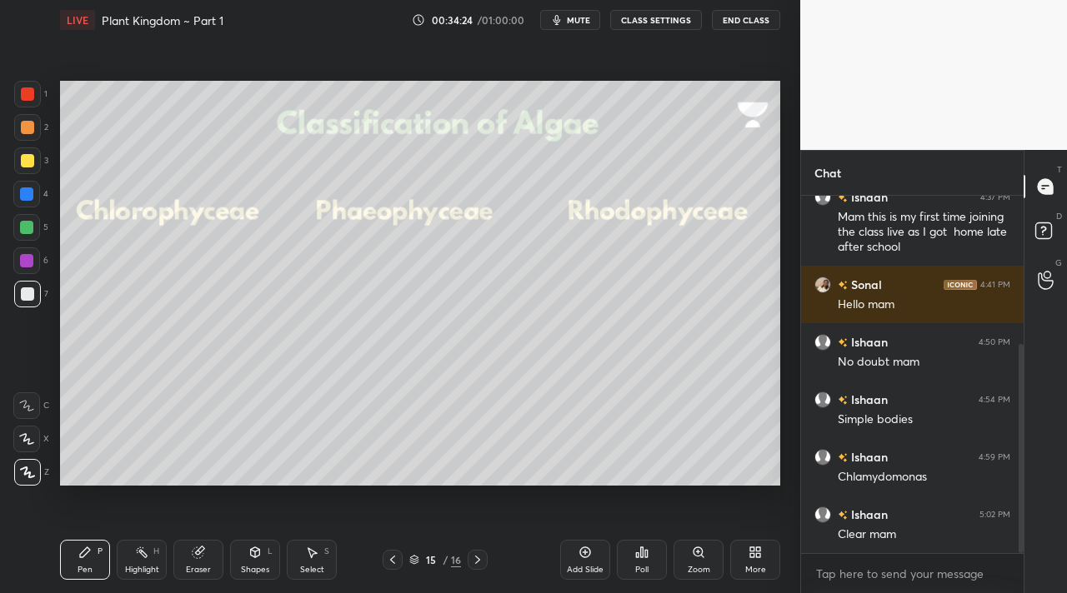
scroll to position [253, 0]
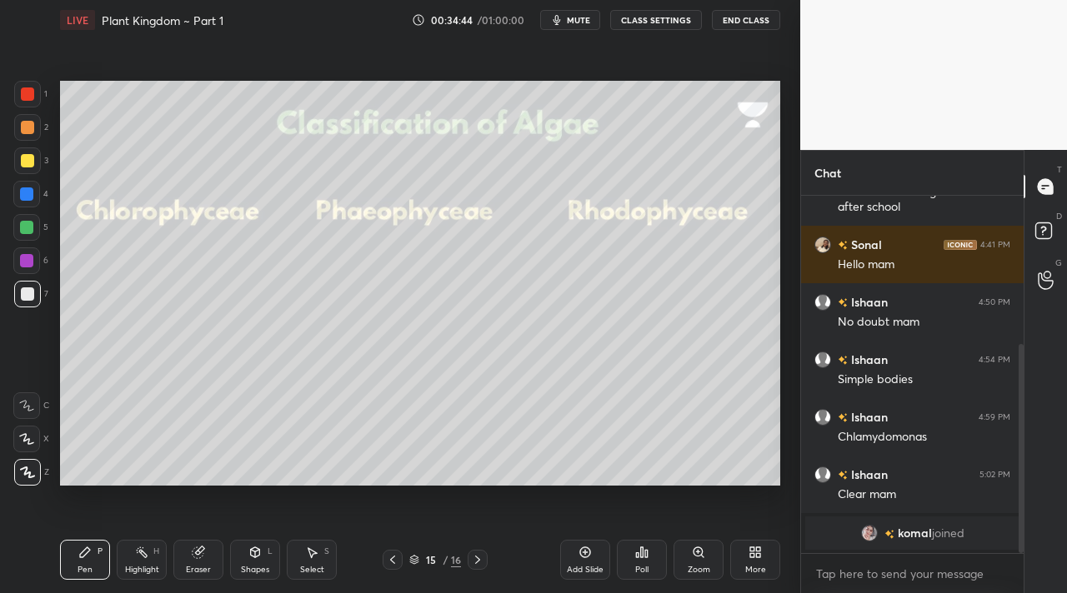
click at [149, 563] on div "Highlight H" at bounding box center [142, 560] width 50 height 40
click at [200, 557] on icon at bounding box center [198, 553] width 11 height 11
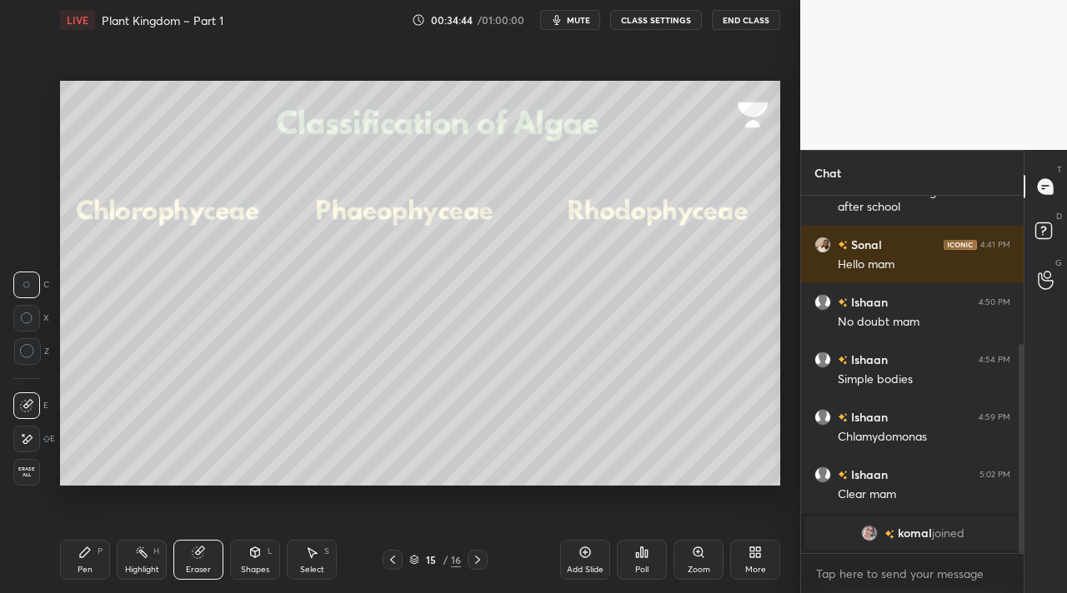
drag, startPoint x: 245, startPoint y: 573, endPoint x: 244, endPoint y: 563, distance: 9.2
click at [247, 572] on div "Shapes" at bounding box center [255, 570] width 28 height 8
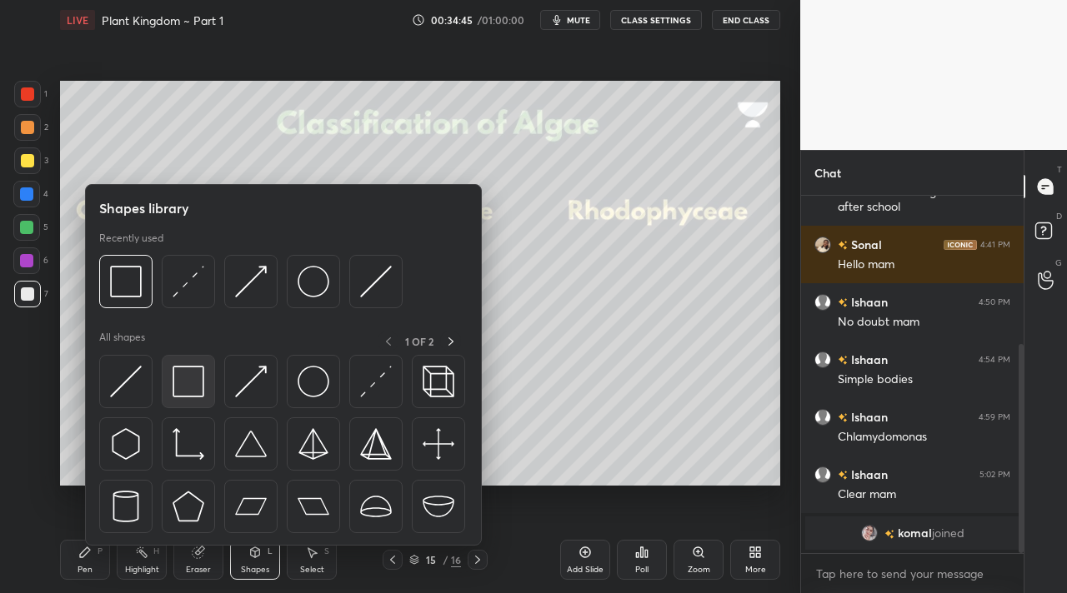
click at [179, 405] on div at bounding box center [188, 381] width 53 height 53
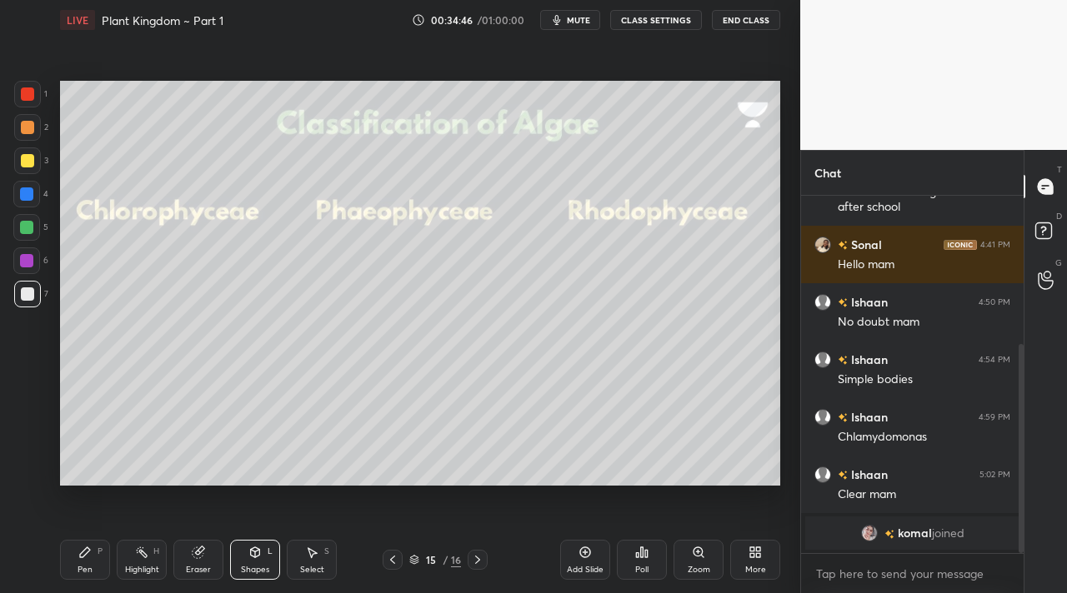
drag, startPoint x: 20, startPoint y: 166, endPoint x: 28, endPoint y: 158, distance: 10.6
click at [21, 166] on div at bounding box center [27, 161] width 27 height 27
click at [25, 158] on div at bounding box center [27, 160] width 13 height 13
click at [27, 139] on div at bounding box center [27, 127] width 27 height 27
drag, startPoint x: 23, startPoint y: 125, endPoint x: 27, endPoint y: 107, distance: 18.6
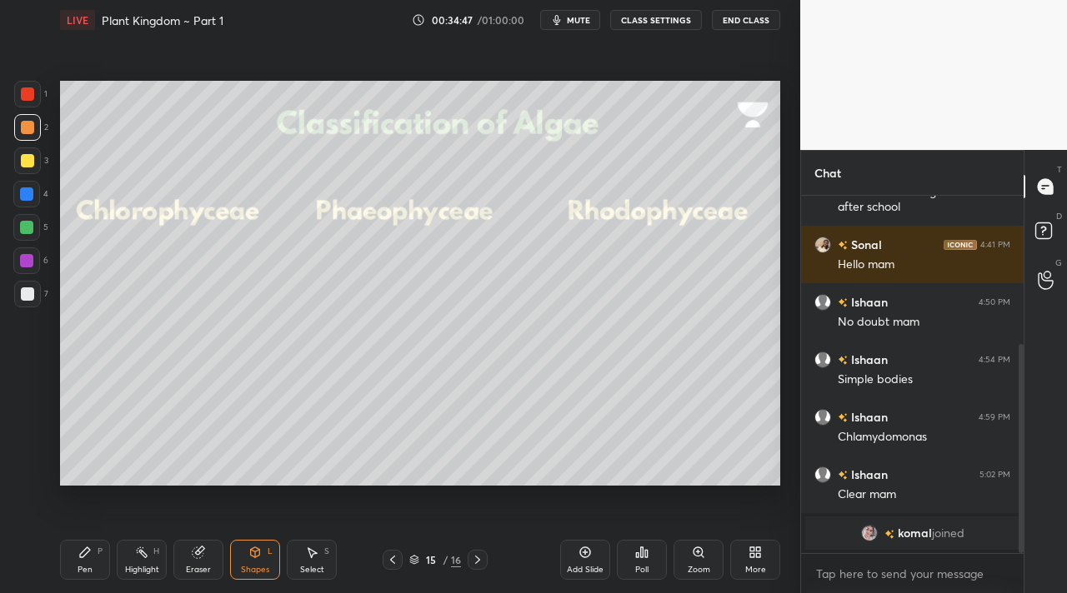
click at [24, 126] on div at bounding box center [27, 127] width 13 height 13
click at [29, 102] on div at bounding box center [27, 94] width 27 height 27
click at [30, 132] on div at bounding box center [27, 127] width 13 height 13
click at [86, 553] on icon at bounding box center [85, 553] width 10 height 10
click at [474, 559] on icon at bounding box center [477, 559] width 13 height 13
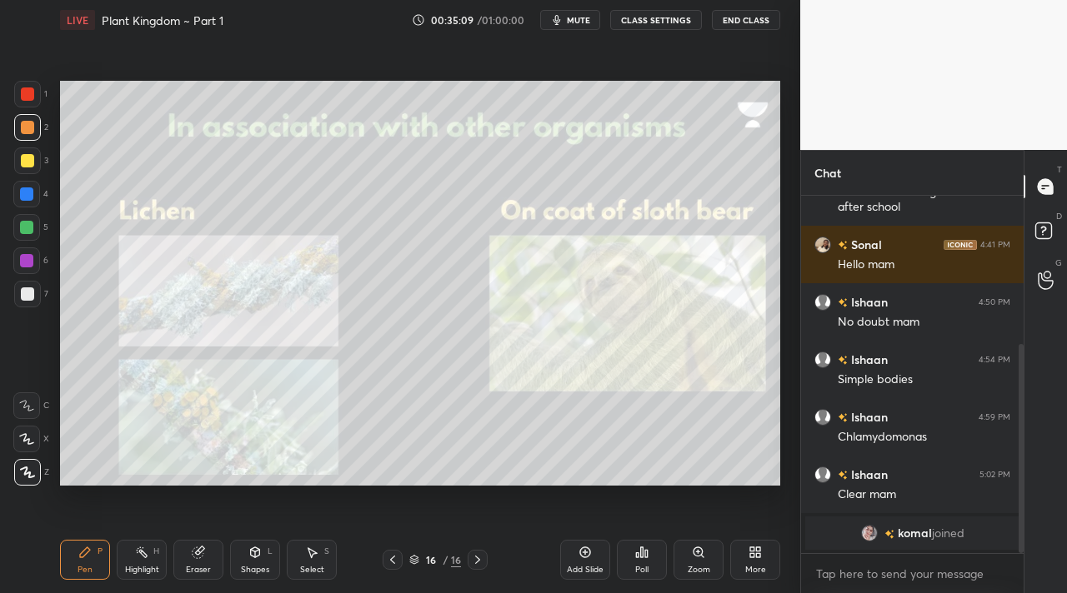
drag, startPoint x: 480, startPoint y: 556, endPoint x: 468, endPoint y: 552, distance: 13.2
click at [477, 554] on icon at bounding box center [477, 559] width 13 height 13
click at [389, 552] on div at bounding box center [393, 560] width 20 height 20
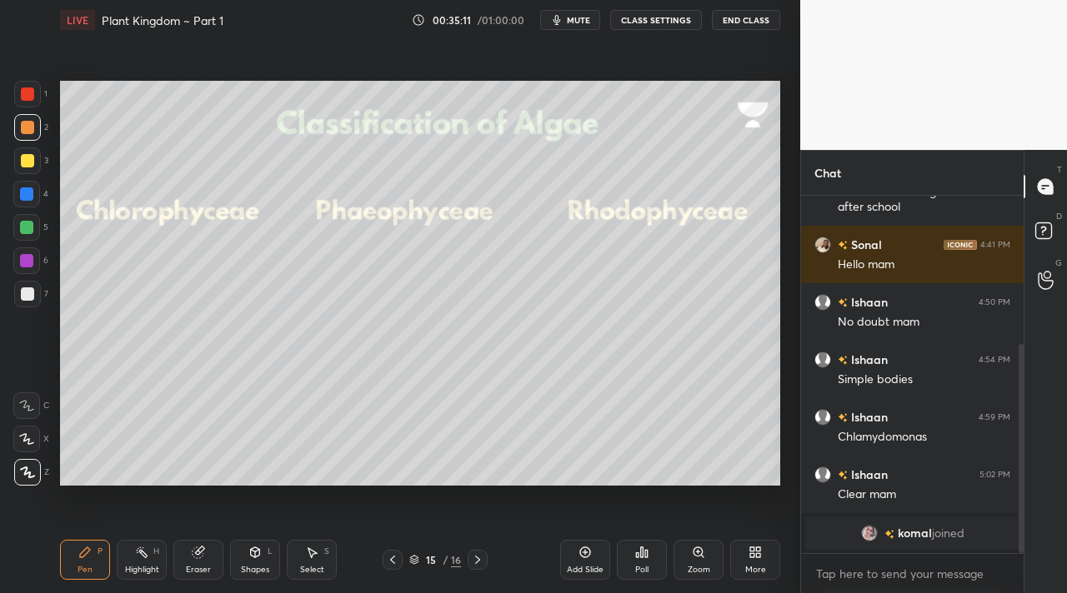
drag, startPoint x: 473, startPoint y: 563, endPoint x: 535, endPoint y: 557, distance: 62.9
click at [478, 564] on icon at bounding box center [477, 559] width 13 height 13
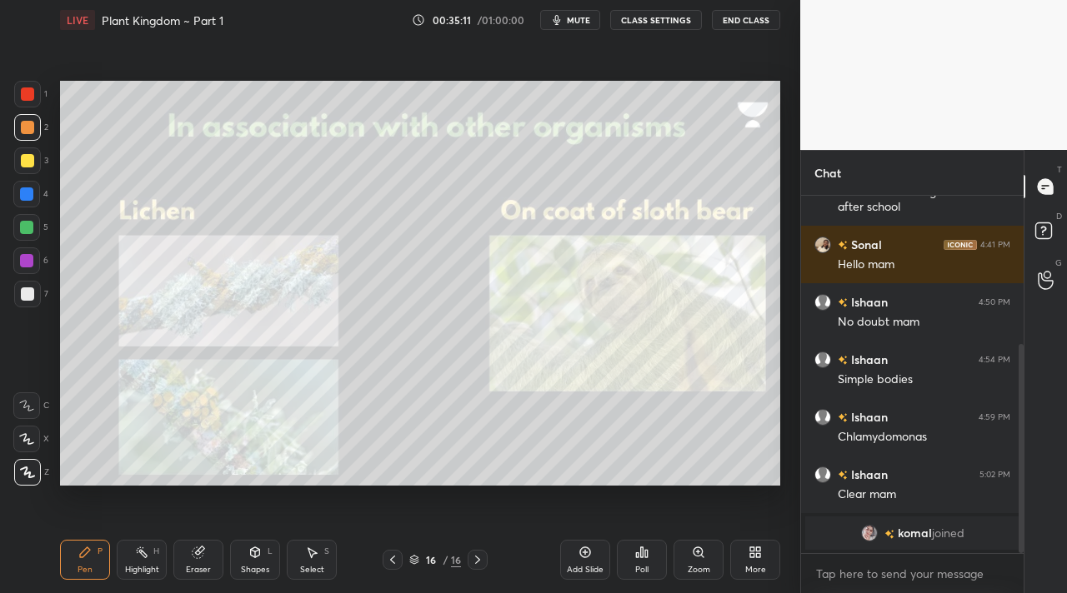
click at [591, 560] on div "Add Slide" at bounding box center [585, 560] width 50 height 40
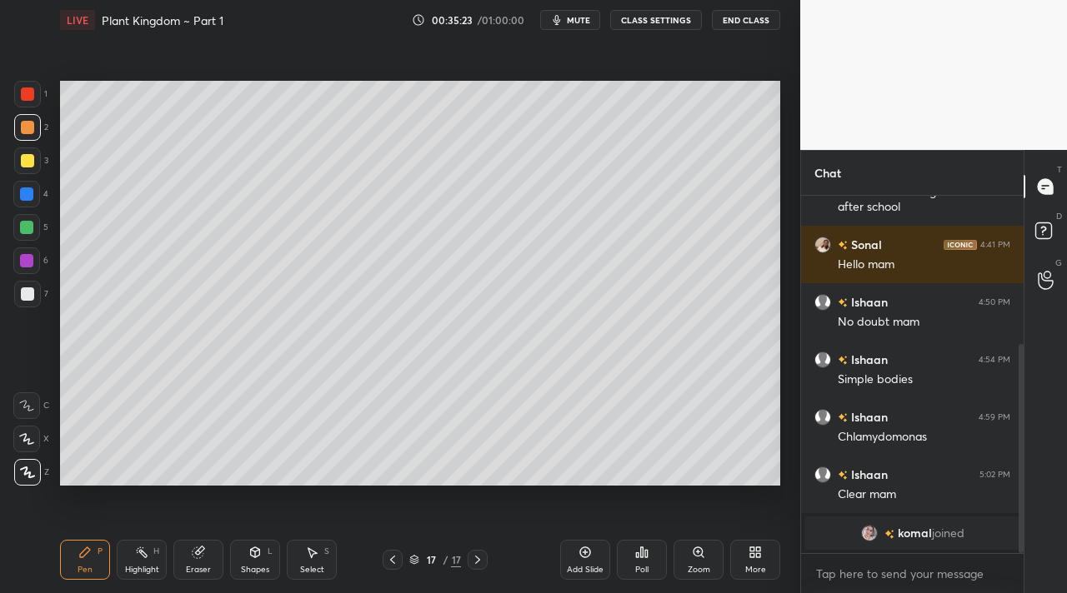
drag, startPoint x: 394, startPoint y: 561, endPoint x: 382, endPoint y: 557, distance: 13.2
click at [393, 560] on icon at bounding box center [392, 559] width 13 height 13
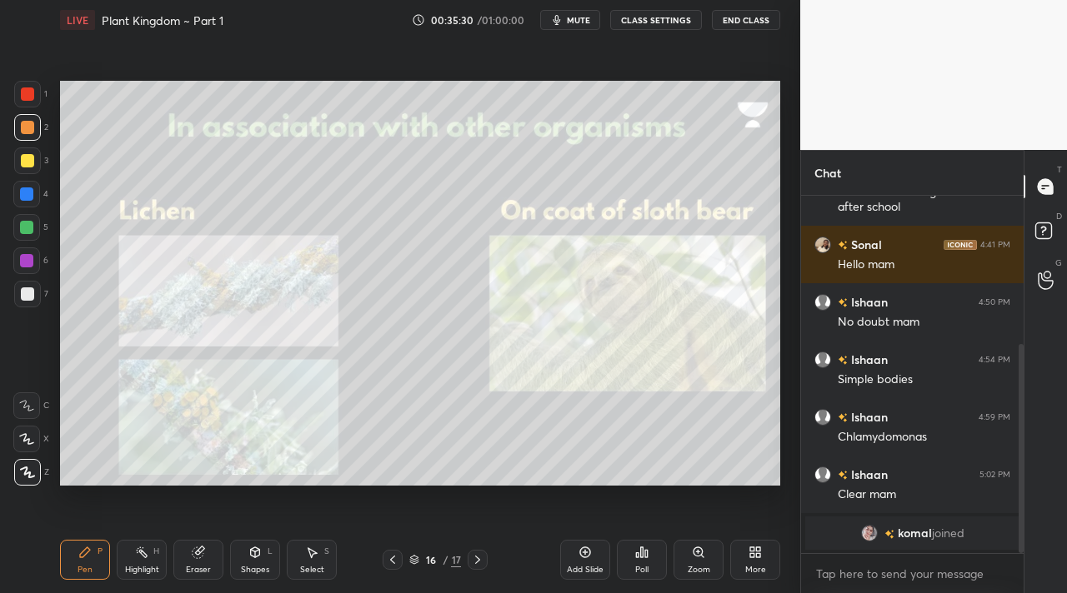
drag, startPoint x: 256, startPoint y: 553, endPoint x: 235, endPoint y: 552, distance: 20.9
click at [254, 553] on icon at bounding box center [255, 553] width 9 height 10
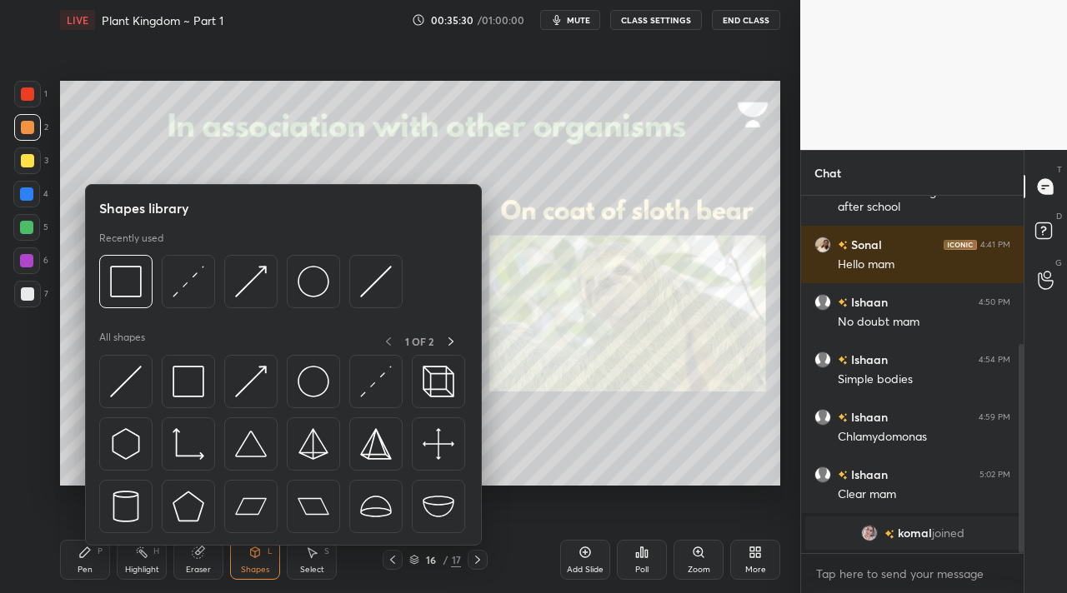
click at [146, 557] on div "Highlight H" at bounding box center [142, 560] width 50 height 40
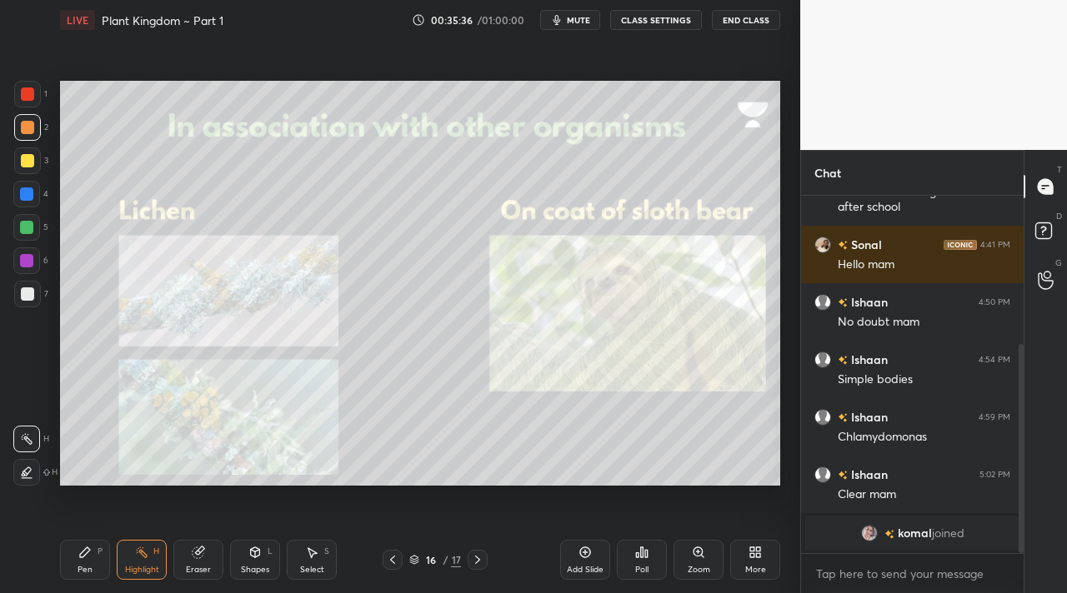
click at [33, 262] on div at bounding box center [26, 261] width 27 height 27
click at [33, 296] on div at bounding box center [27, 294] width 27 height 27
click at [98, 557] on div "Pen P" at bounding box center [85, 560] width 50 height 40
click at [191, 561] on div "Eraser" at bounding box center [198, 560] width 50 height 40
click at [193, 556] on div "Eraser" at bounding box center [198, 560] width 50 height 40
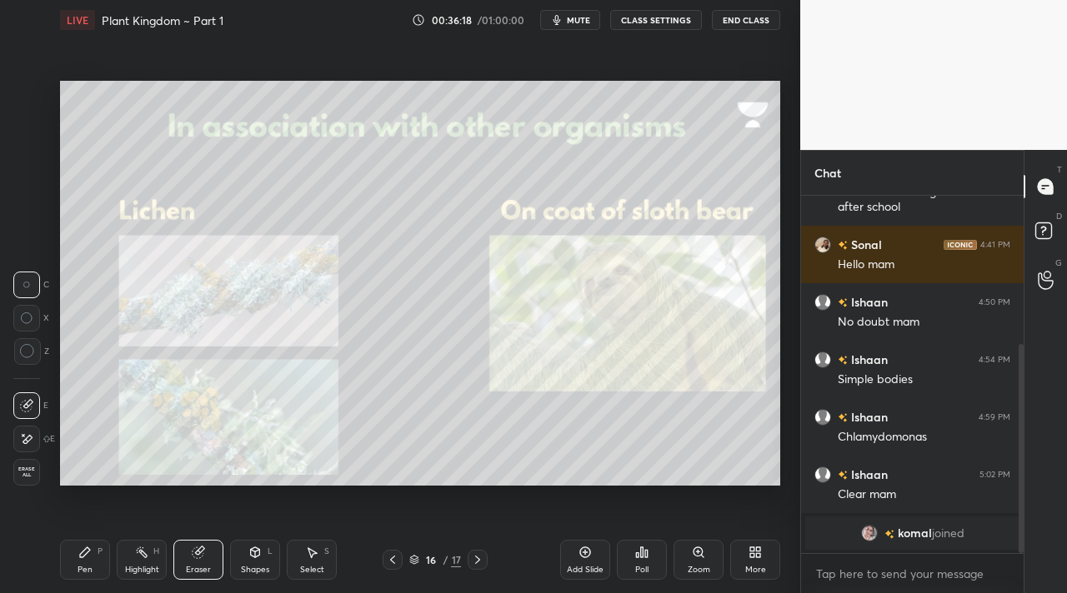
drag, startPoint x: 130, startPoint y: 532, endPoint x: 133, endPoint y: 549, distance: 17.8
click at [130, 532] on div "Pen P Highlight H Eraser Shapes L Select S 16 / 17 Add Slide Poll Zoom More" at bounding box center [420, 560] width 720 height 67
click at [133, 556] on div "Highlight H" at bounding box center [142, 560] width 50 height 40
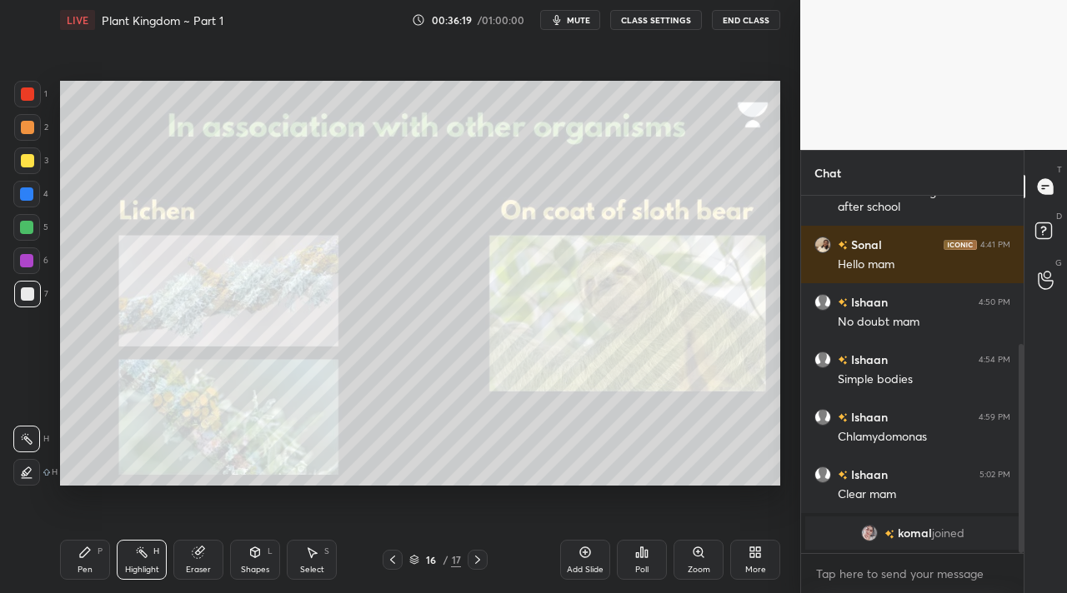
drag, startPoint x: 26, startPoint y: 474, endPoint x: 34, endPoint y: 466, distance: 11.8
click at [28, 472] on icon at bounding box center [26, 472] width 13 height 13
drag, startPoint x: 23, startPoint y: 227, endPoint x: 52, endPoint y: 233, distance: 28.9
click at [24, 226] on div at bounding box center [26, 227] width 13 height 13
click at [207, 558] on div "Eraser" at bounding box center [198, 560] width 50 height 40
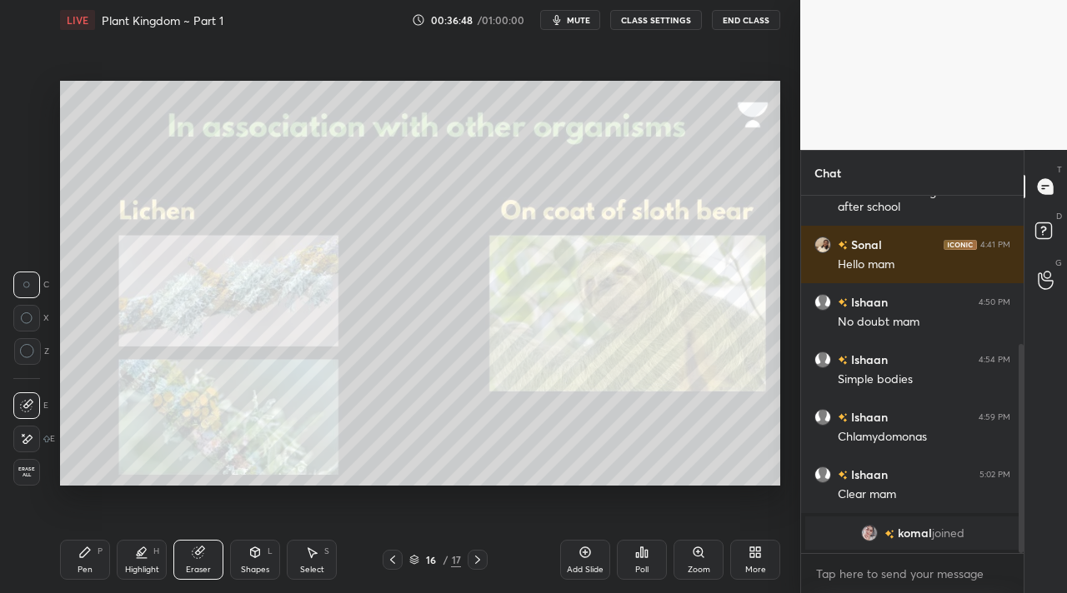
click at [86, 555] on div "Pen P" at bounding box center [85, 560] width 50 height 40
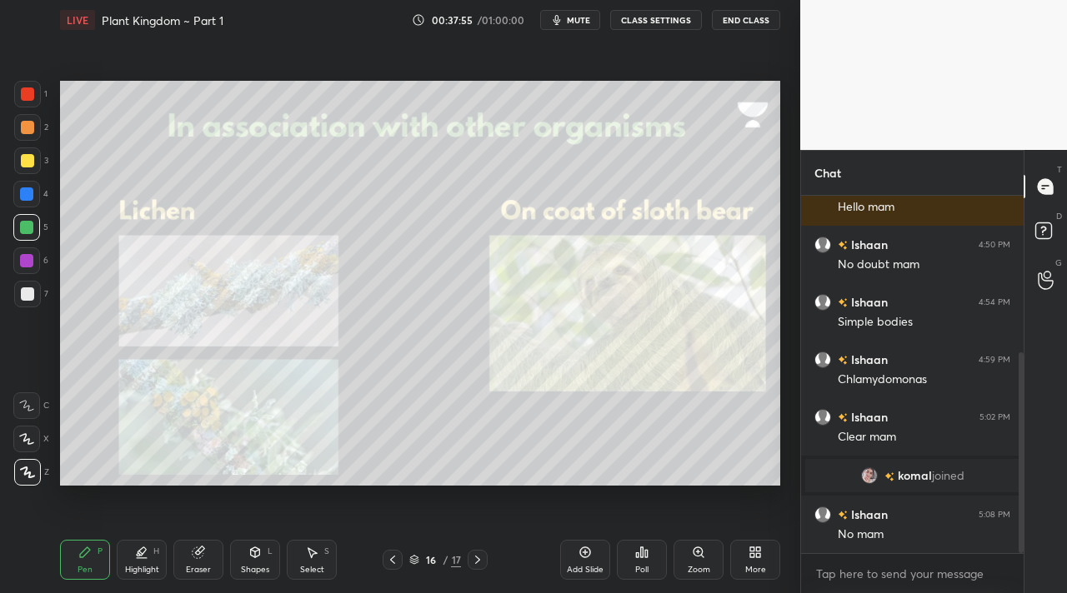
scroll to position [338, 0]
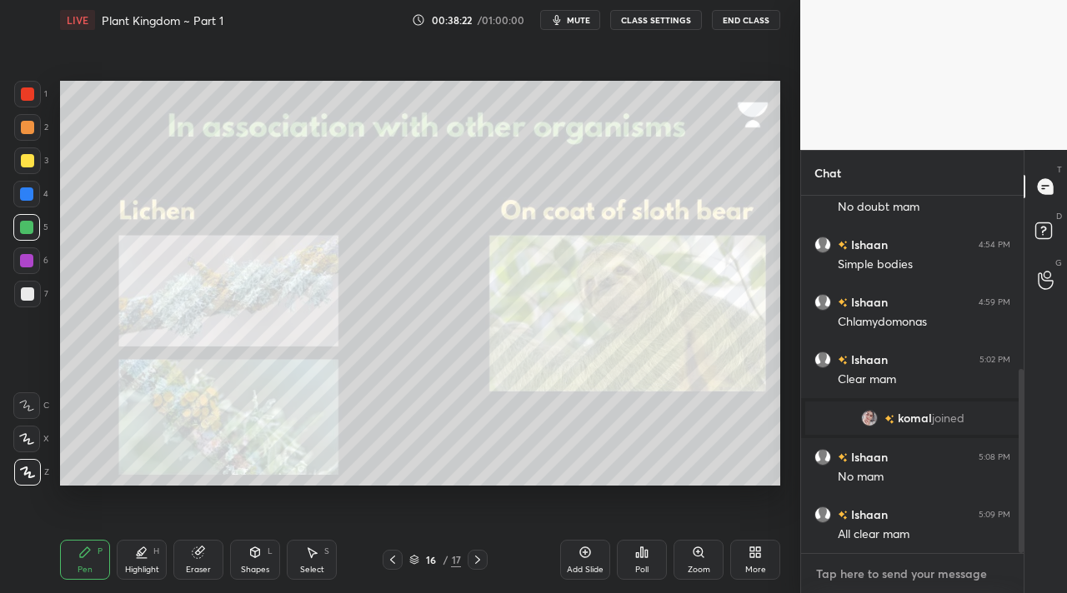
type textarea "x"
click at [837, 576] on textarea at bounding box center [912, 574] width 196 height 27
paste textarea "[URL][DOMAIN_NAME]"
type textarea "[URL][DOMAIN_NAME]"
type textarea "x"
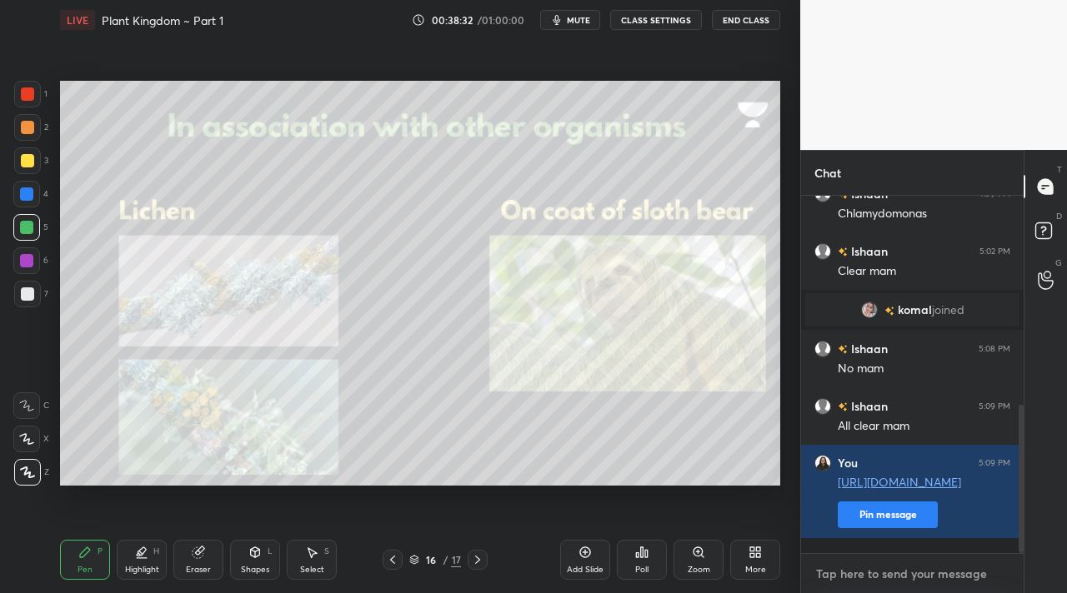
scroll to position [503, 0]
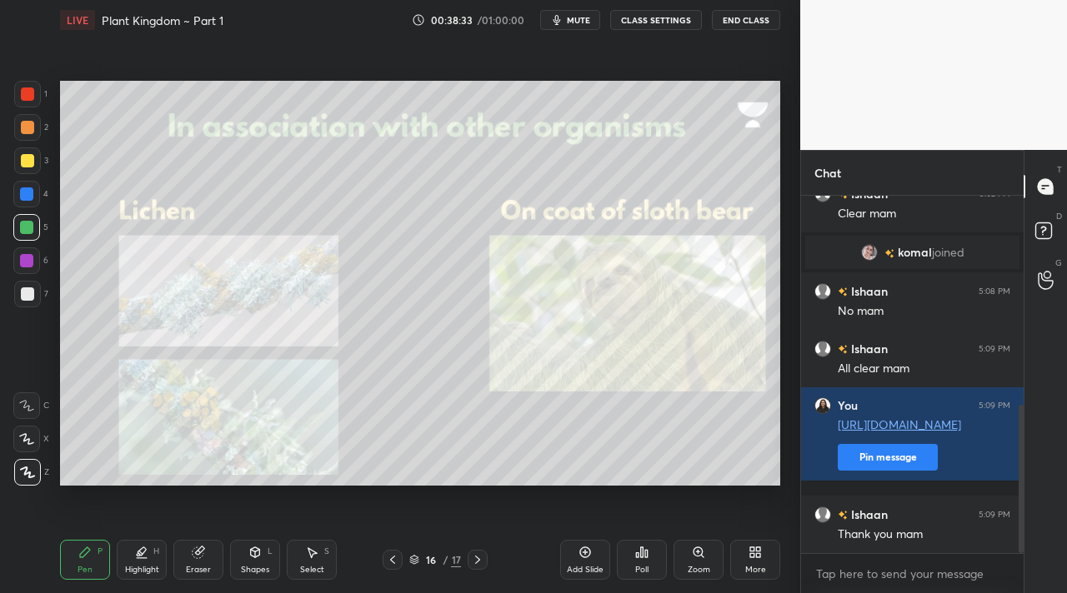
click at [728, 22] on button "End Class" at bounding box center [746, 20] width 68 height 20
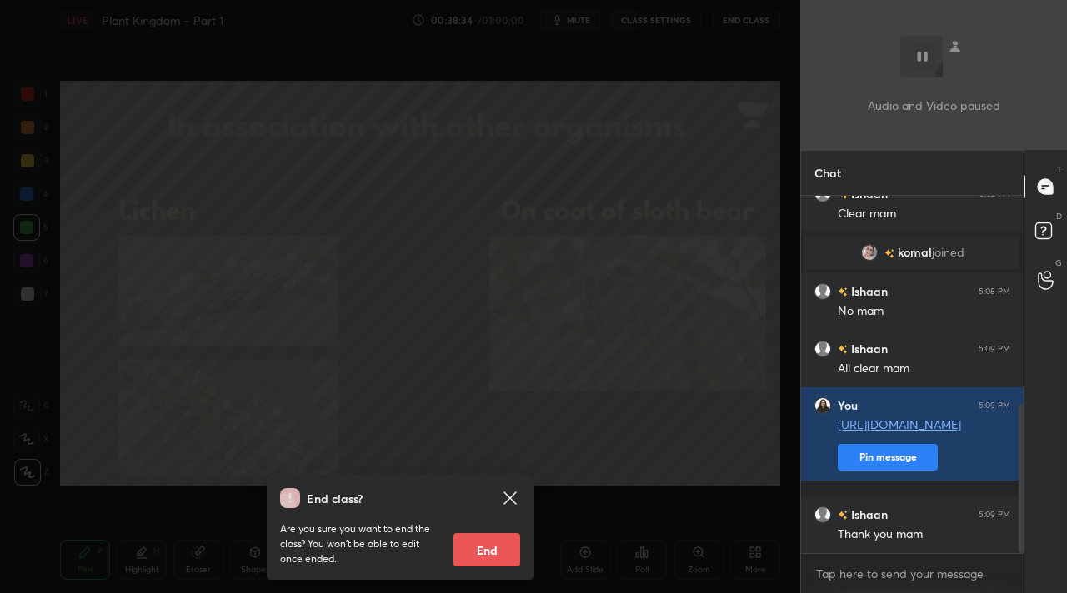
click at [503, 544] on button "End" at bounding box center [486, 549] width 67 height 33
type textarea "x"
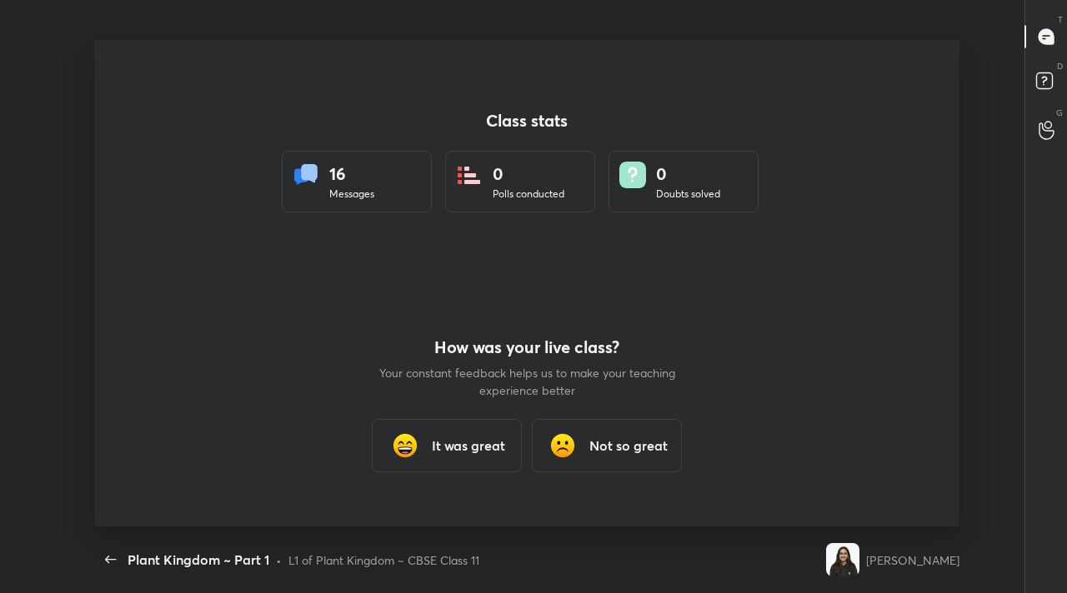
scroll to position [82849, 82282]
